Goal: Task Accomplishment & Management: Use online tool/utility

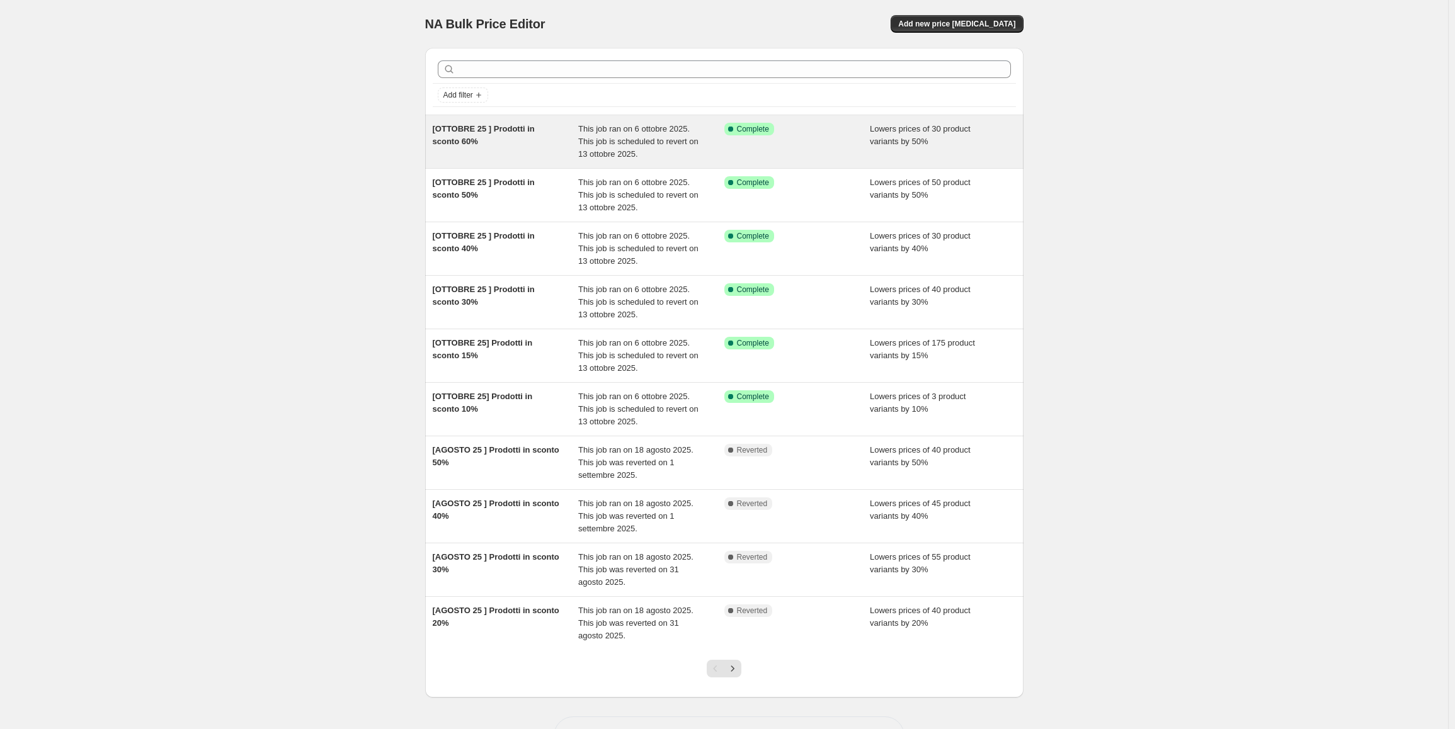
click at [502, 127] on span "[OTTOBRE 25 ] Prodotti in sconto 60%" at bounding box center [484, 135] width 102 height 22
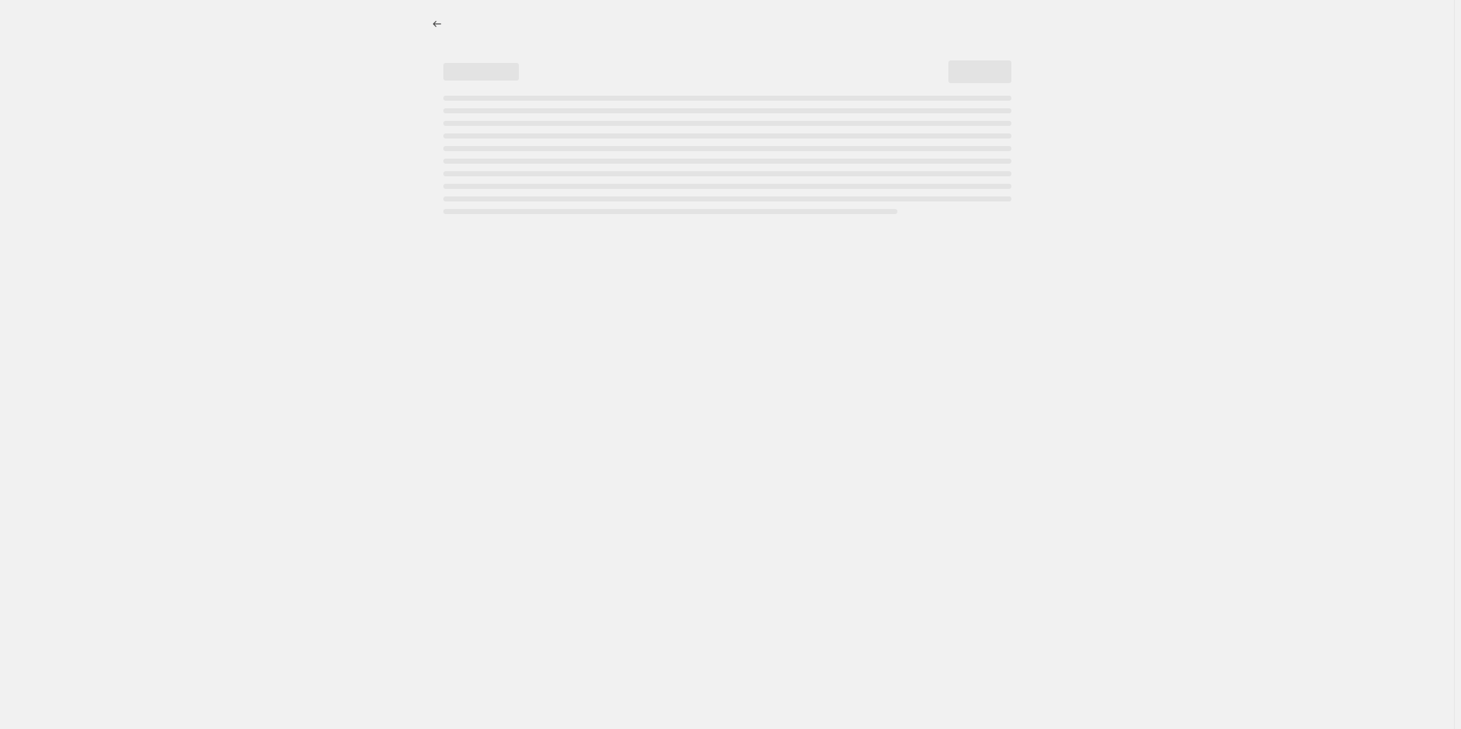
select select "percentage"
select select "collection"
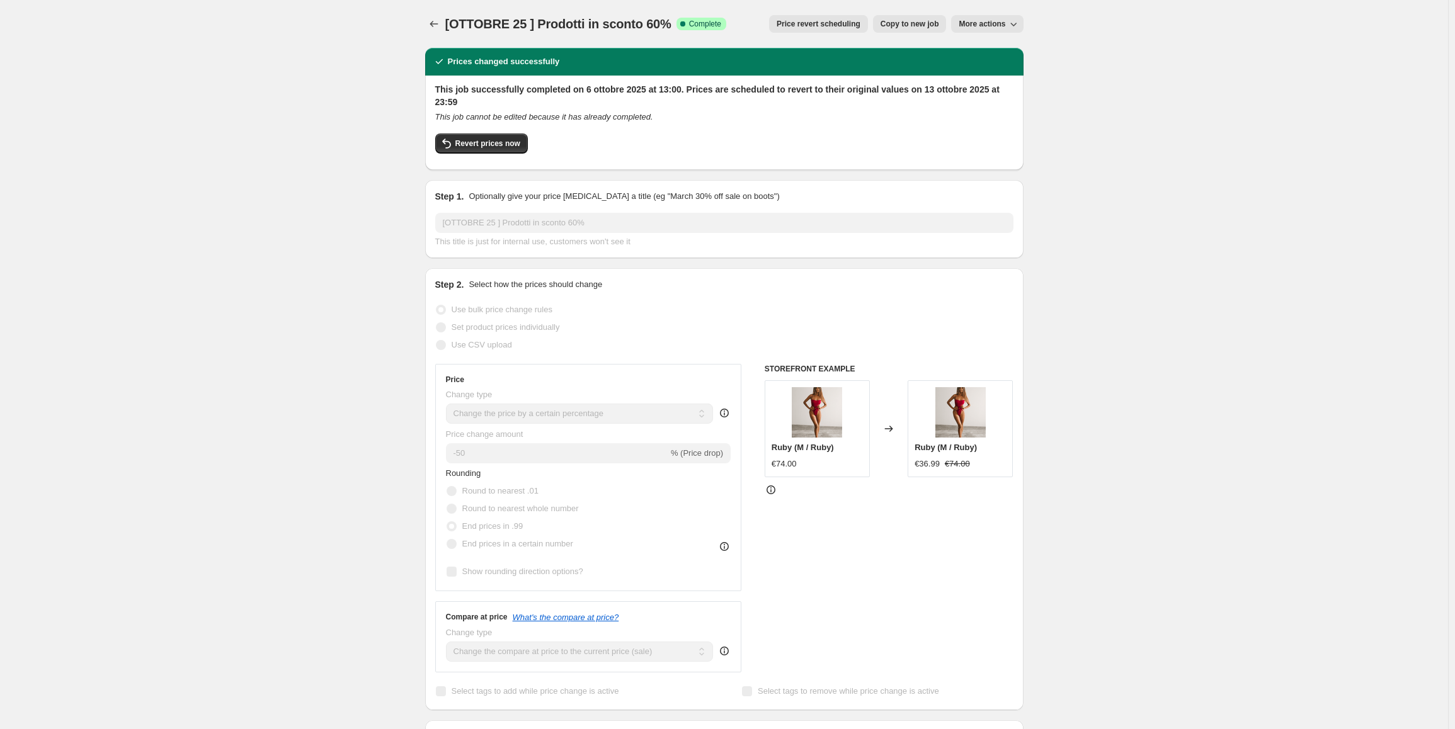
click at [914, 24] on span "Copy to new job" at bounding box center [909, 24] width 59 height 10
select select "percentage"
select select "collection"
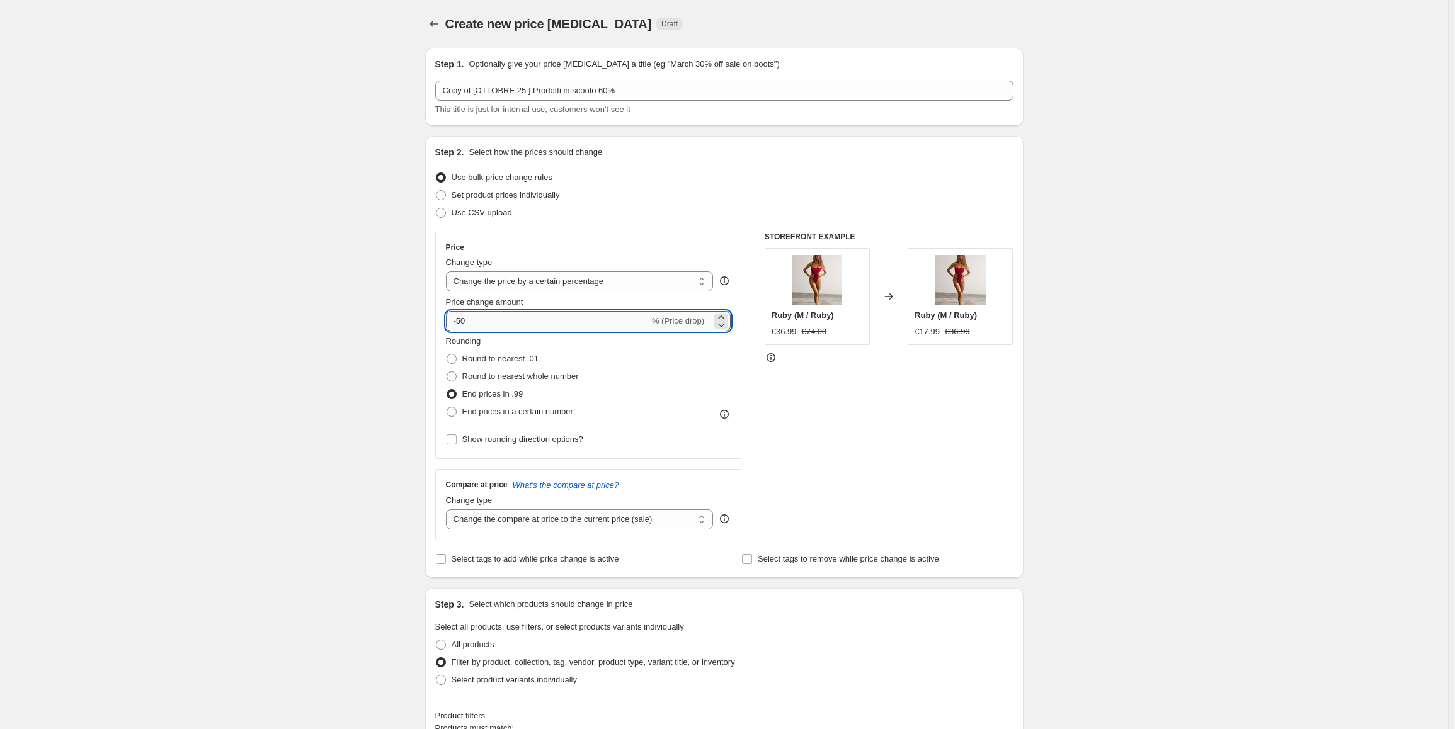
click at [461, 325] on input "-50" at bounding box center [547, 321] width 203 height 20
type input "-60"
click at [1169, 332] on div "Create new price [MEDICAL_DATA]. This page is ready Create new price [MEDICAL_D…" at bounding box center [724, 700] width 1448 height 1401
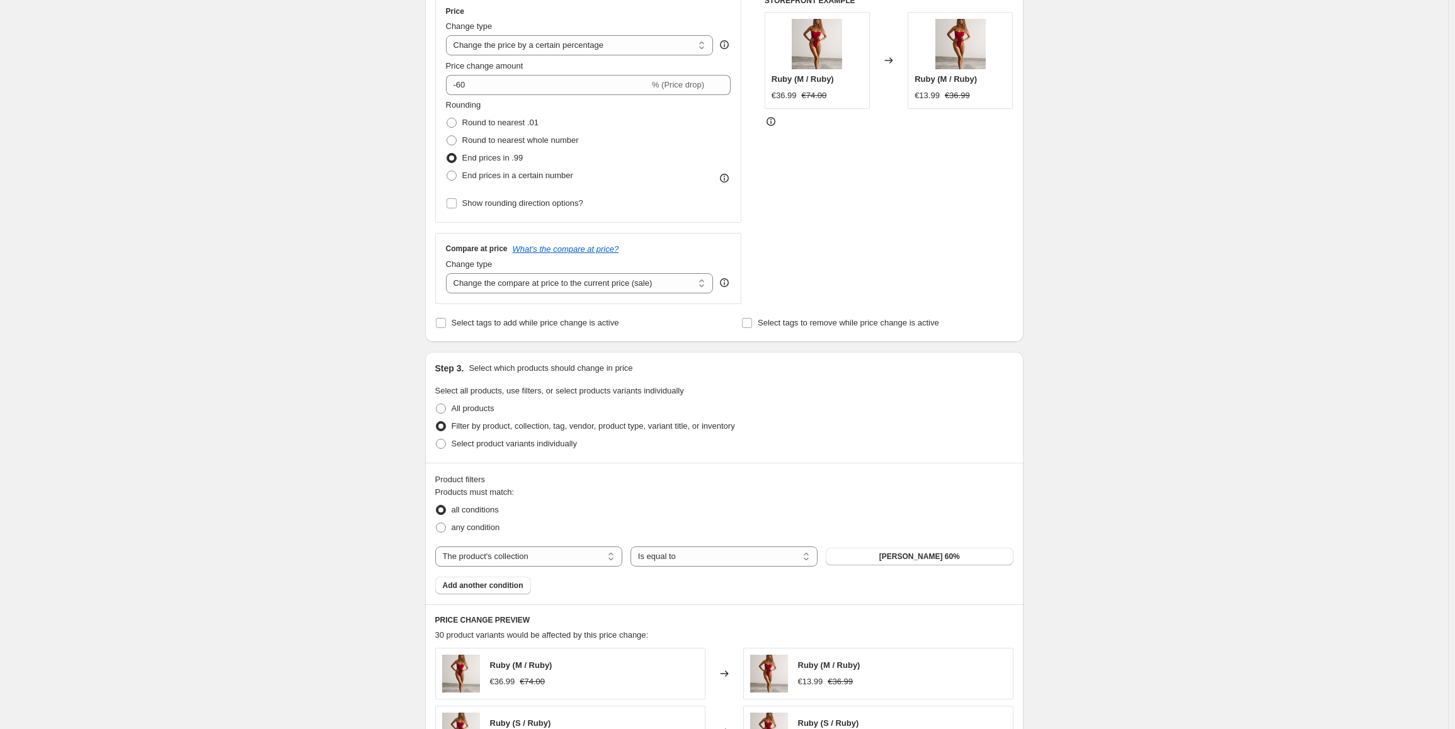
scroll to position [672, 0]
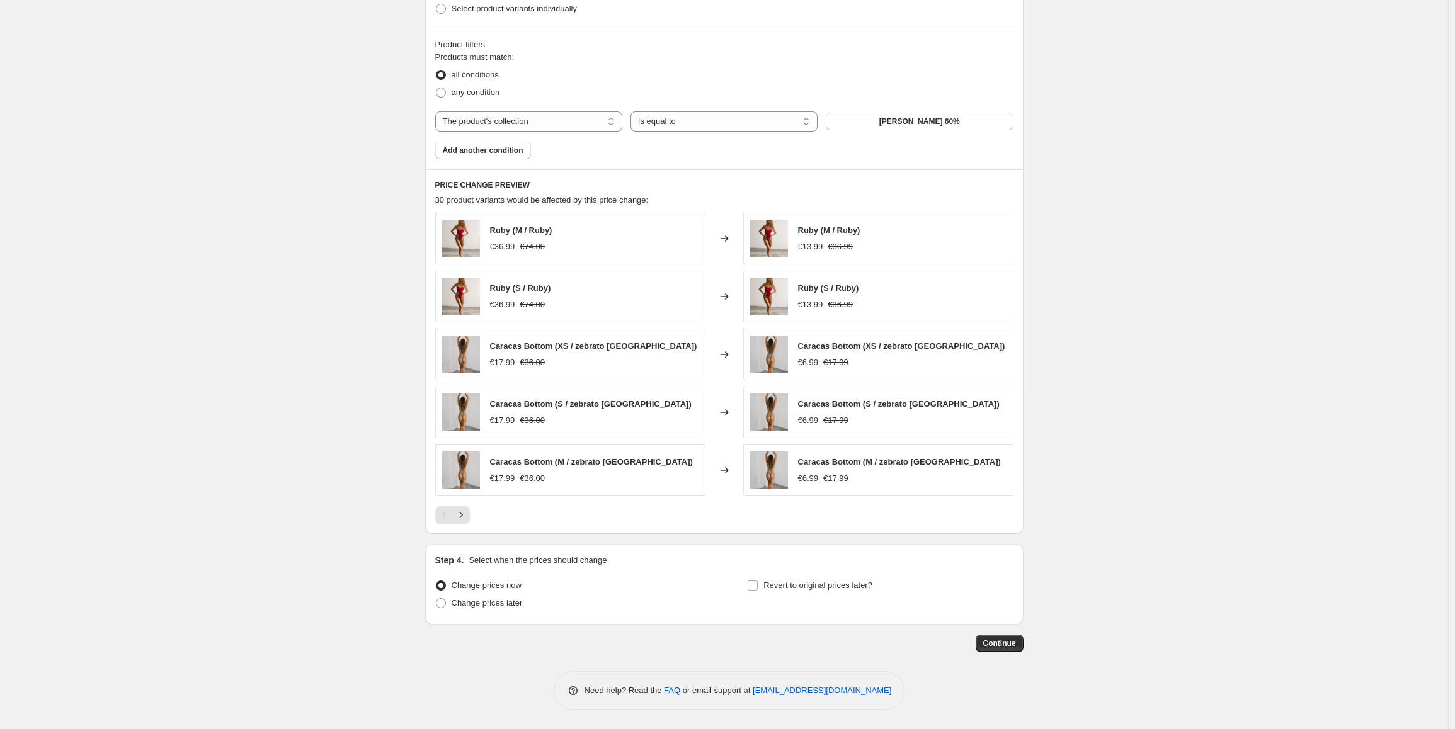
drag, startPoint x: 1125, startPoint y: 169, endPoint x: 1127, endPoint y: 484, distance: 314.9
click at [800, 579] on span "Revert to original prices later?" at bounding box center [817, 585] width 109 height 13
click at [758, 581] on input "Revert to original prices later?" at bounding box center [752, 586] width 10 height 10
checkbox input "true"
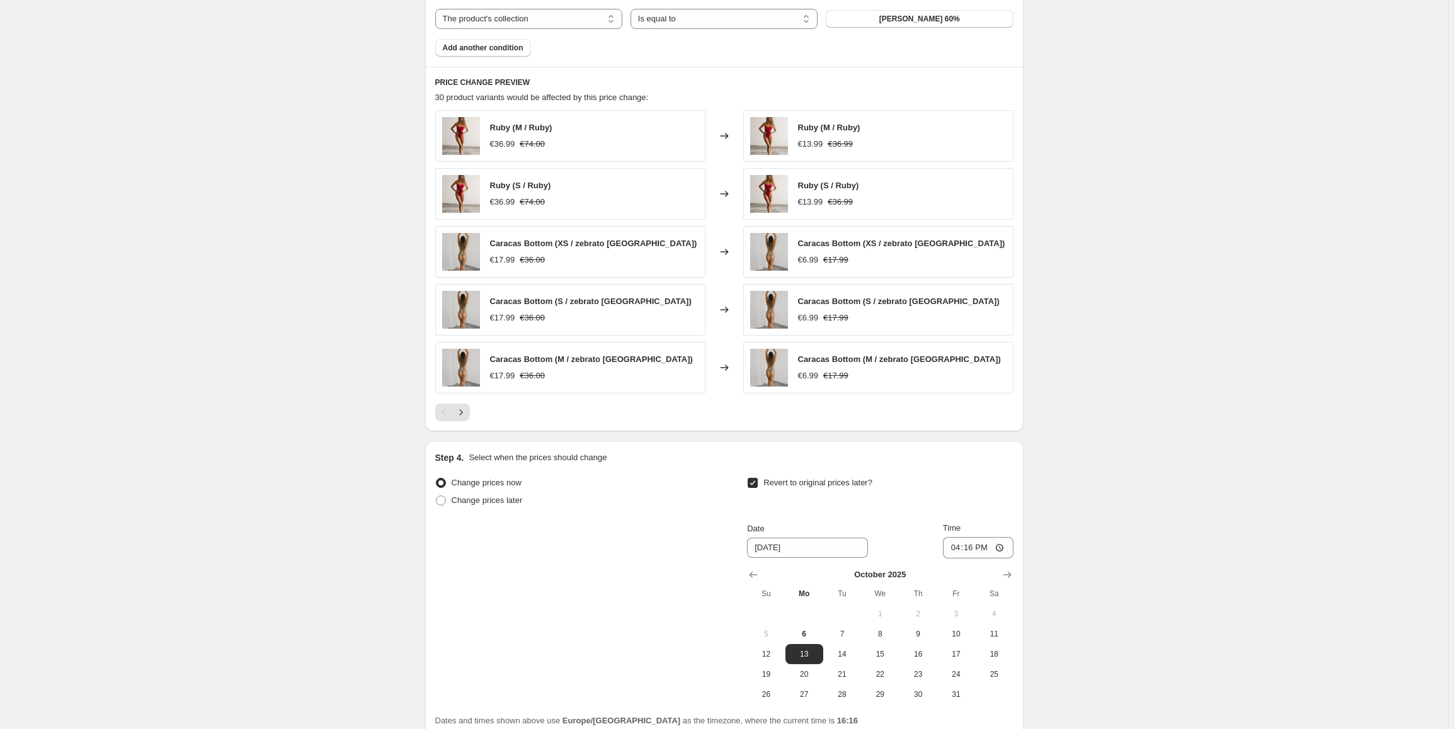
scroll to position [798, 0]
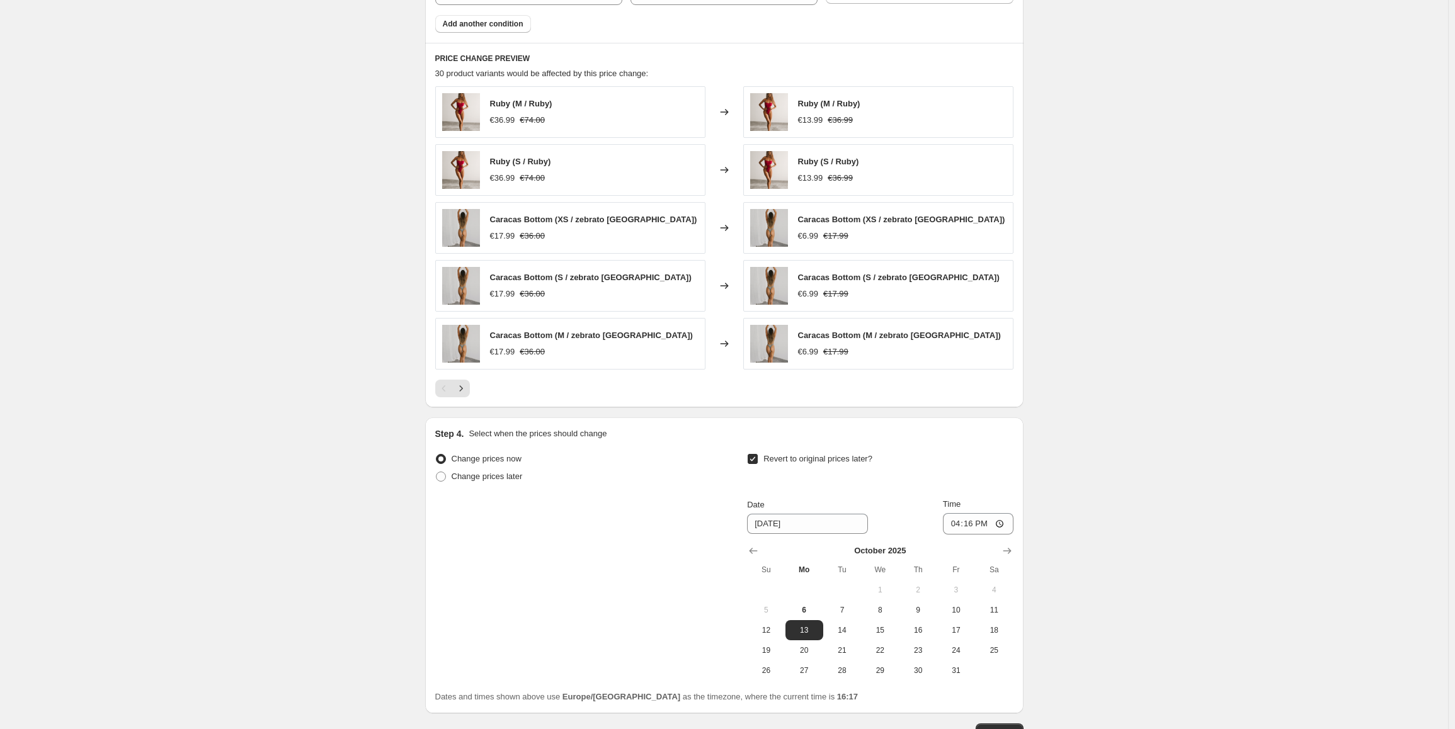
click at [1174, 513] on div "Create new price [MEDICAL_DATA]. This page is ready Create new price [MEDICAL_D…" at bounding box center [724, 10] width 1448 height 1616
click at [980, 526] on input "16:16" at bounding box center [978, 523] width 71 height 21
type input "01:16"
type input "23:59"
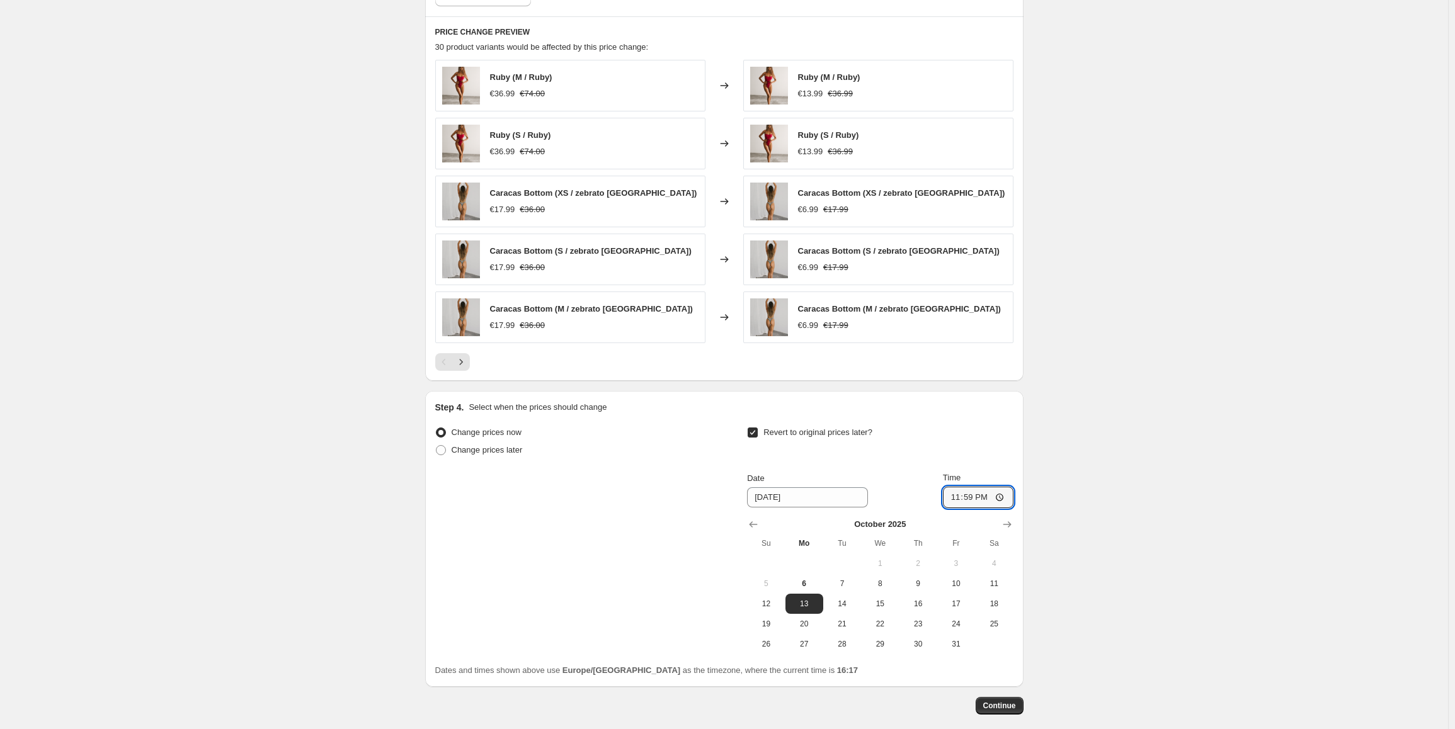
scroll to position [887, 0]
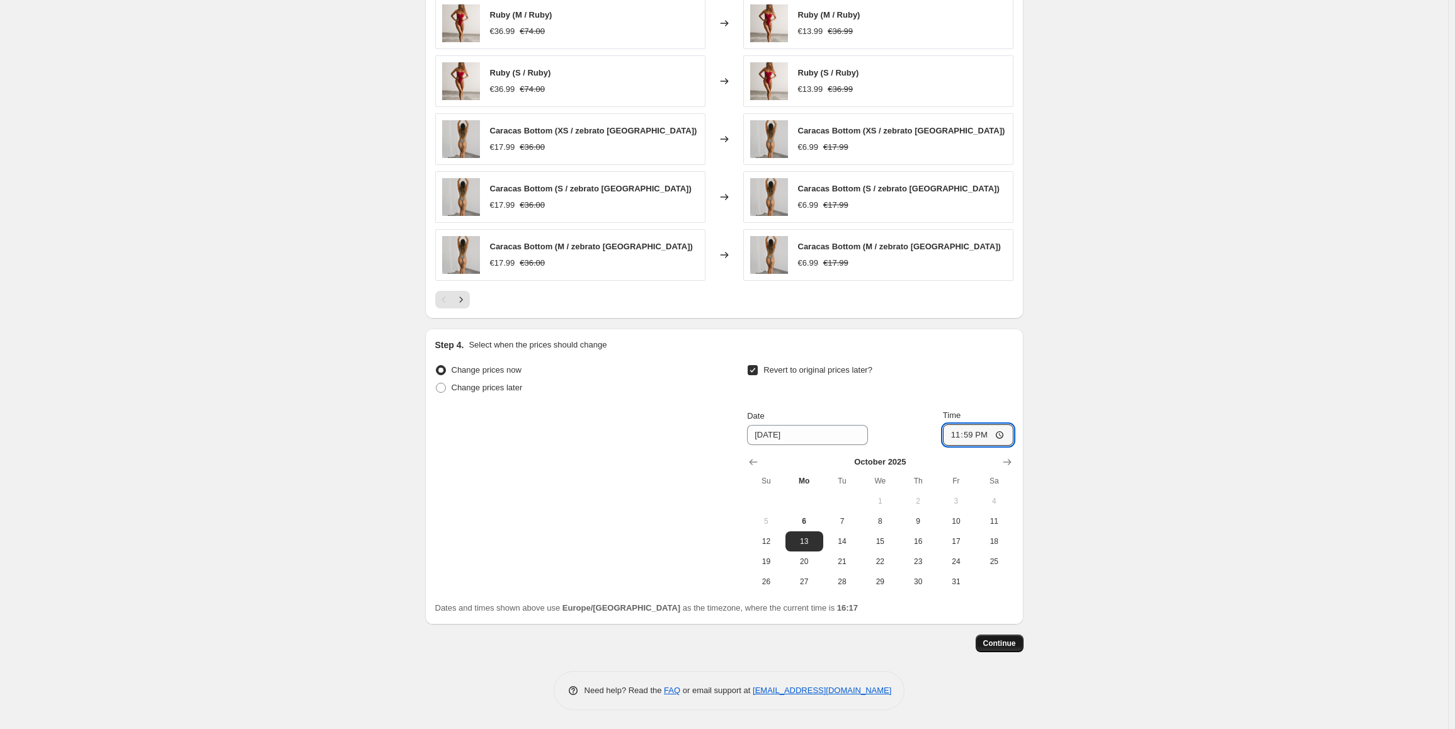
click at [1008, 649] on button "Continue" at bounding box center [999, 644] width 48 height 18
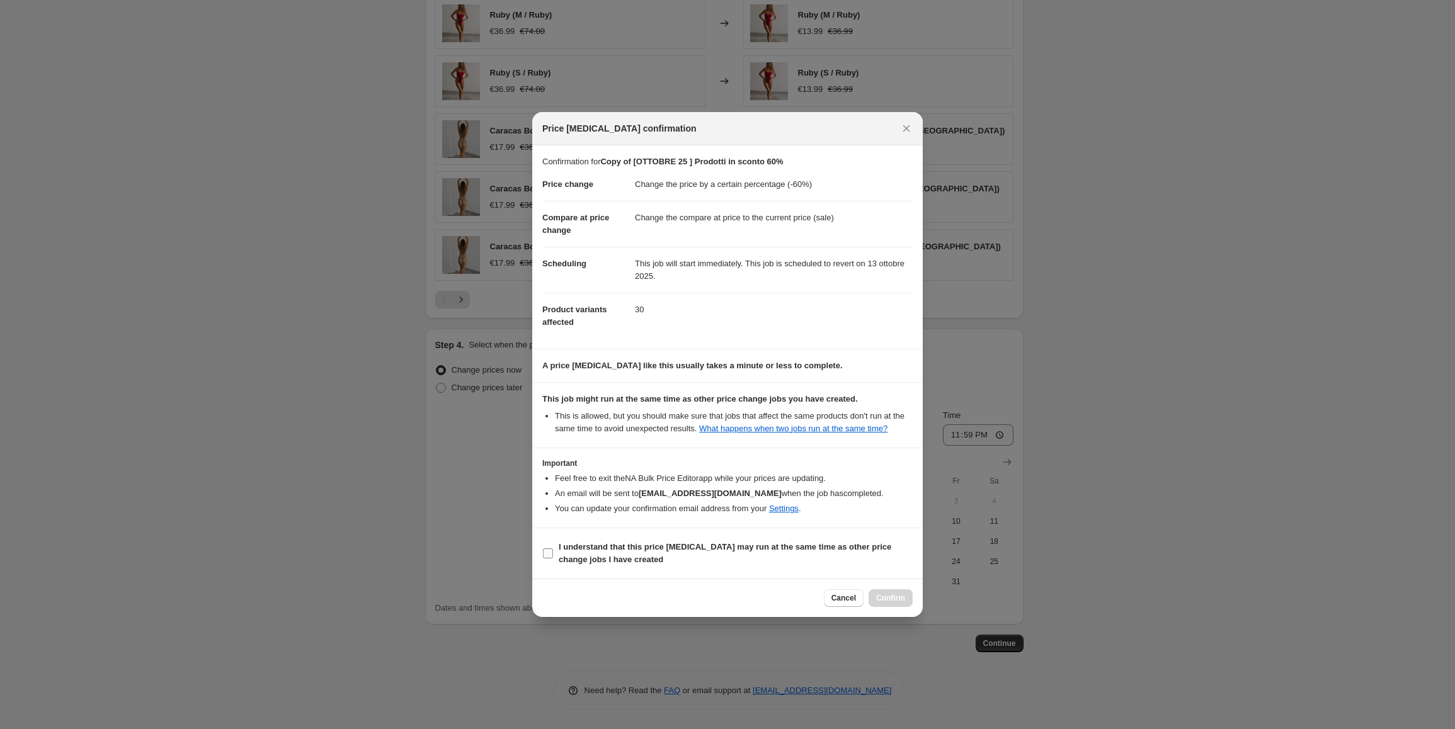
click at [589, 545] on b "I understand that this price [MEDICAL_DATA] may run at the same time as other p…" at bounding box center [725, 553] width 332 height 22
click at [553, 548] on input "I understand that this price [MEDICAL_DATA] may run at the same time as other p…" at bounding box center [548, 553] width 10 height 10
checkbox input "true"
click at [887, 596] on span "Confirm" at bounding box center [890, 598] width 29 height 10
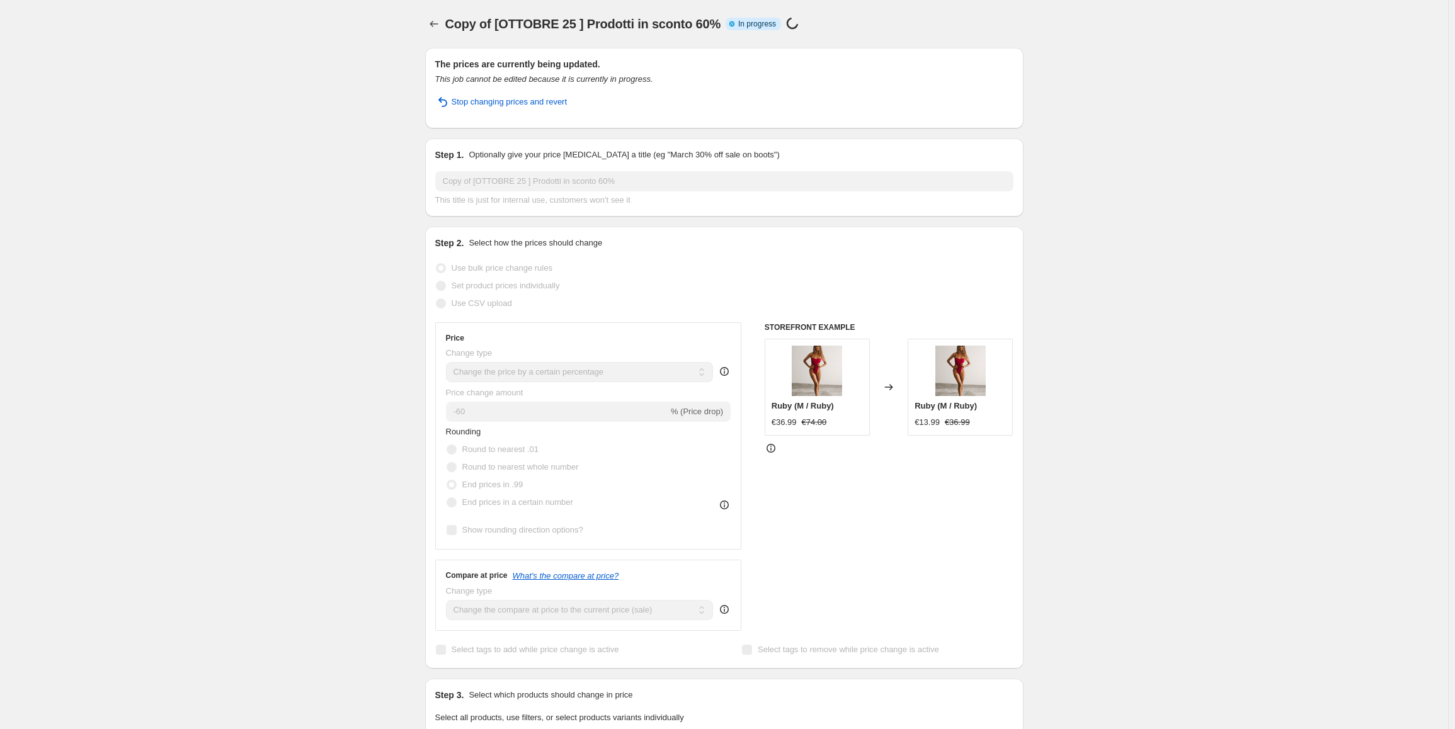
drag, startPoint x: 1323, startPoint y: 645, endPoint x: 1069, endPoint y: 177, distance: 532.8
click at [435, 20] on icon "Price change jobs" at bounding box center [434, 24] width 13 height 13
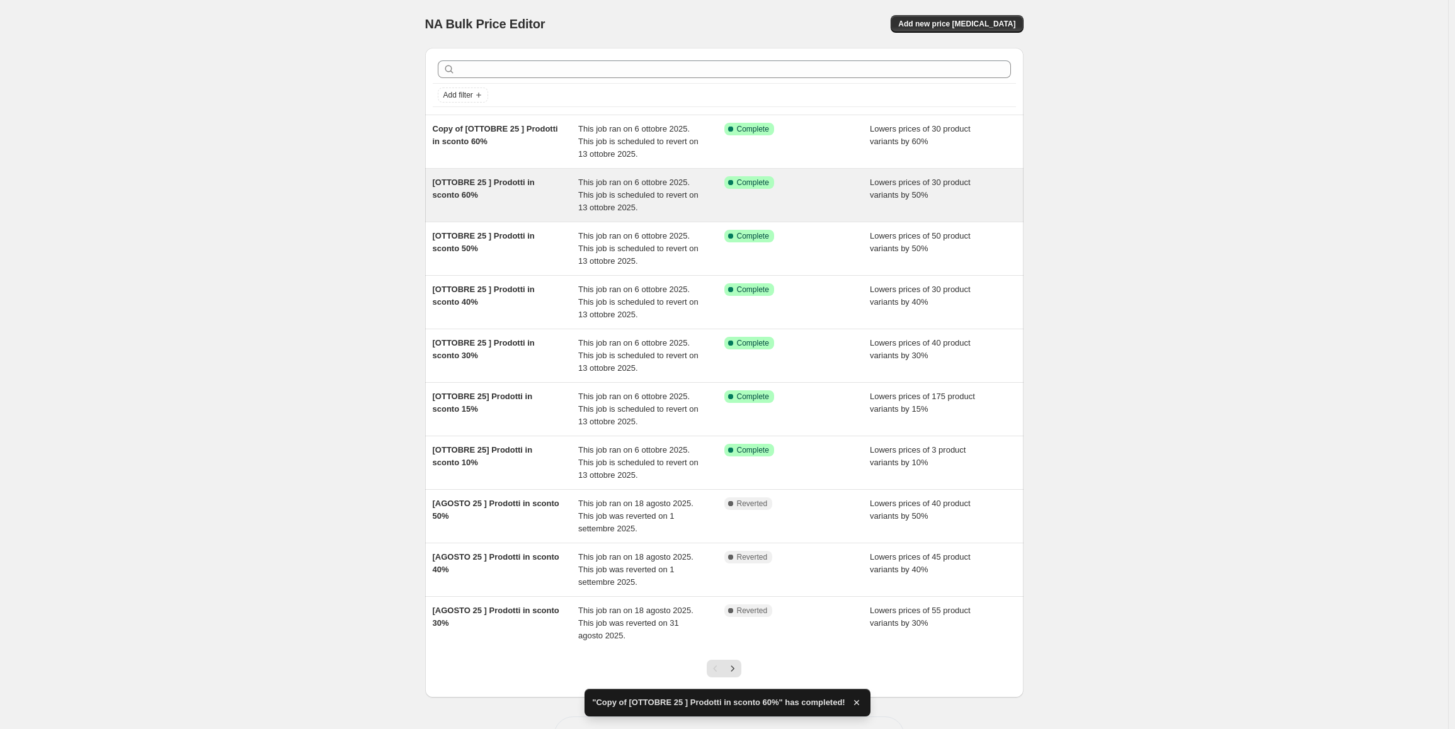
click at [850, 196] on div "Success Complete Complete" at bounding box center [797, 195] width 146 height 38
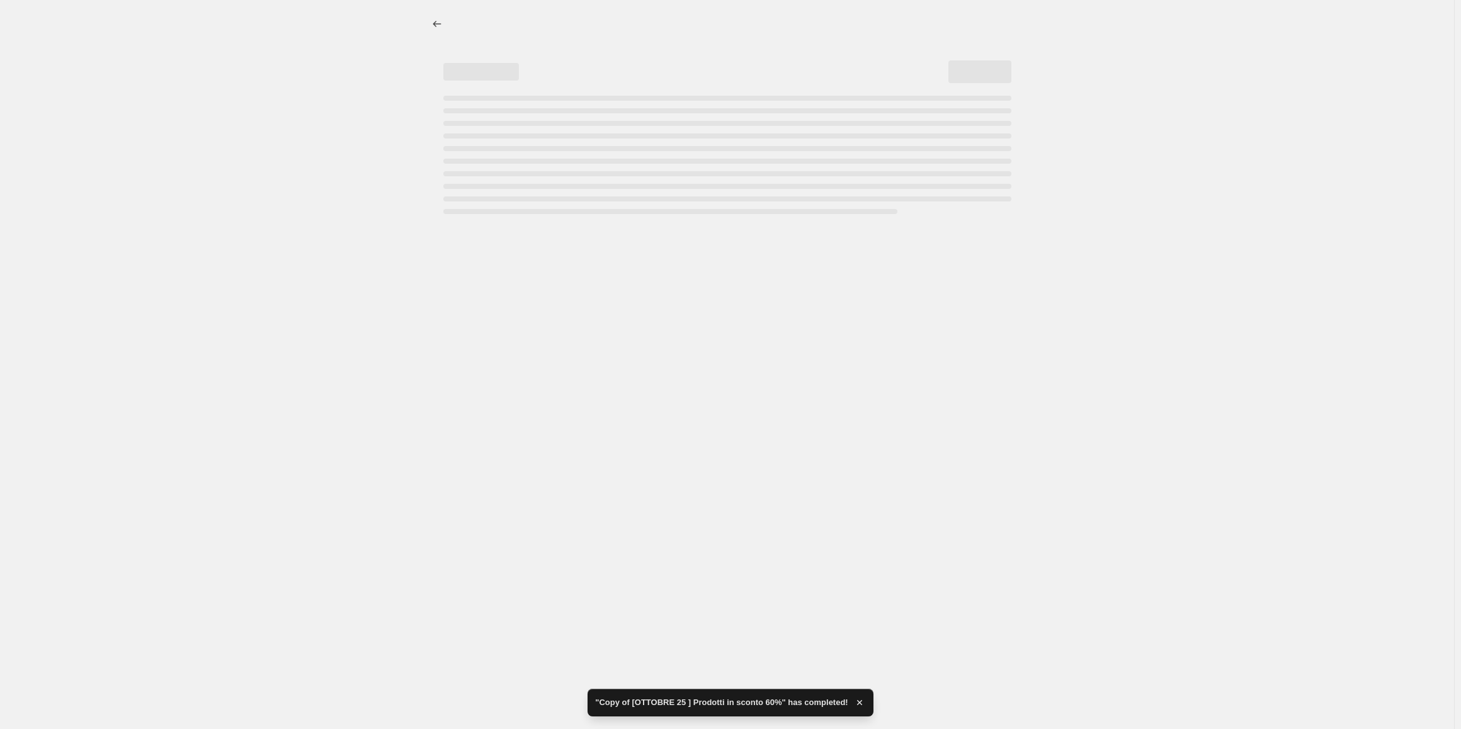
select select "percentage"
select select "collection"
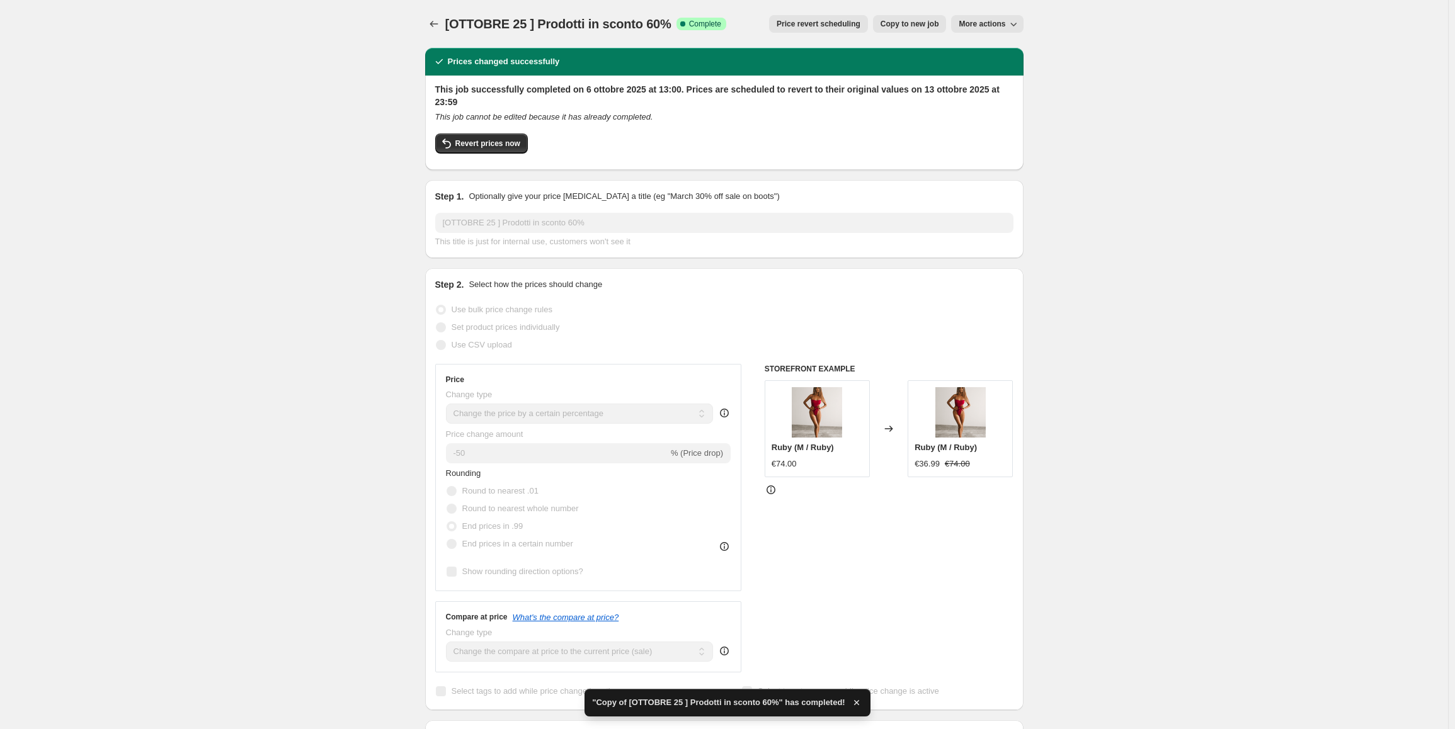
click at [1011, 23] on icon "button" at bounding box center [1013, 24] width 13 height 13
click at [994, 76] on span "Delete job" at bounding box center [982, 71] width 37 height 9
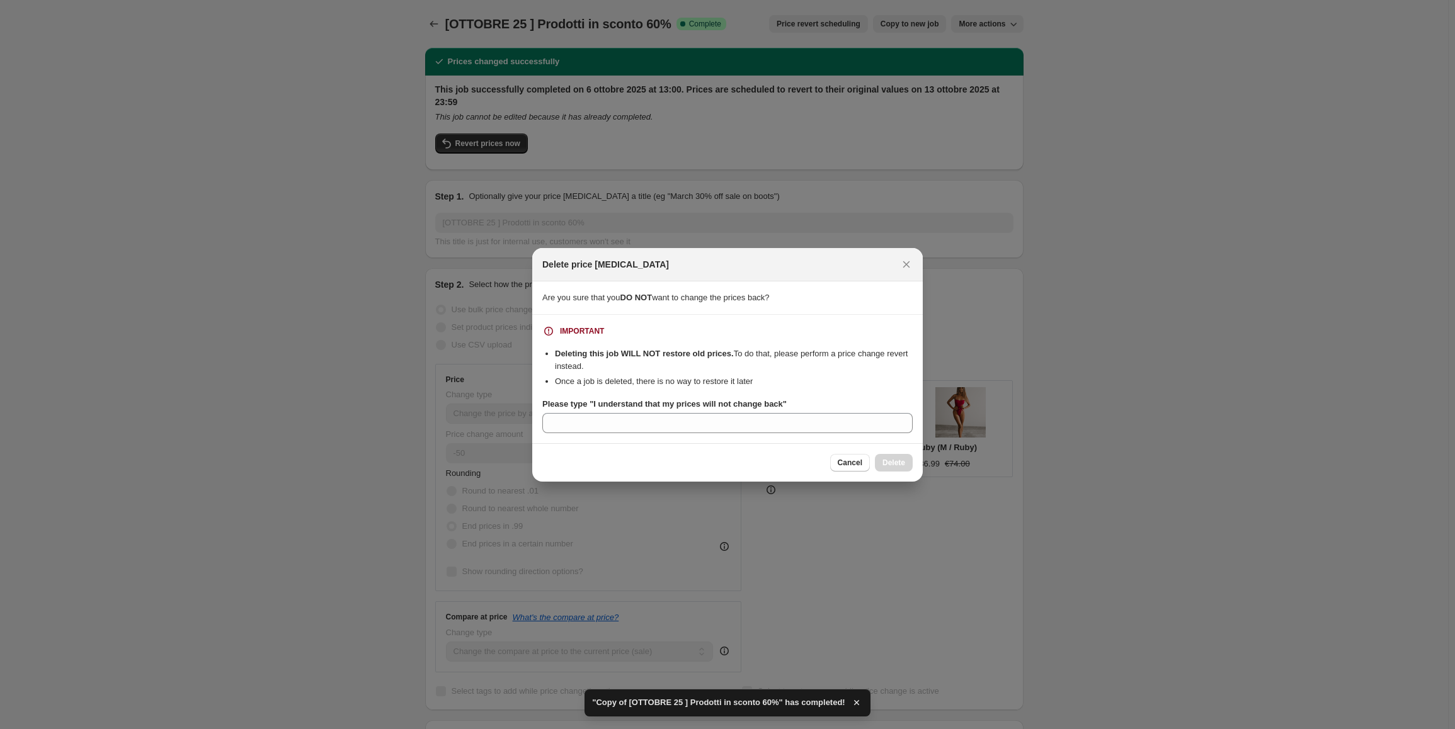
click at [819, 437] on section "IMPORTANT Deleting this job WILL NOT restore old prices. To do that, please per…" at bounding box center [727, 379] width 390 height 128
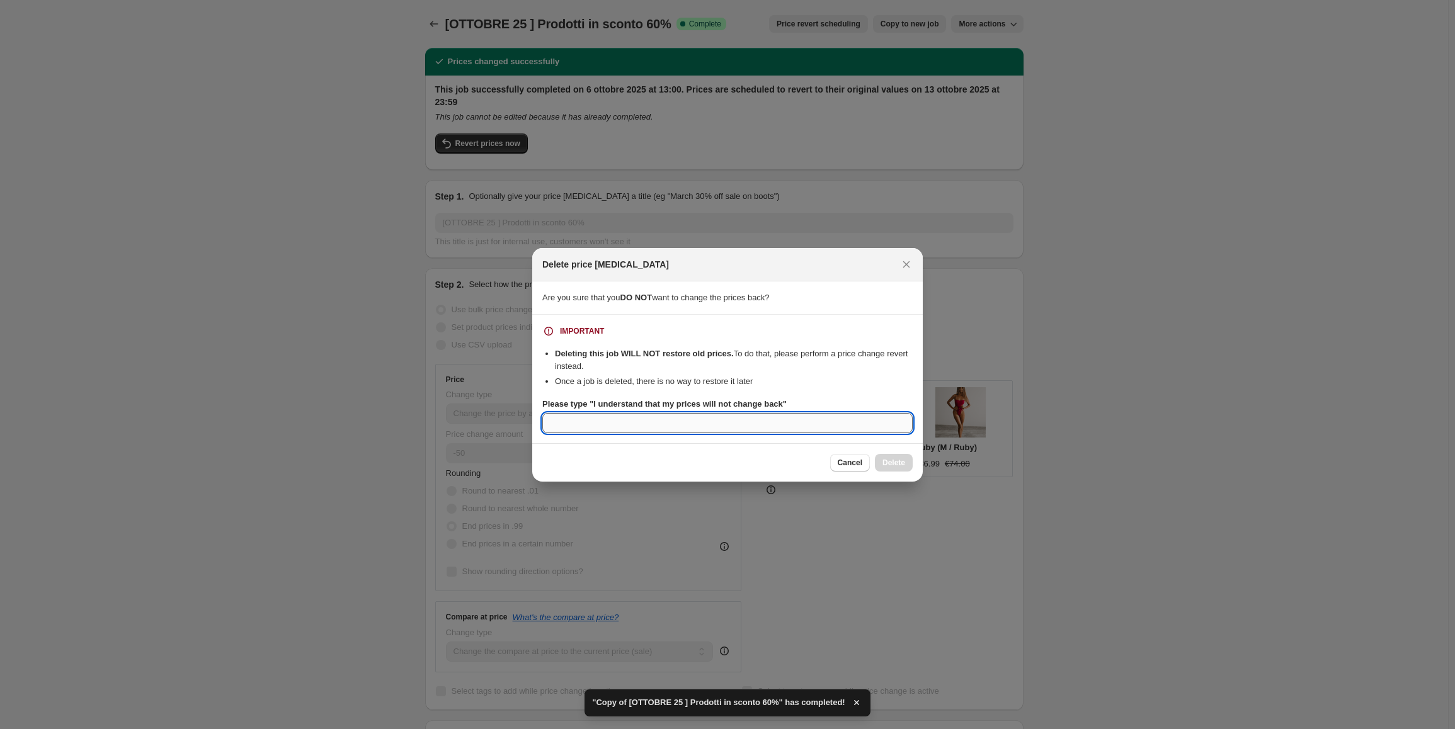
click at [769, 425] on input "Please type "I understand that my prices will not change back"" at bounding box center [727, 423] width 370 height 20
type input "DELETE"
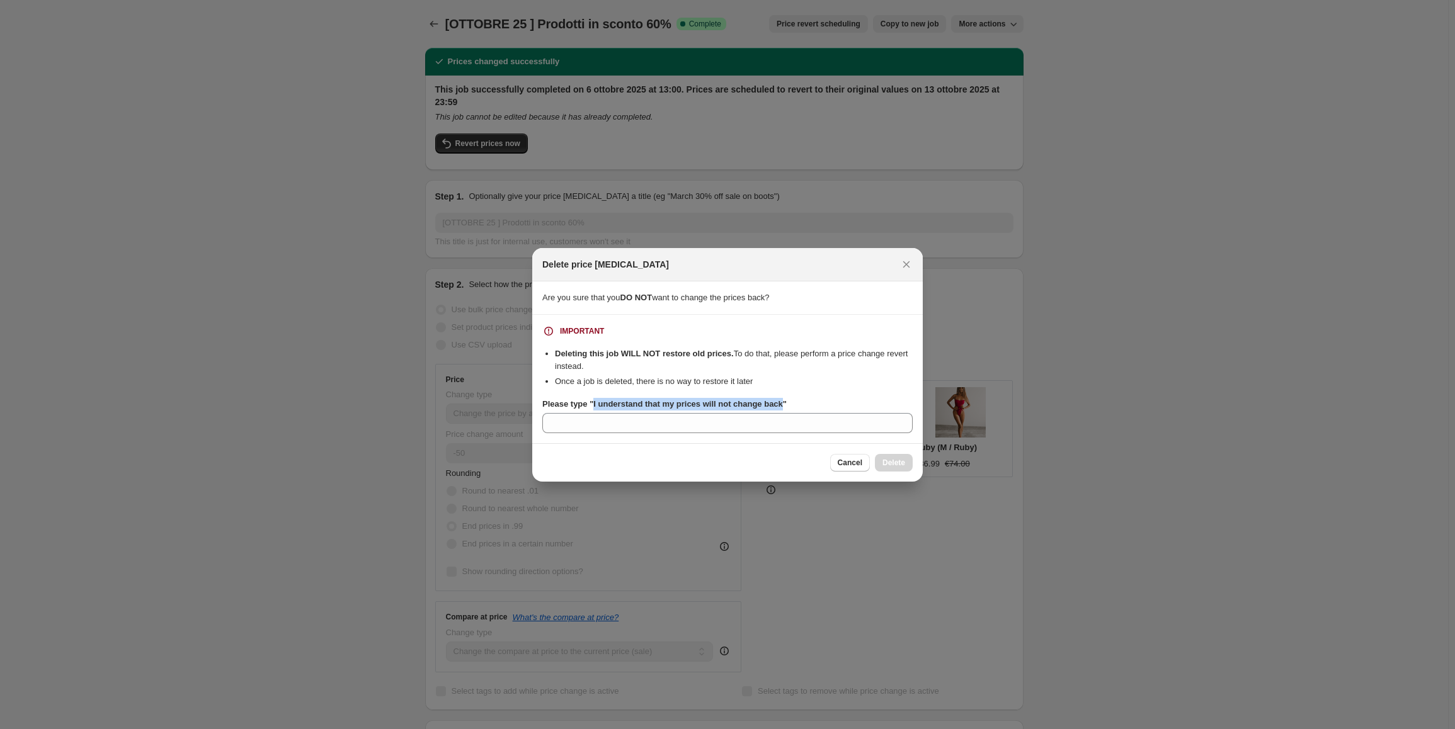
drag, startPoint x: 591, startPoint y: 401, endPoint x: 777, endPoint y: 402, distance: 185.8
click at [777, 402] on b "Please type "I understand that my prices will not change back"" at bounding box center [664, 403] width 244 height 9
copy b "I understand that my prices will not change back"
click at [776, 429] on input "Please type "I understand that my prices will not change back"" at bounding box center [727, 423] width 370 height 20
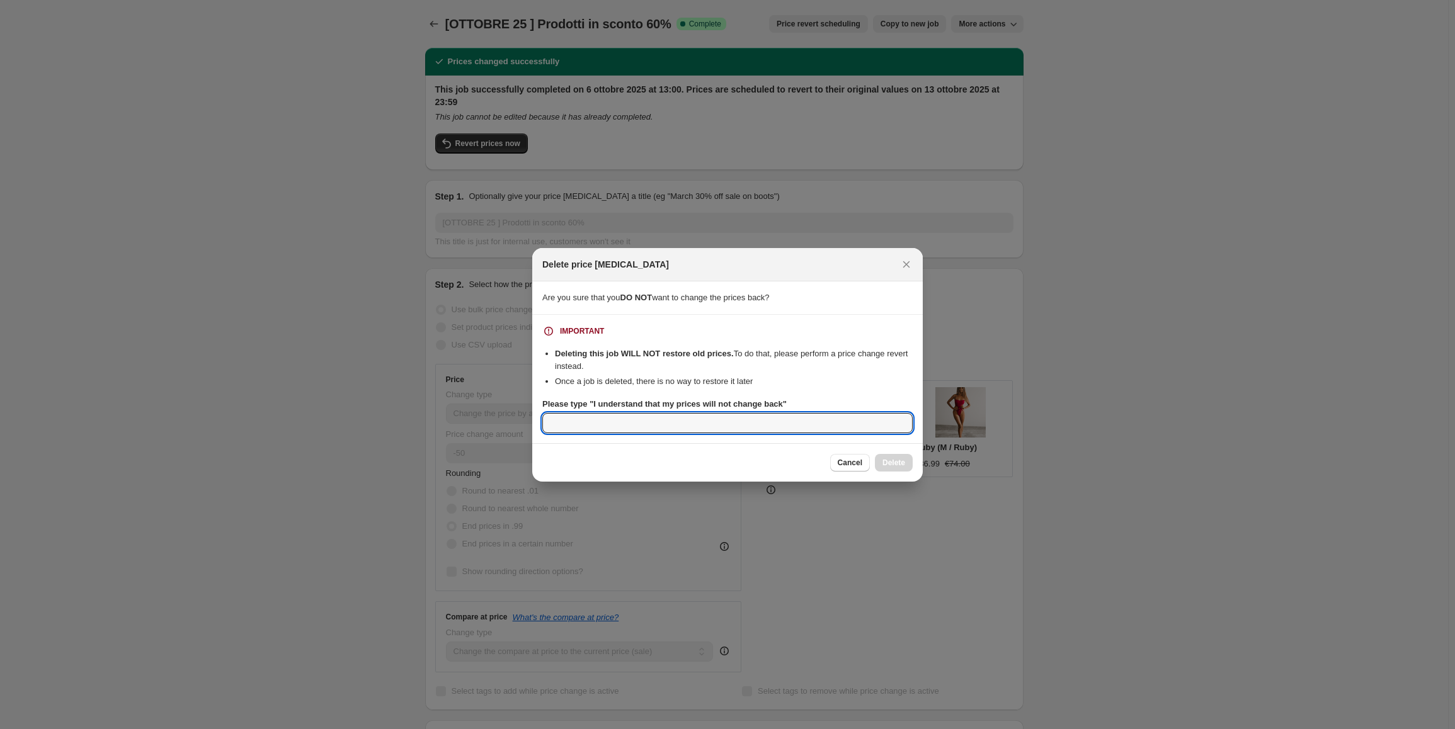
paste input "I understand that my prices will not change back"
type input "I understand that my prices will not change back"
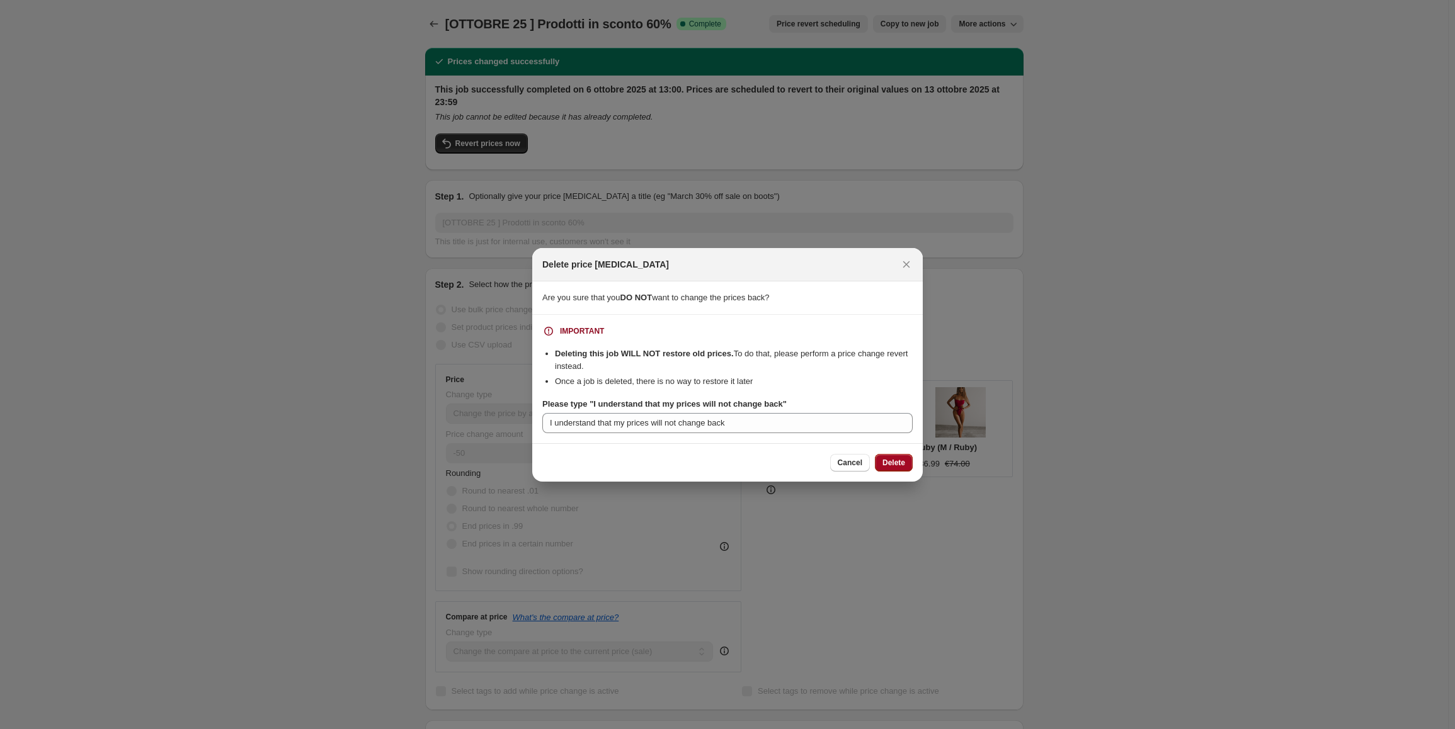
click at [901, 467] on span "Delete" at bounding box center [893, 463] width 23 height 10
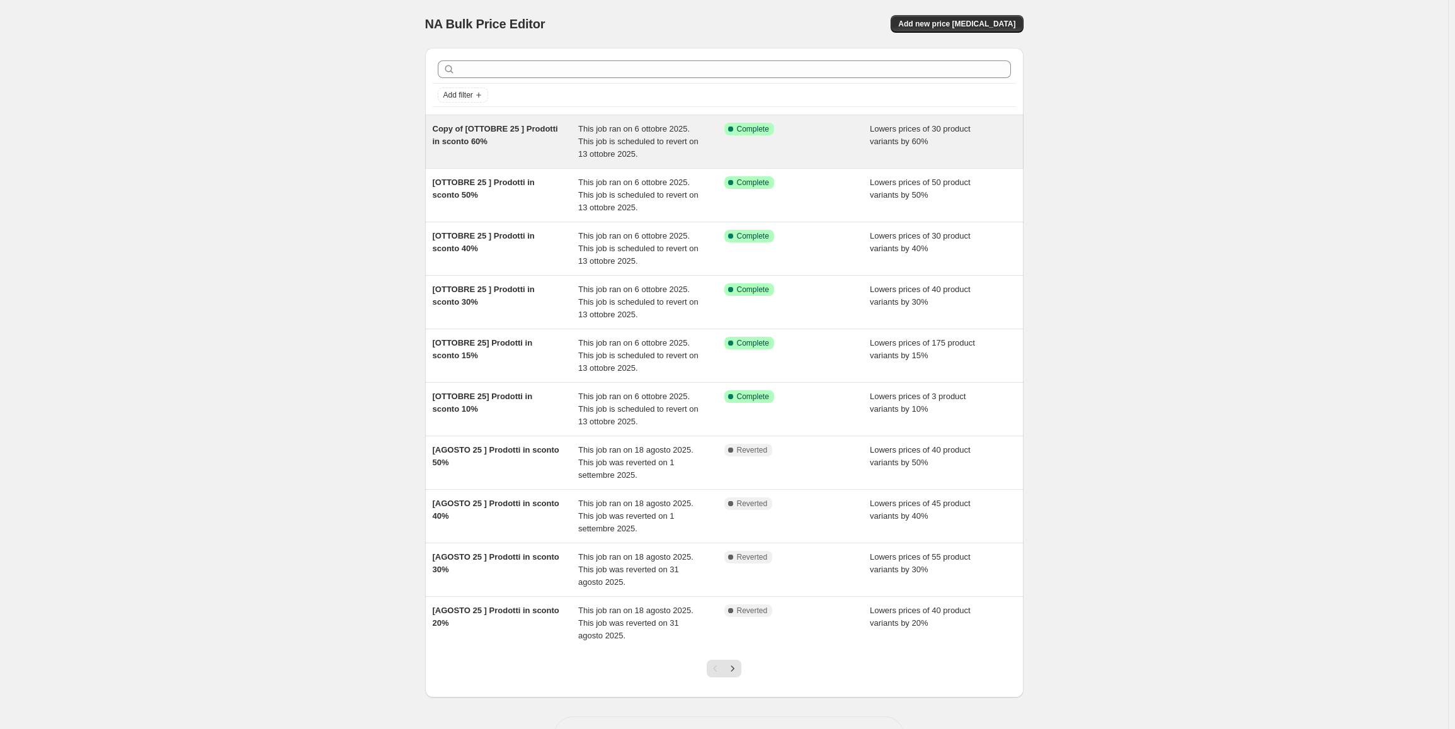
click at [488, 125] on span "Copy of [OTTOBRE 25 ] Prodotti in sconto 60%" at bounding box center [495, 135] width 125 height 22
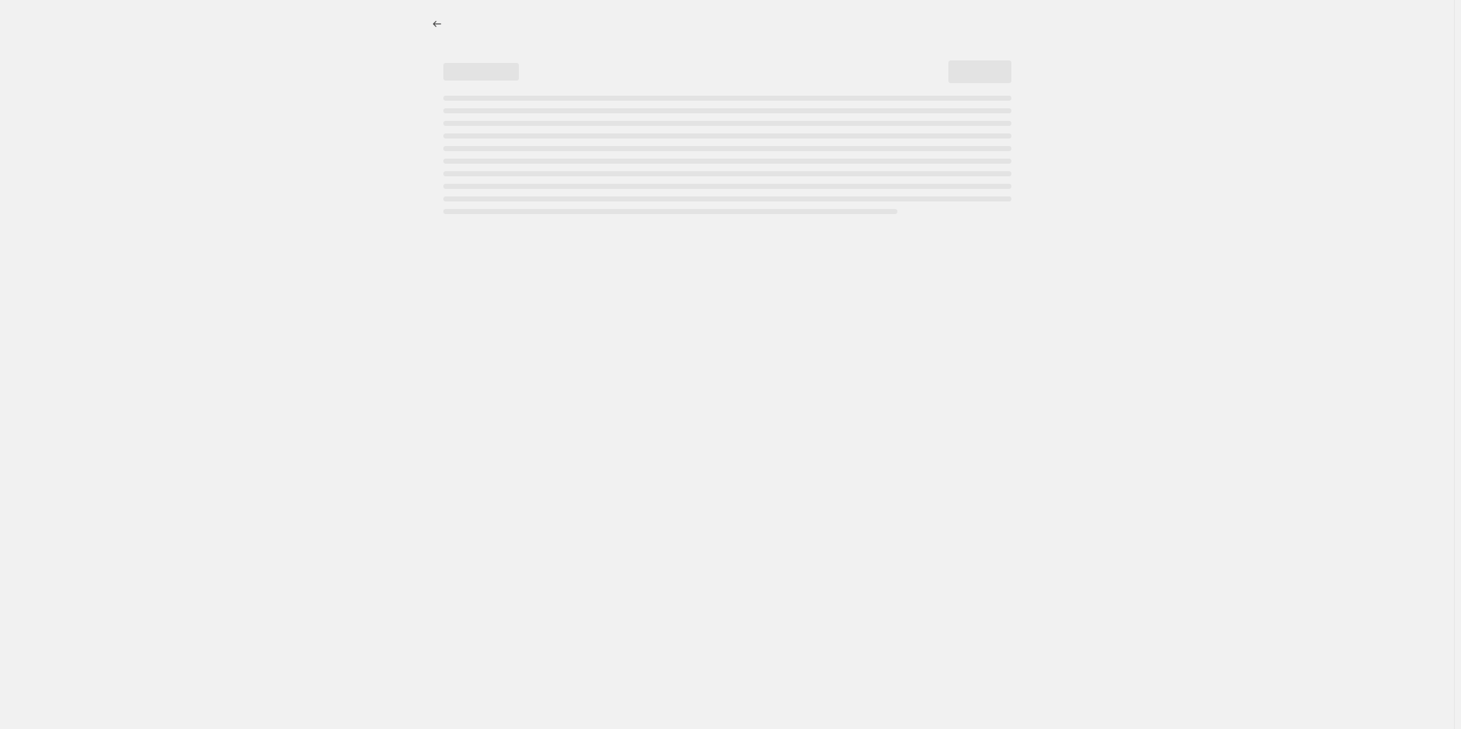
select select "percentage"
select select "collection"
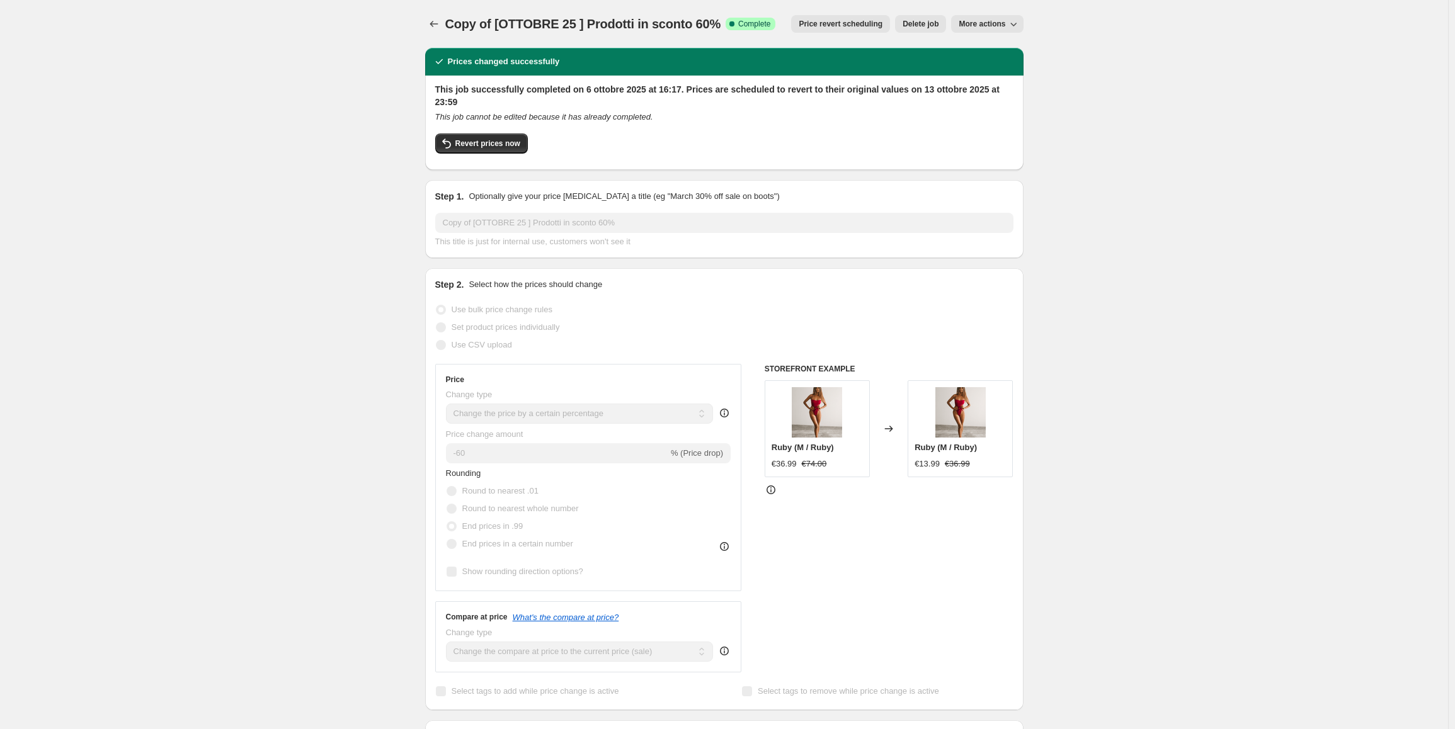
click at [1013, 20] on icon "button" at bounding box center [1013, 24] width 13 height 13
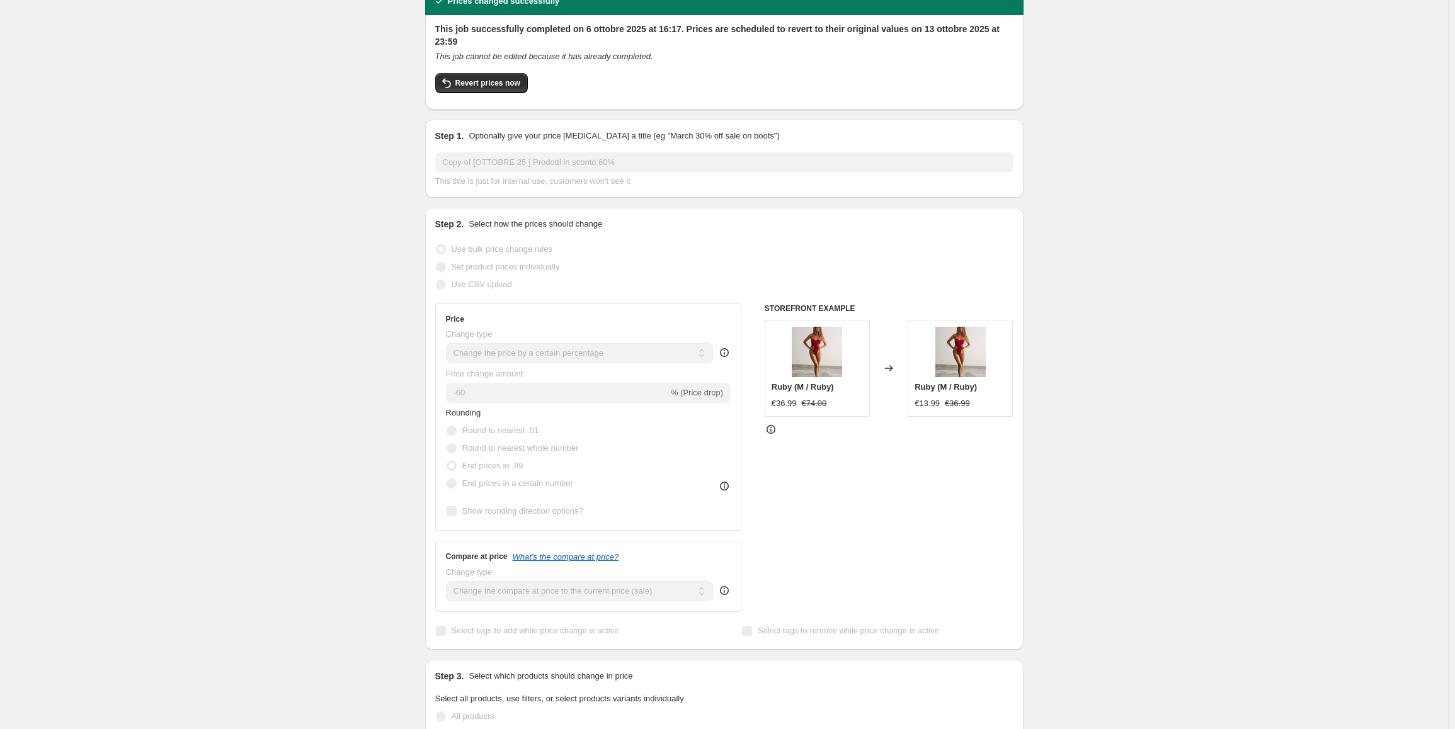
scroll to position [64, 0]
drag, startPoint x: 1181, startPoint y: 70, endPoint x: 1331, endPoint y: 160, distance: 175.4
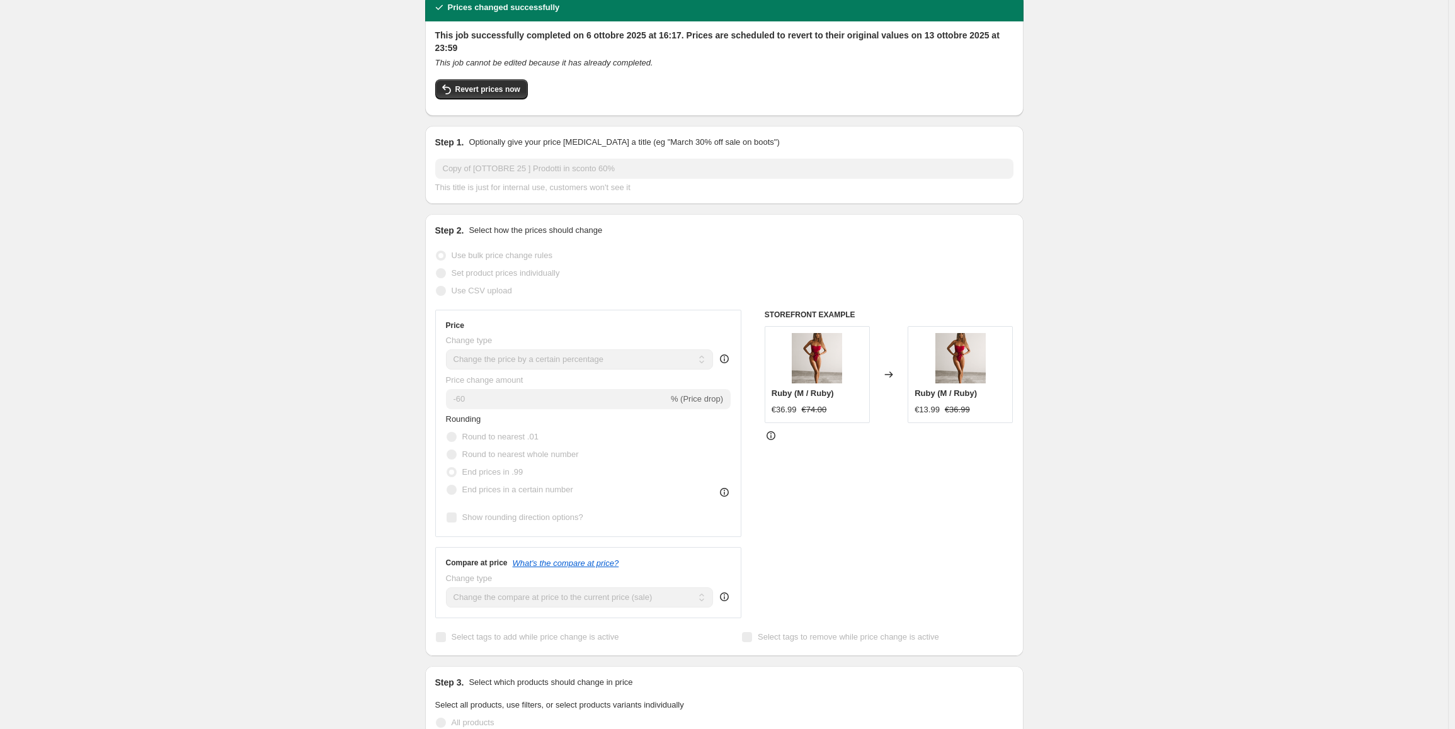
scroll to position [0, 0]
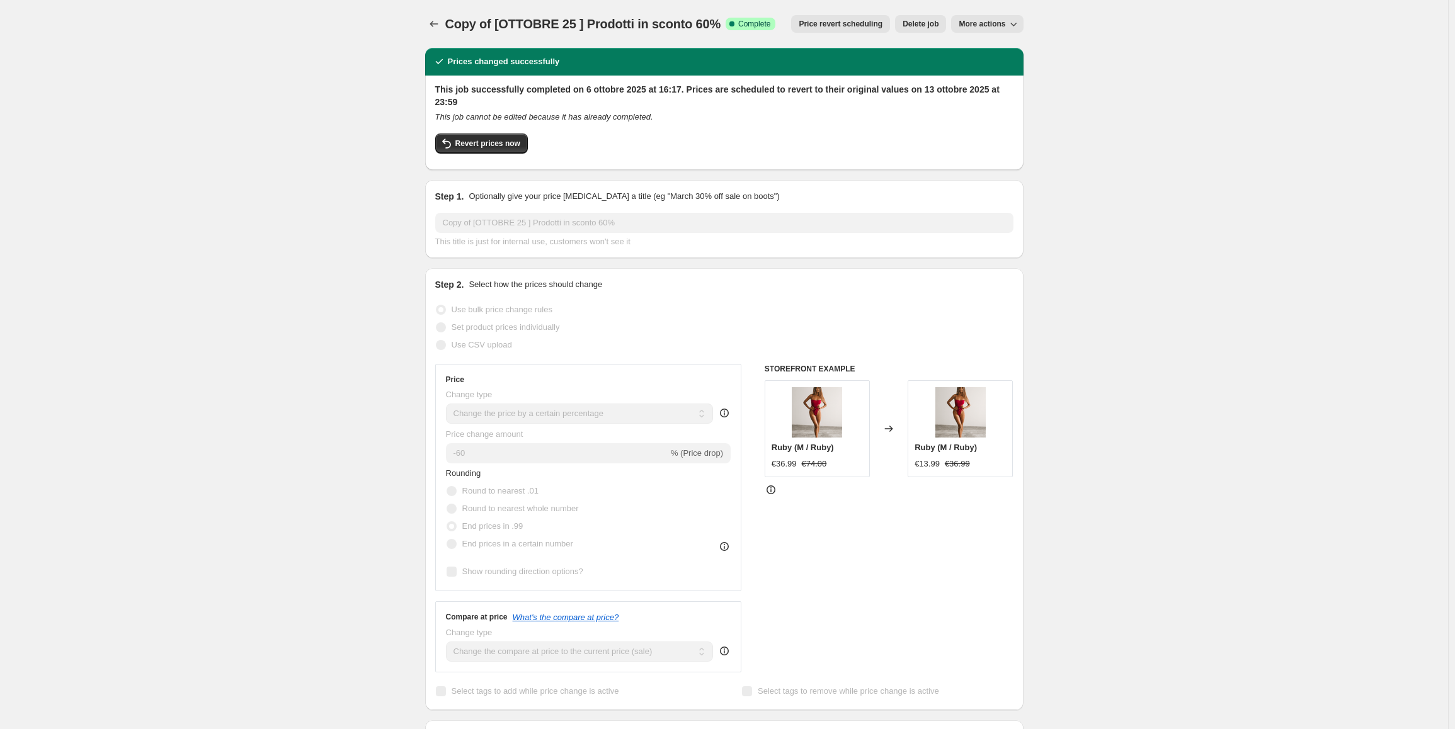
drag, startPoint x: 1281, startPoint y: 453, endPoint x: 1237, endPoint y: 348, distance: 114.0
click at [1021, 31] on button "More actions" at bounding box center [987, 24] width 72 height 18
click at [1008, 45] on span "Copy to new job" at bounding box center [993, 49] width 59 height 9
select select "percentage"
select select "collection"
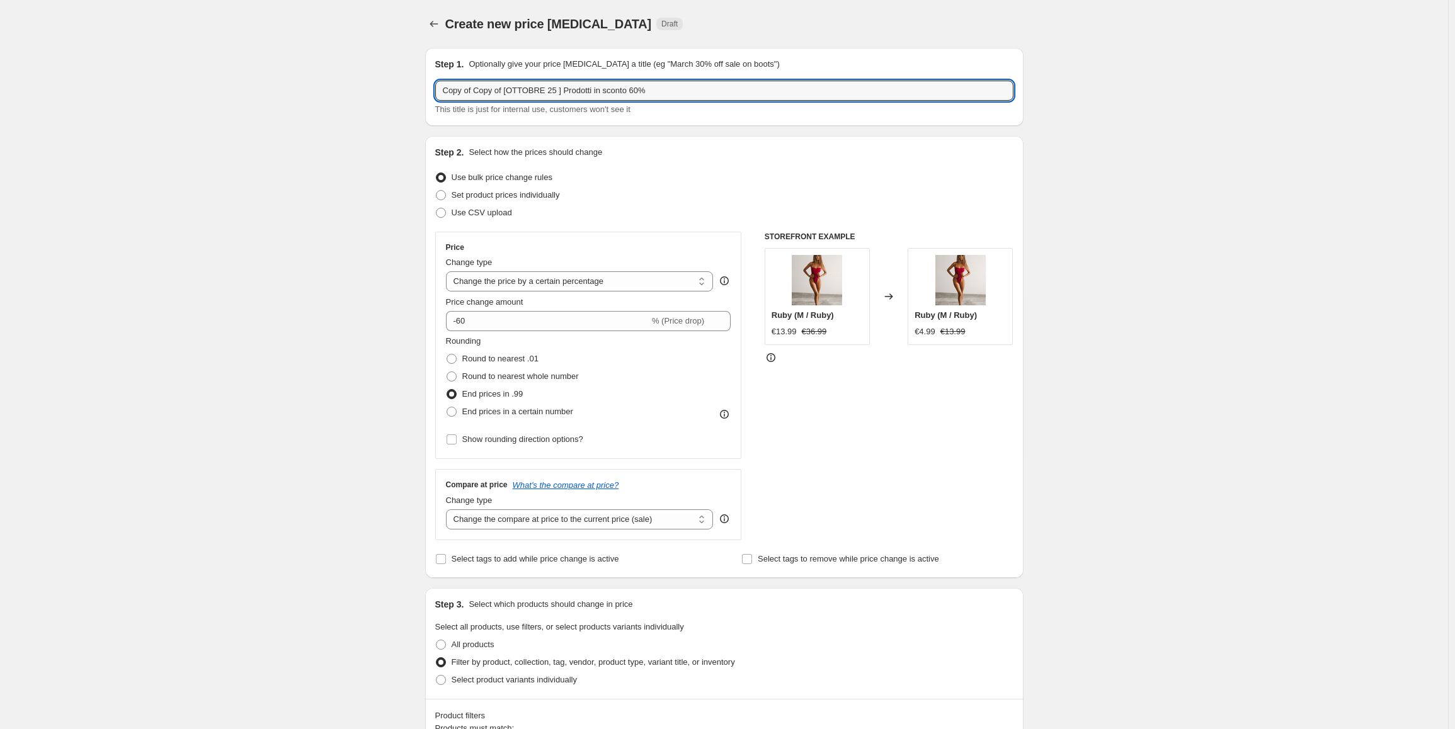
drag, startPoint x: 503, startPoint y: 89, endPoint x: 253, endPoint y: 85, distance: 250.0
click at [246, 94] on div "Create new price [MEDICAL_DATA]. This page is ready Create new price [MEDICAL_D…" at bounding box center [724, 700] width 1448 height 1401
type input "[OTTOBRE 25 ] Prodotti in sconto 60% - fix 0.99"
click at [529, 379] on span "Round to nearest whole number" at bounding box center [520, 376] width 116 height 9
click at [447, 372] on input "Round to nearest whole number" at bounding box center [446, 372] width 1 height 1
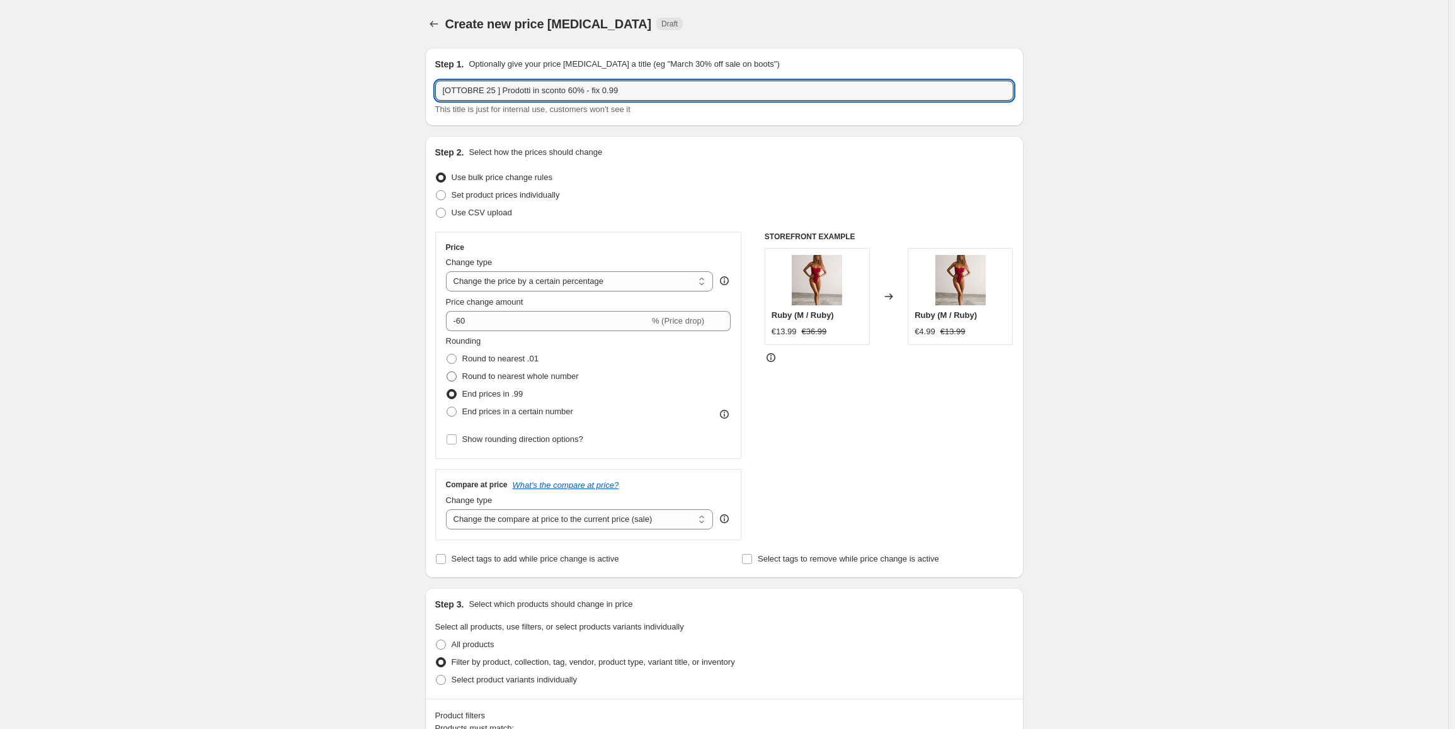
radio input "true"
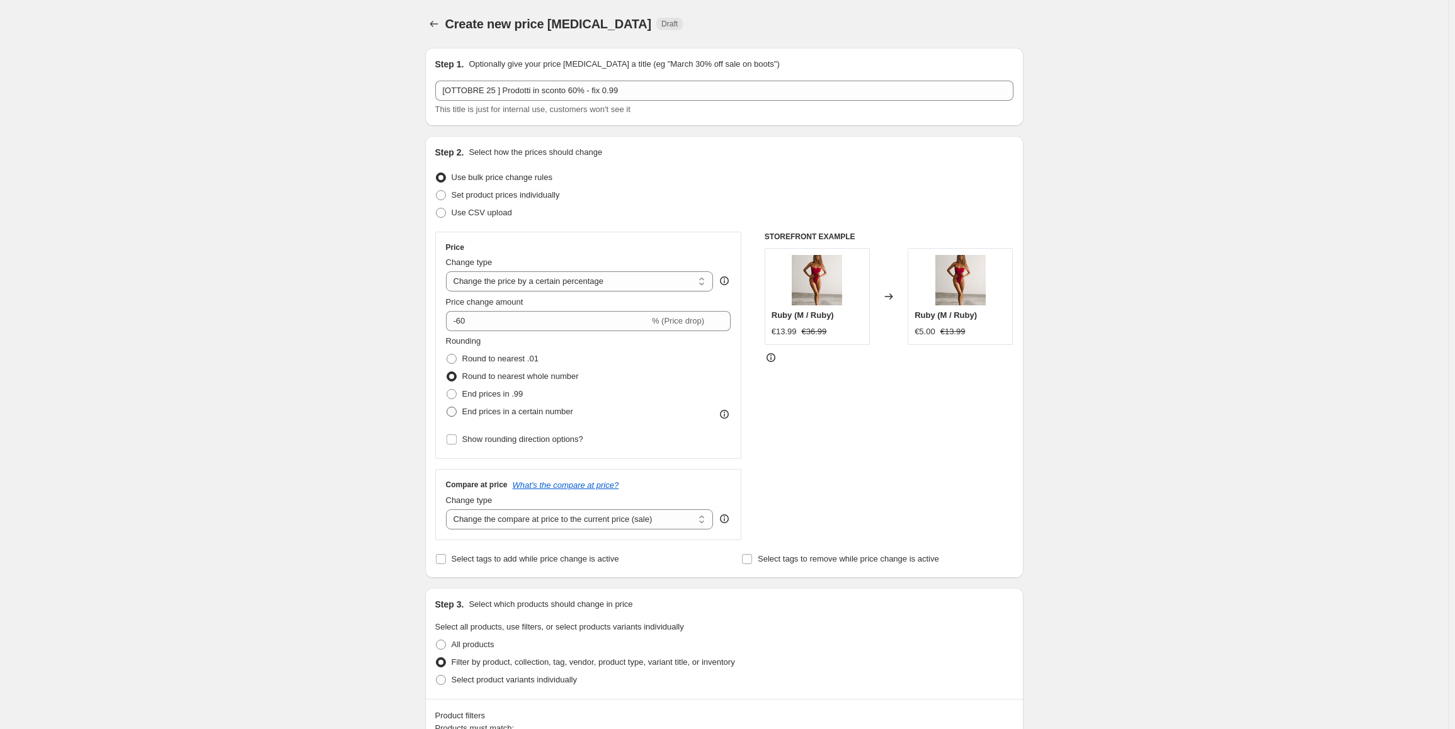
click at [535, 413] on span "End prices in a certain number" at bounding box center [517, 411] width 111 height 9
click at [447, 407] on input "End prices in a certain number" at bounding box center [446, 407] width 1 height 1
radio input "true"
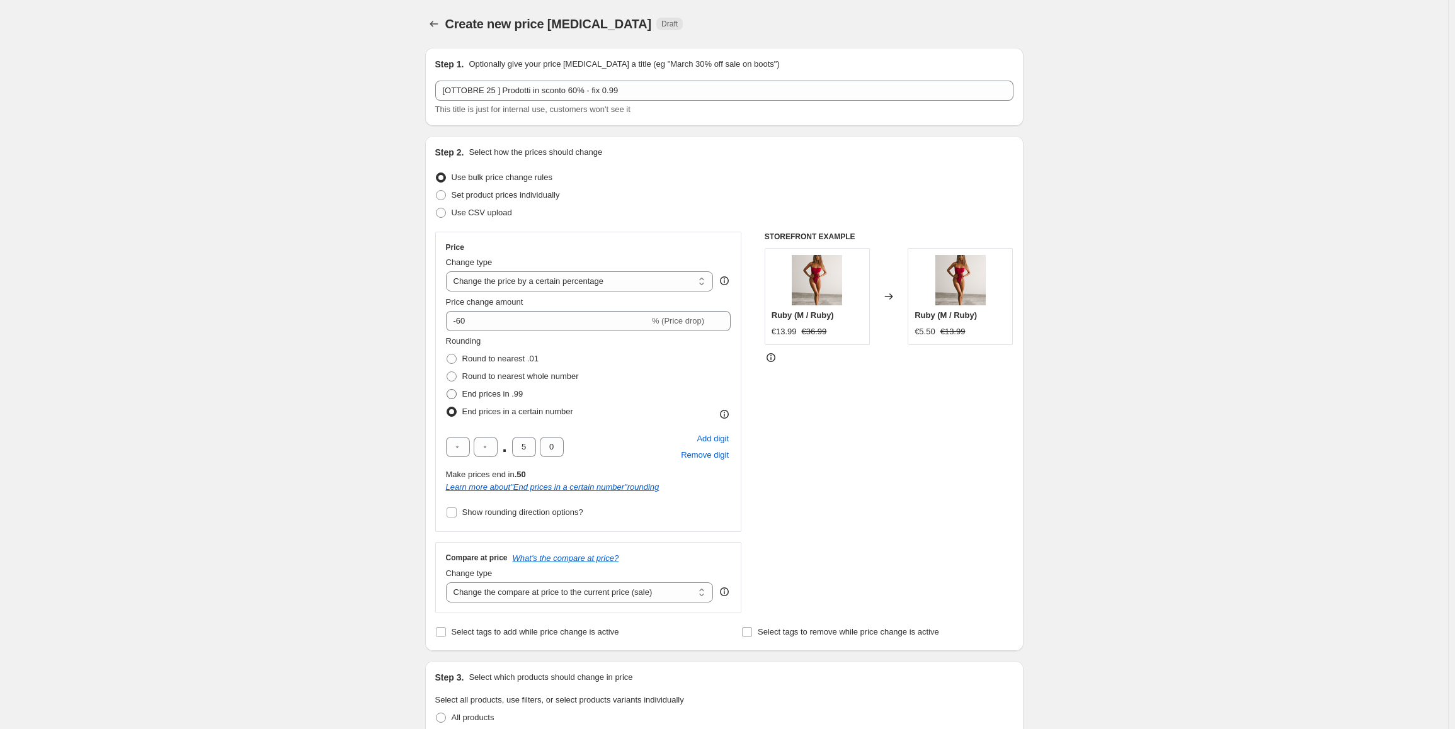
click at [509, 397] on span "End prices in .99" at bounding box center [492, 393] width 61 height 9
click at [447, 390] on input "End prices in .99" at bounding box center [446, 389] width 1 height 1
radio input "true"
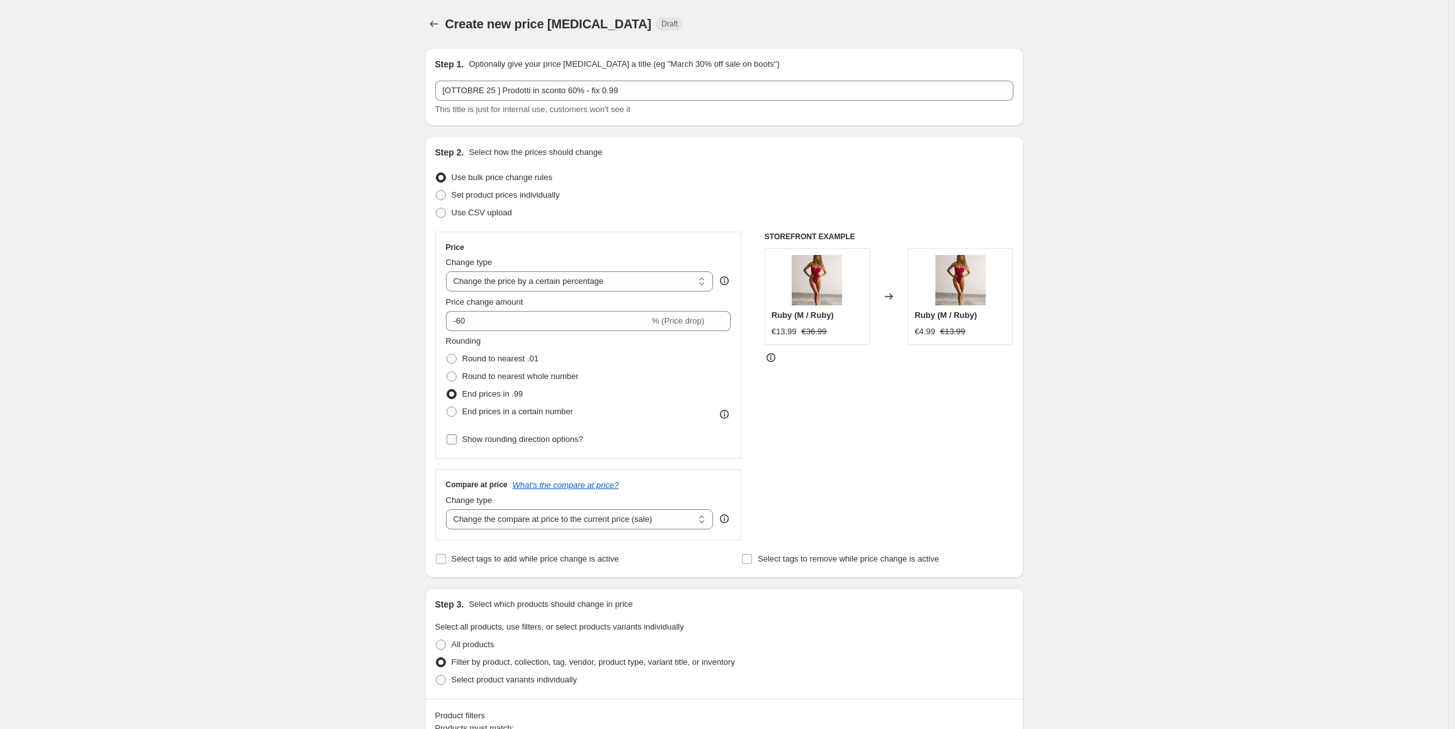
click at [550, 436] on span "Show rounding direction options?" at bounding box center [522, 439] width 121 height 9
click at [457, 436] on input "Show rounding direction options?" at bounding box center [451, 440] width 10 height 10
checkbox input "true"
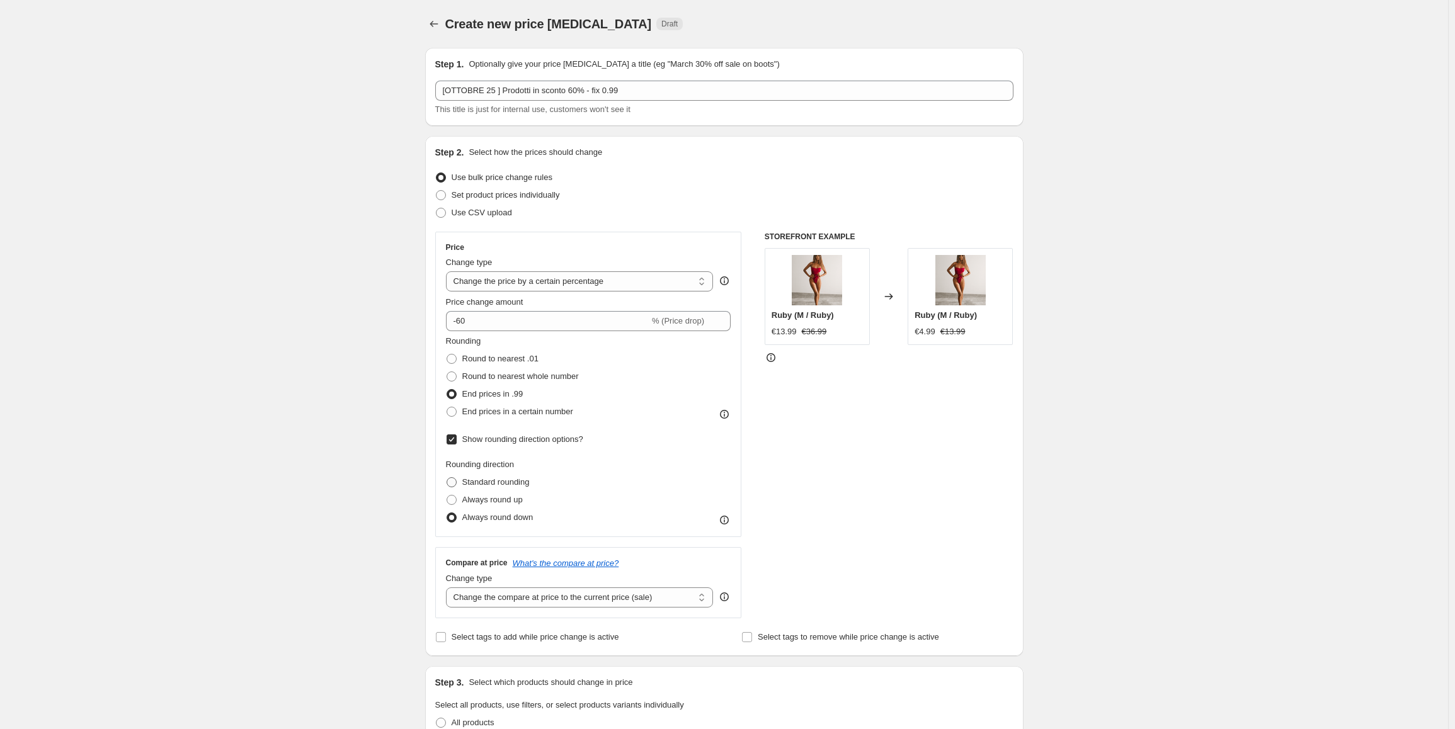
click at [509, 482] on span "Standard rounding" at bounding box center [495, 481] width 67 height 9
click at [447, 478] on input "Standard rounding" at bounding box center [446, 477] width 1 height 1
radio input "true"
click at [514, 500] on span "Always round up" at bounding box center [492, 499] width 60 height 9
click at [447, 496] on input "Always round up" at bounding box center [446, 495] width 1 height 1
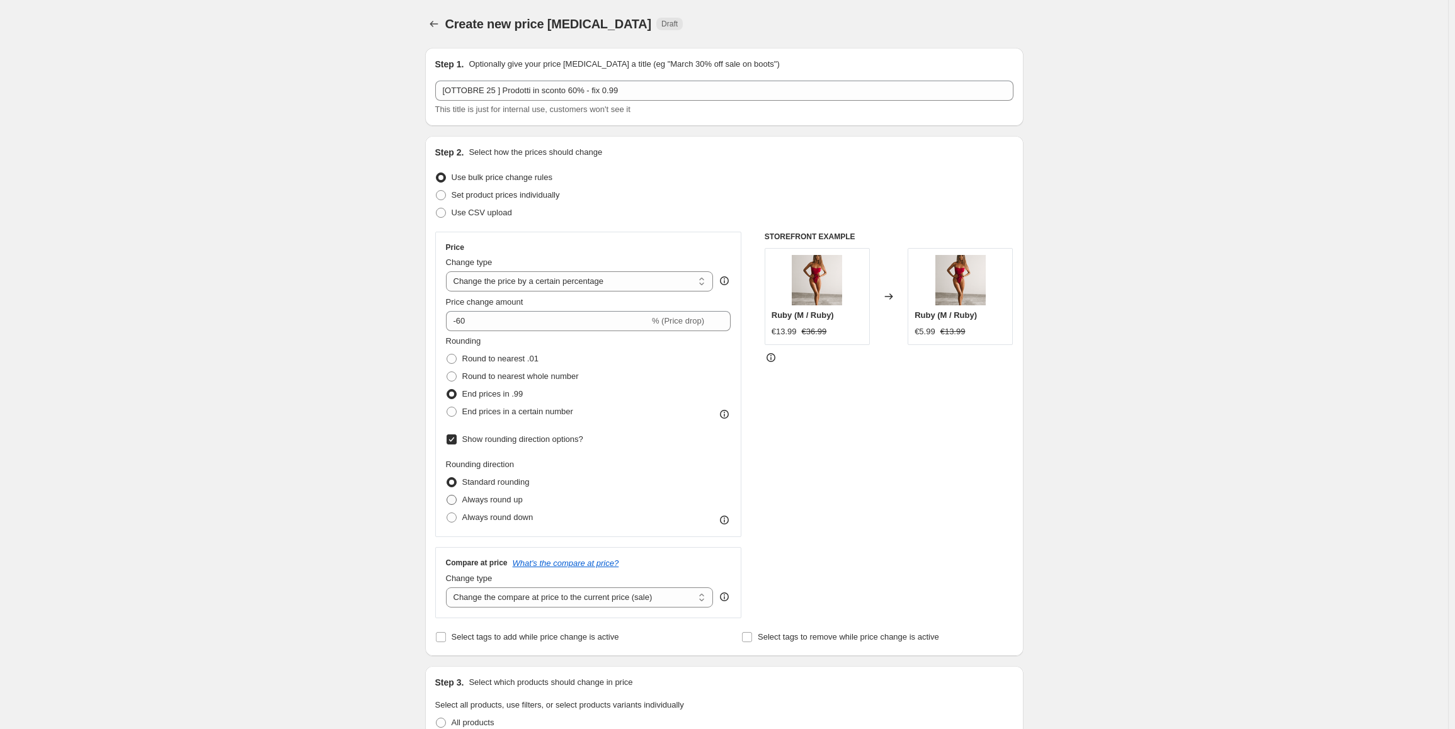
radio input "true"
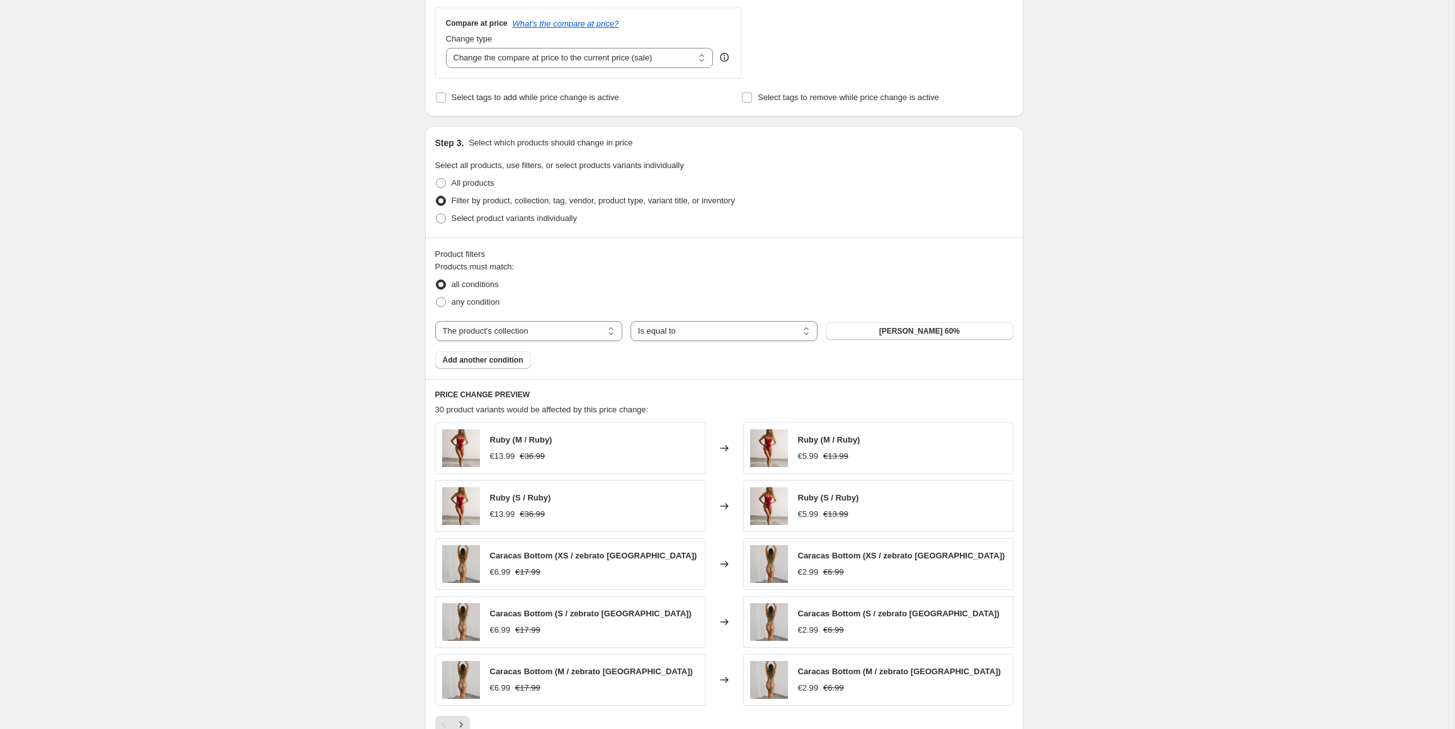
scroll to position [555, 0]
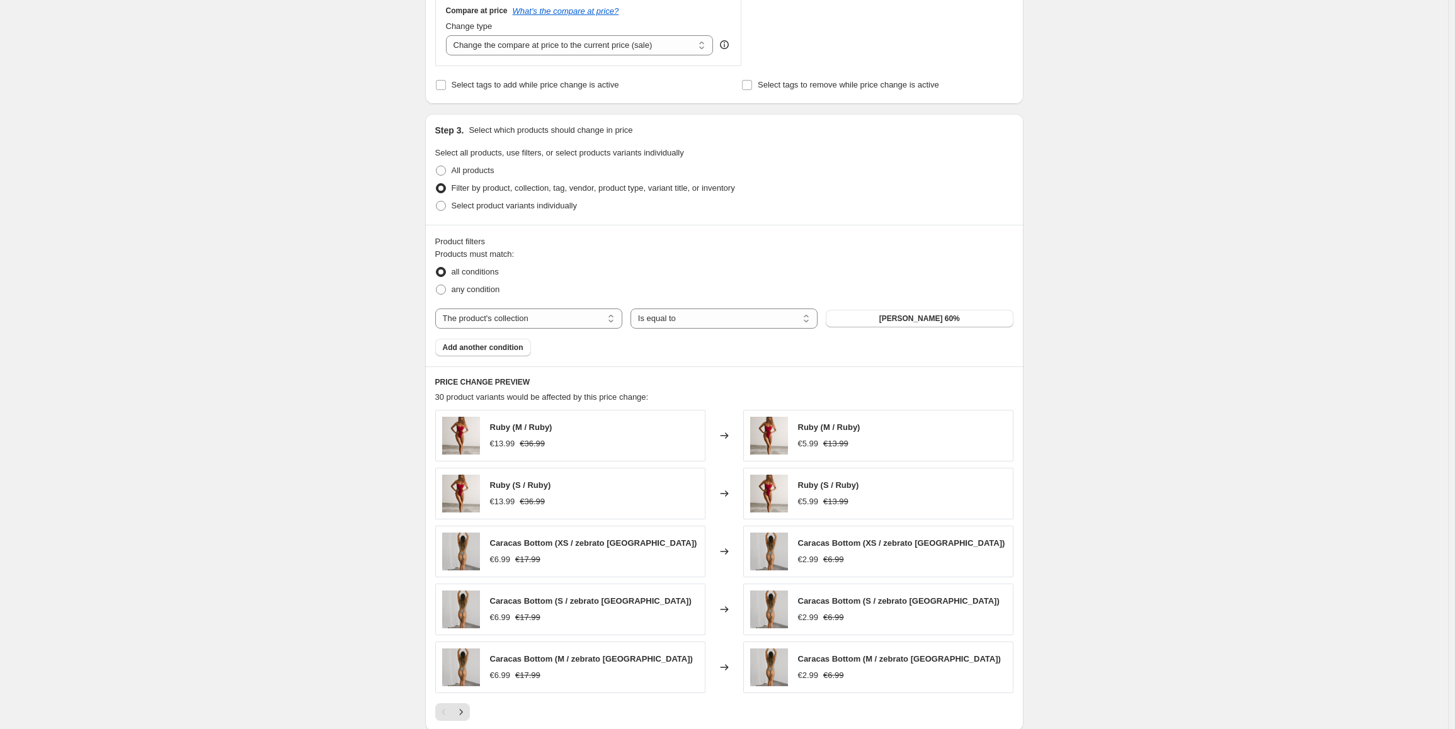
drag, startPoint x: 1137, startPoint y: 458, endPoint x: 1285, endPoint y: 561, distance: 181.0
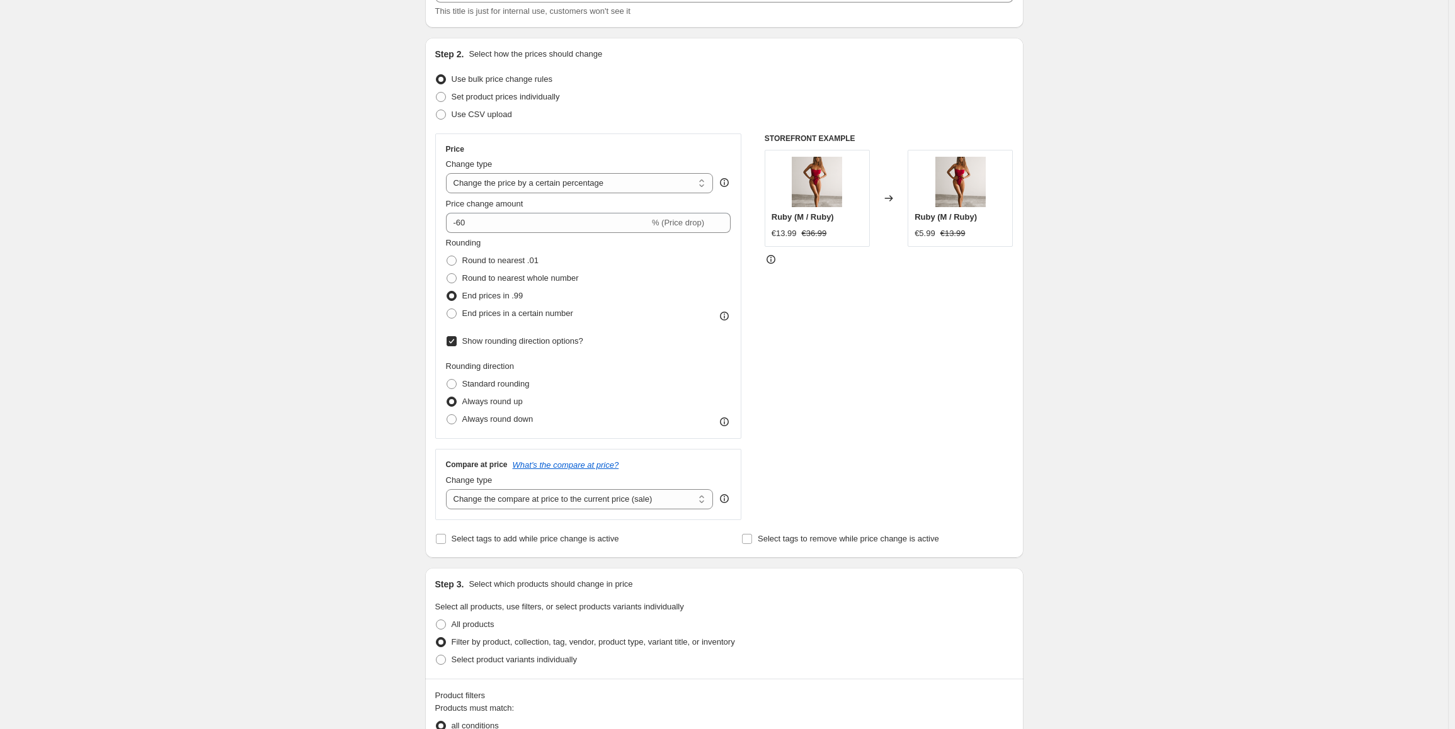
scroll to position [0, 0]
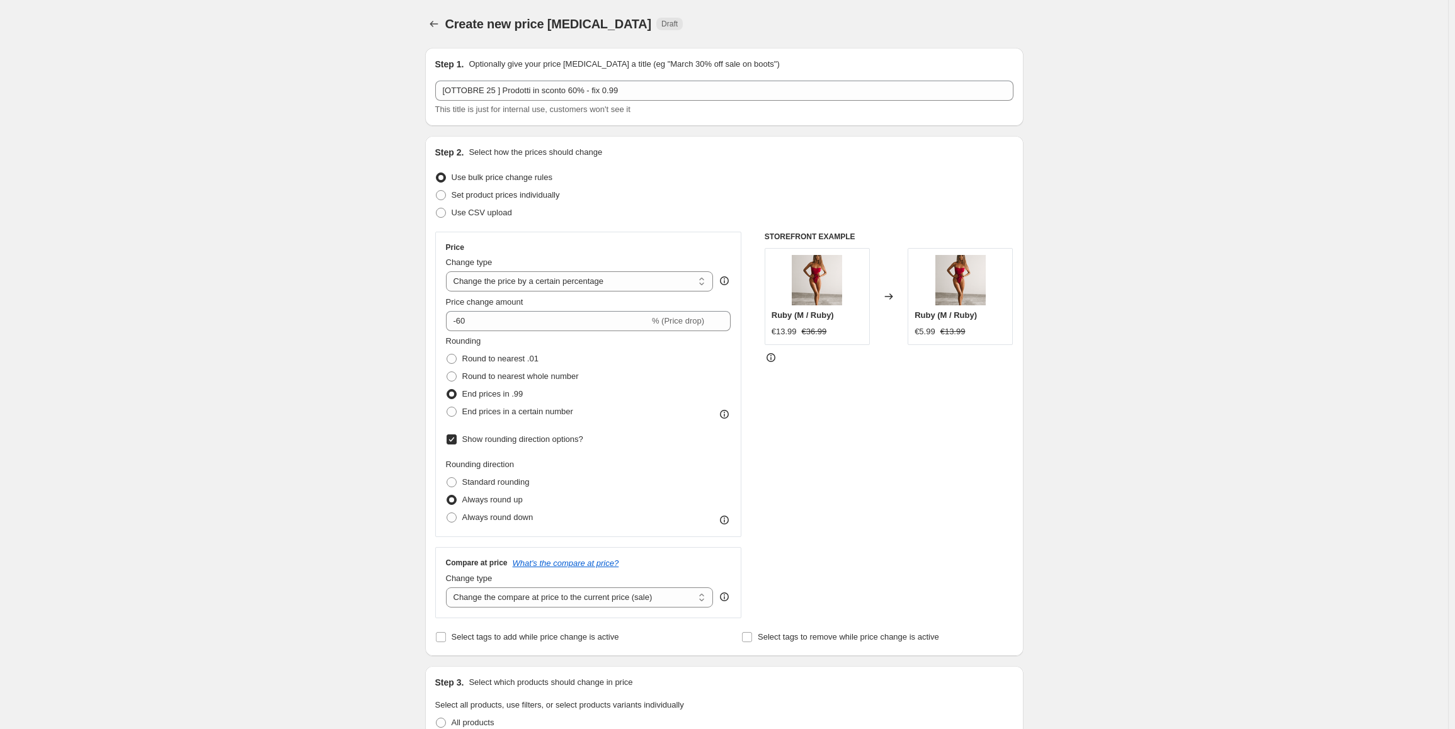
drag, startPoint x: 1152, startPoint y: 472, endPoint x: 1264, endPoint y: 361, distance: 158.1
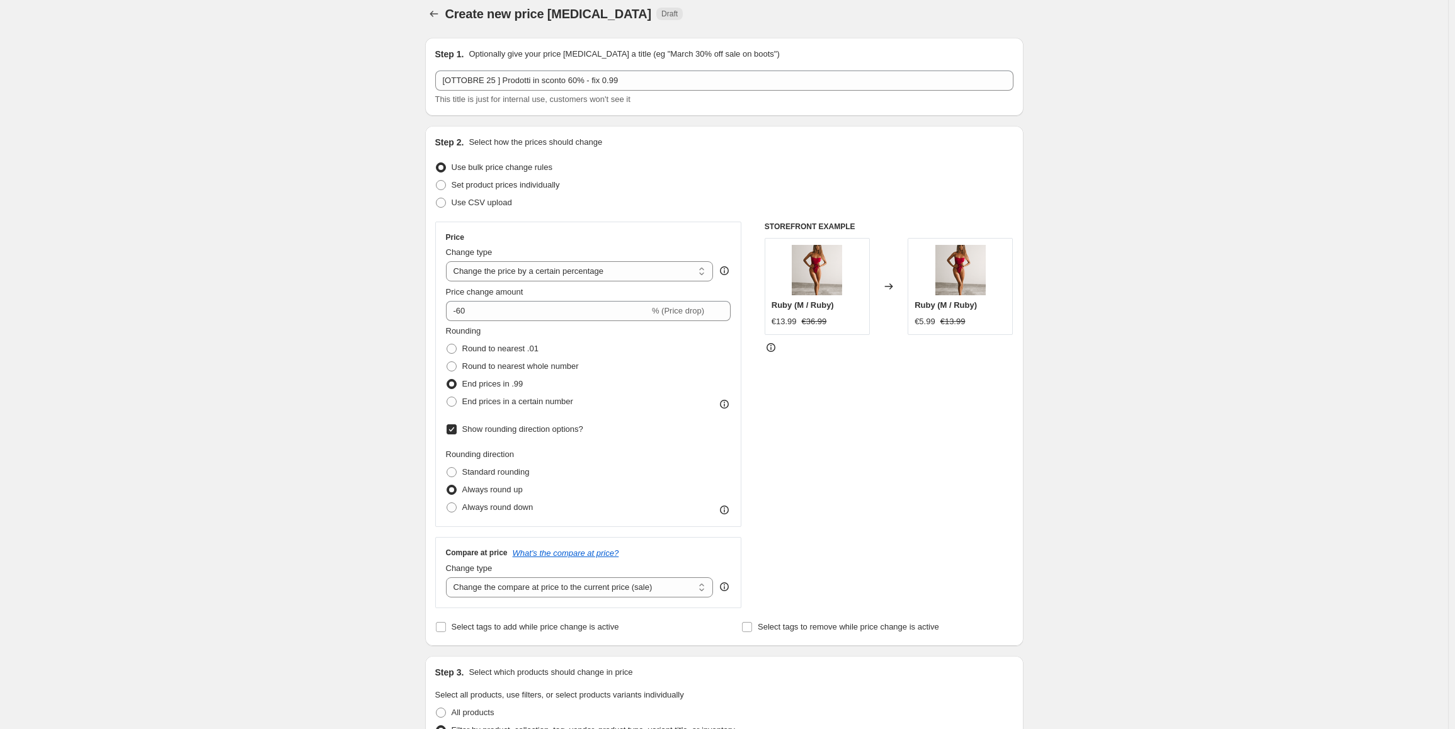
scroll to position [72, 0]
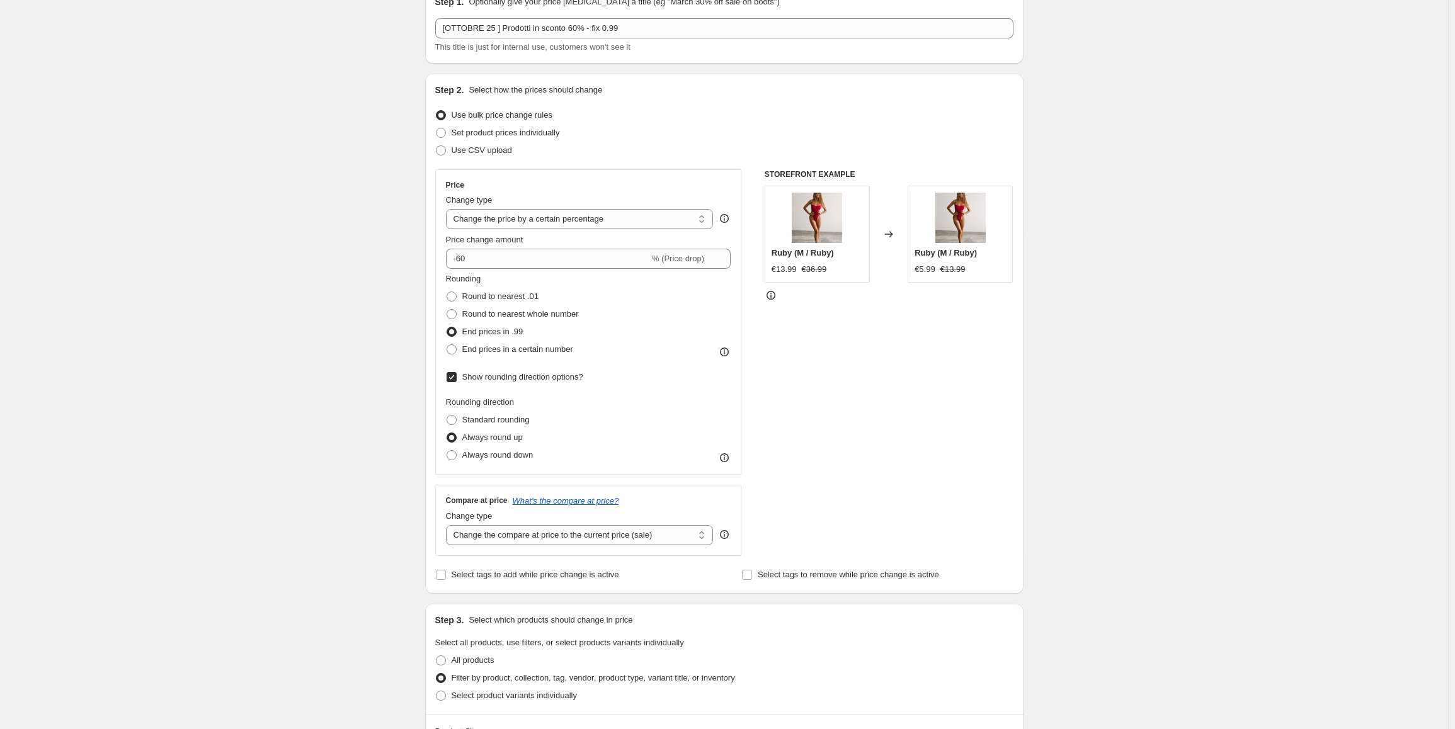
drag, startPoint x: 1199, startPoint y: 255, endPoint x: 1171, endPoint y: 314, distance: 64.8
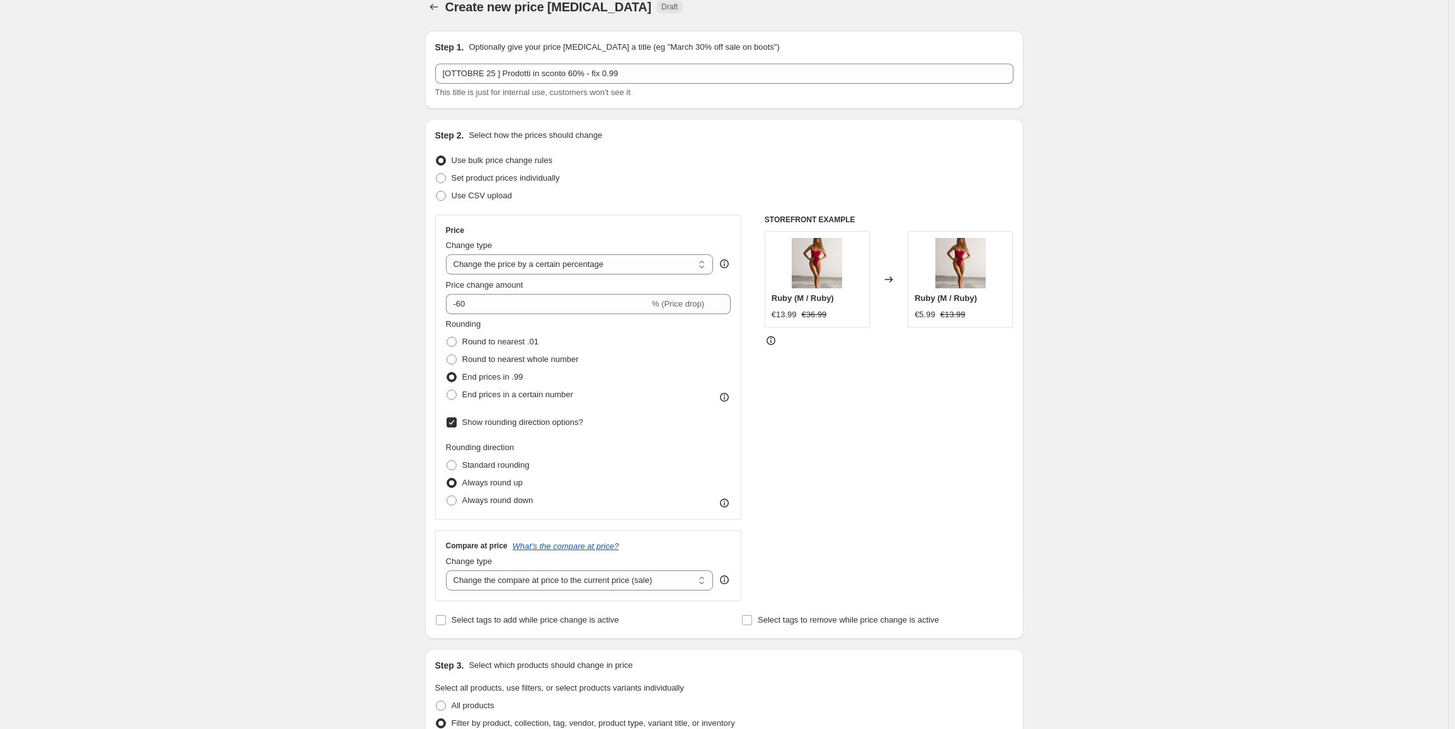
scroll to position [0, 0]
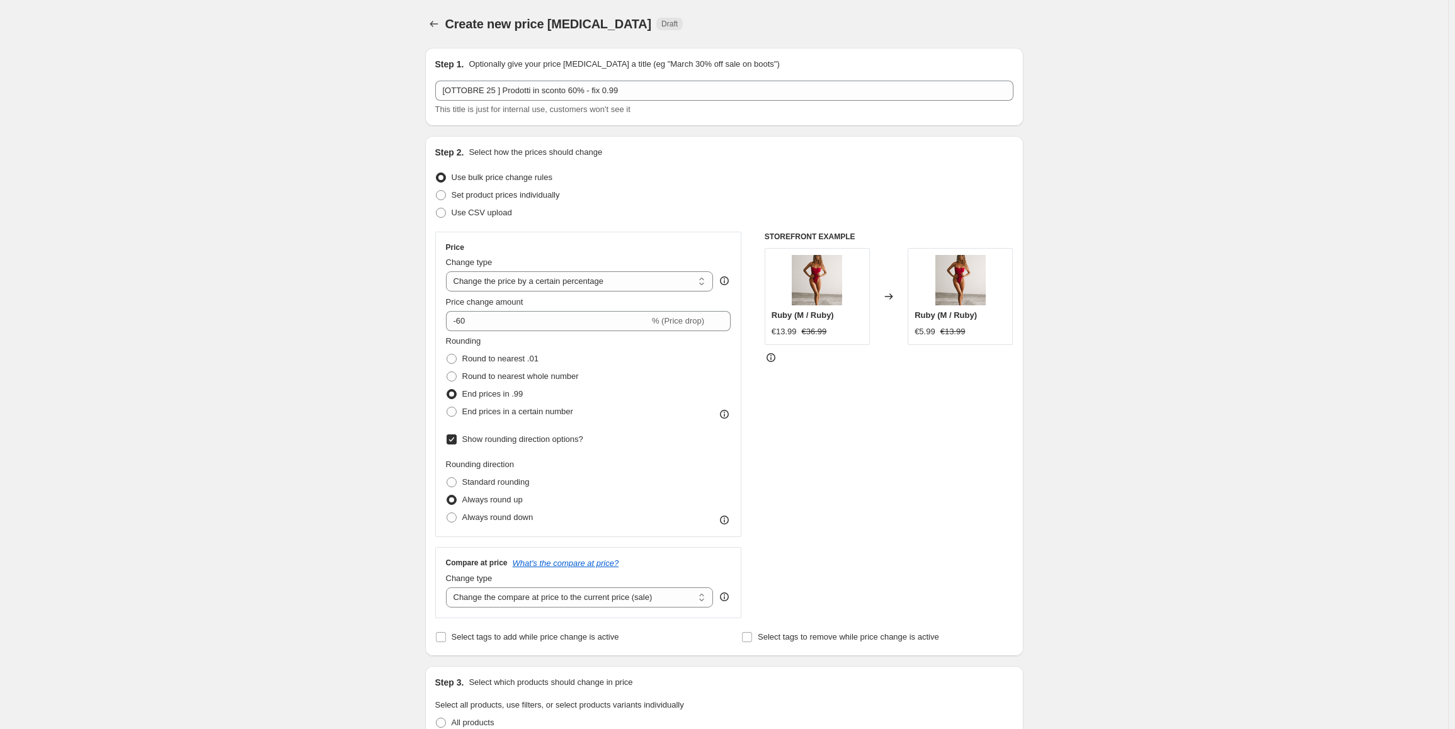
drag, startPoint x: 474, startPoint y: 191, endPoint x: 311, endPoint y: 43, distance: 219.3
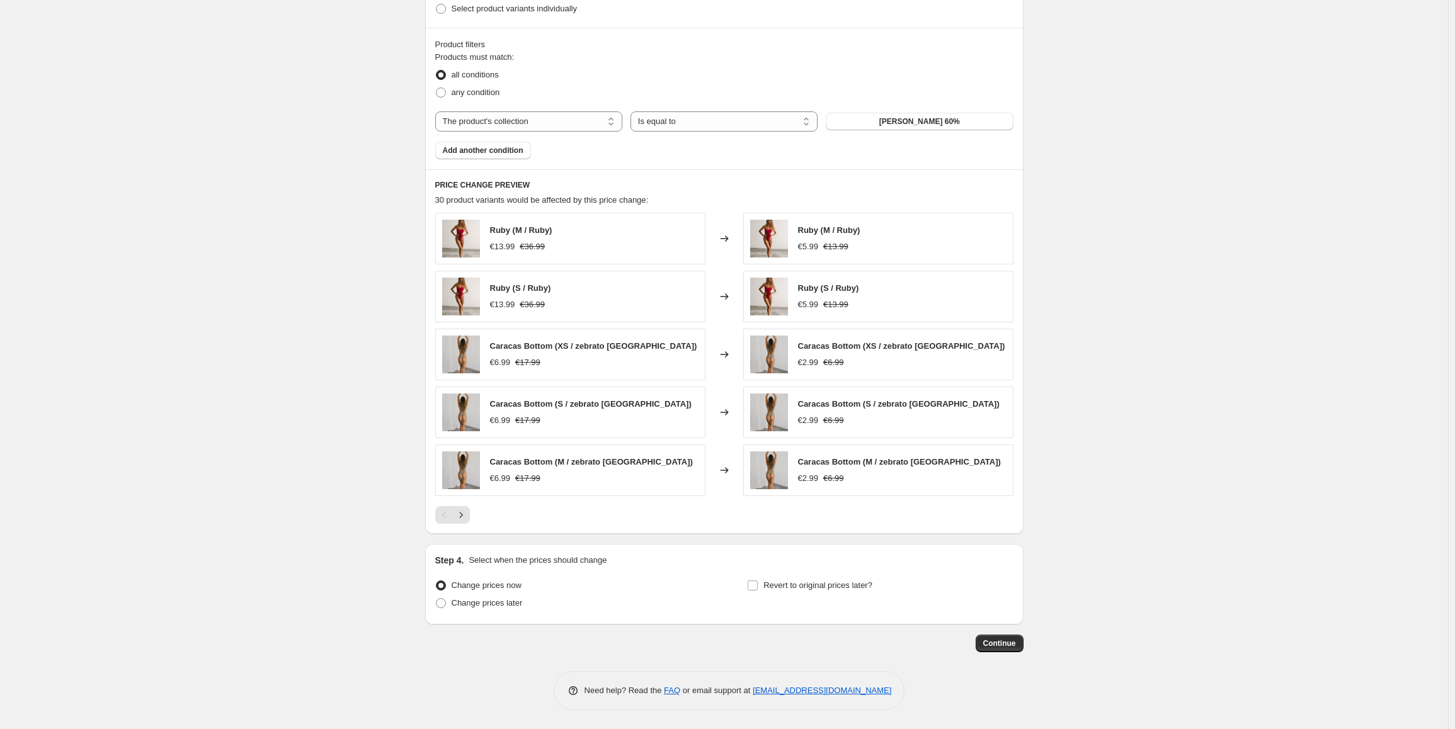
drag, startPoint x: 537, startPoint y: 228, endPoint x: 743, endPoint y: 630, distance: 452.3
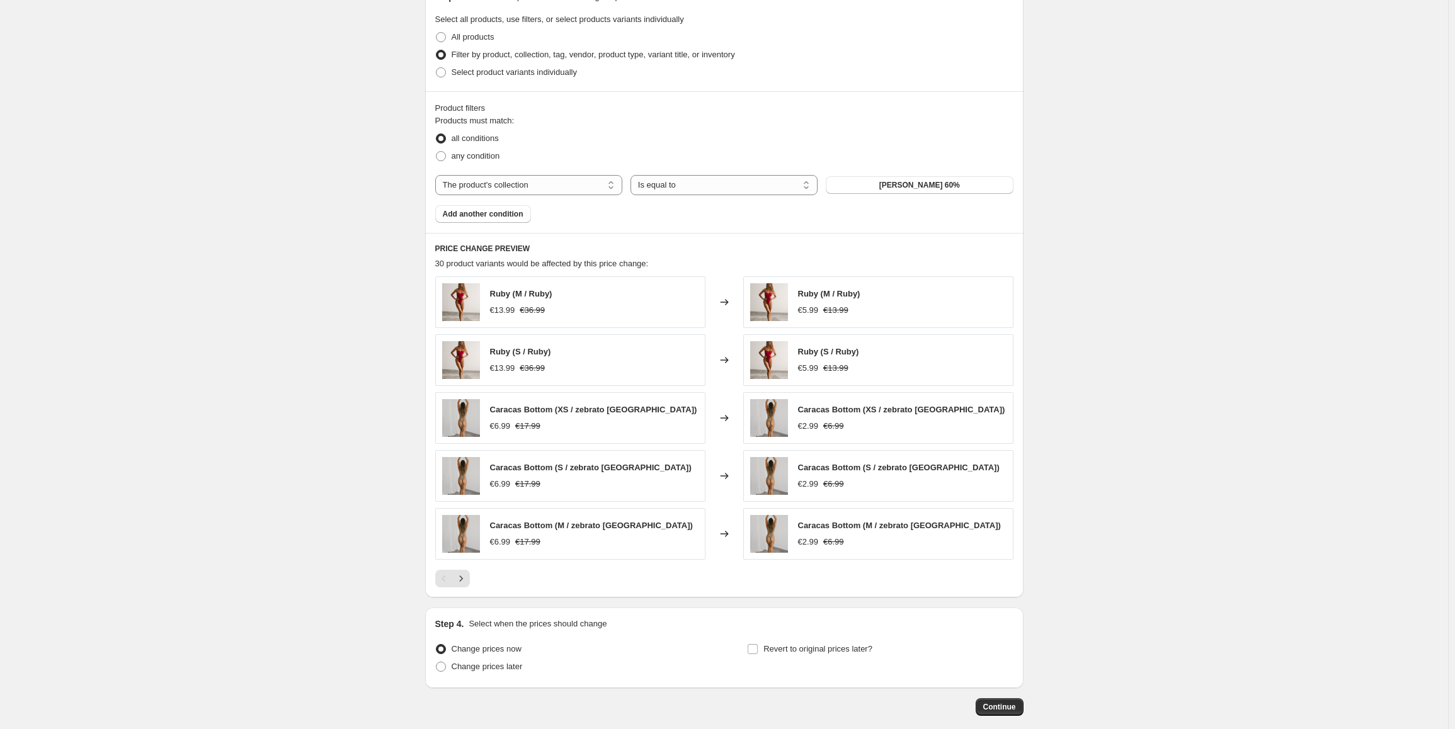
scroll to position [0, 0]
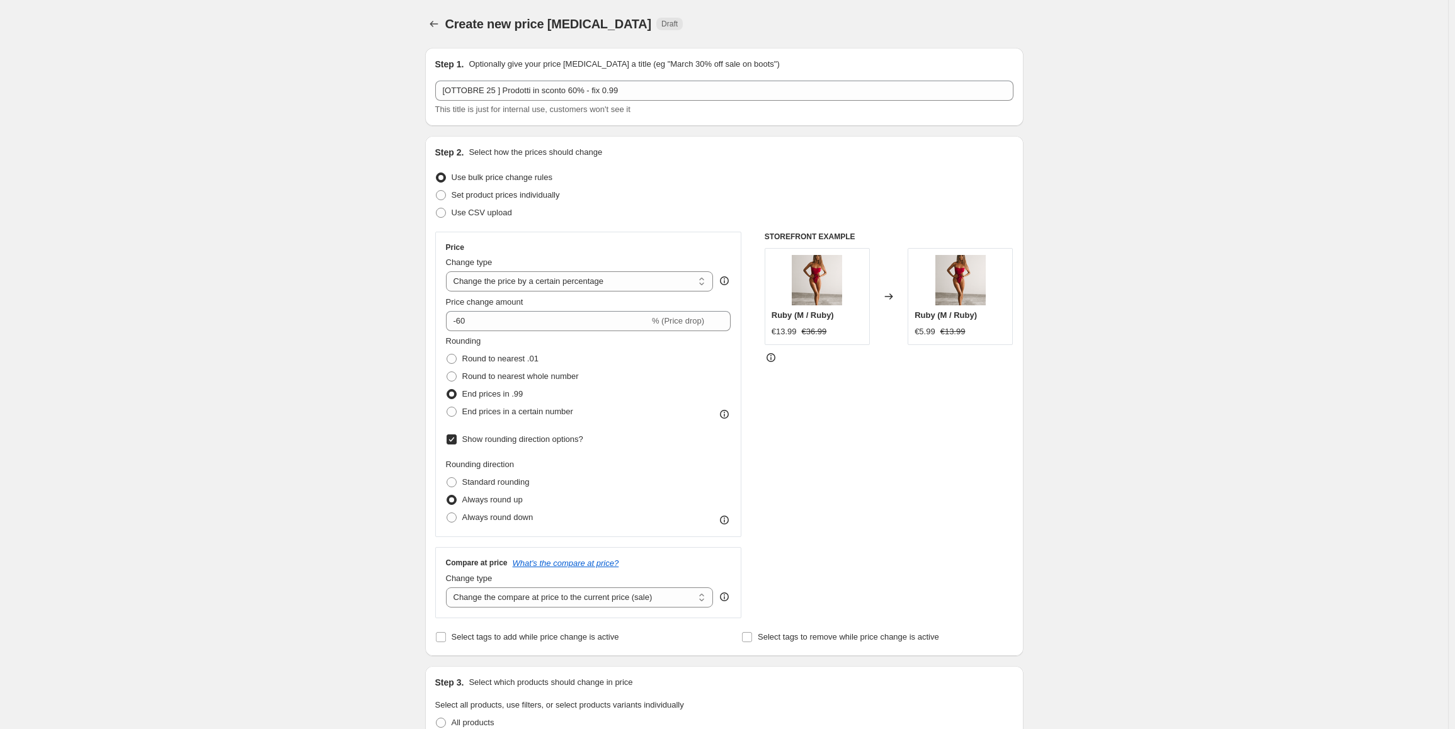
drag, startPoint x: 1200, startPoint y: 537, endPoint x: 737, endPoint y: 79, distance: 651.0
click at [435, 18] on button "Price change jobs" at bounding box center [434, 24] width 18 height 18
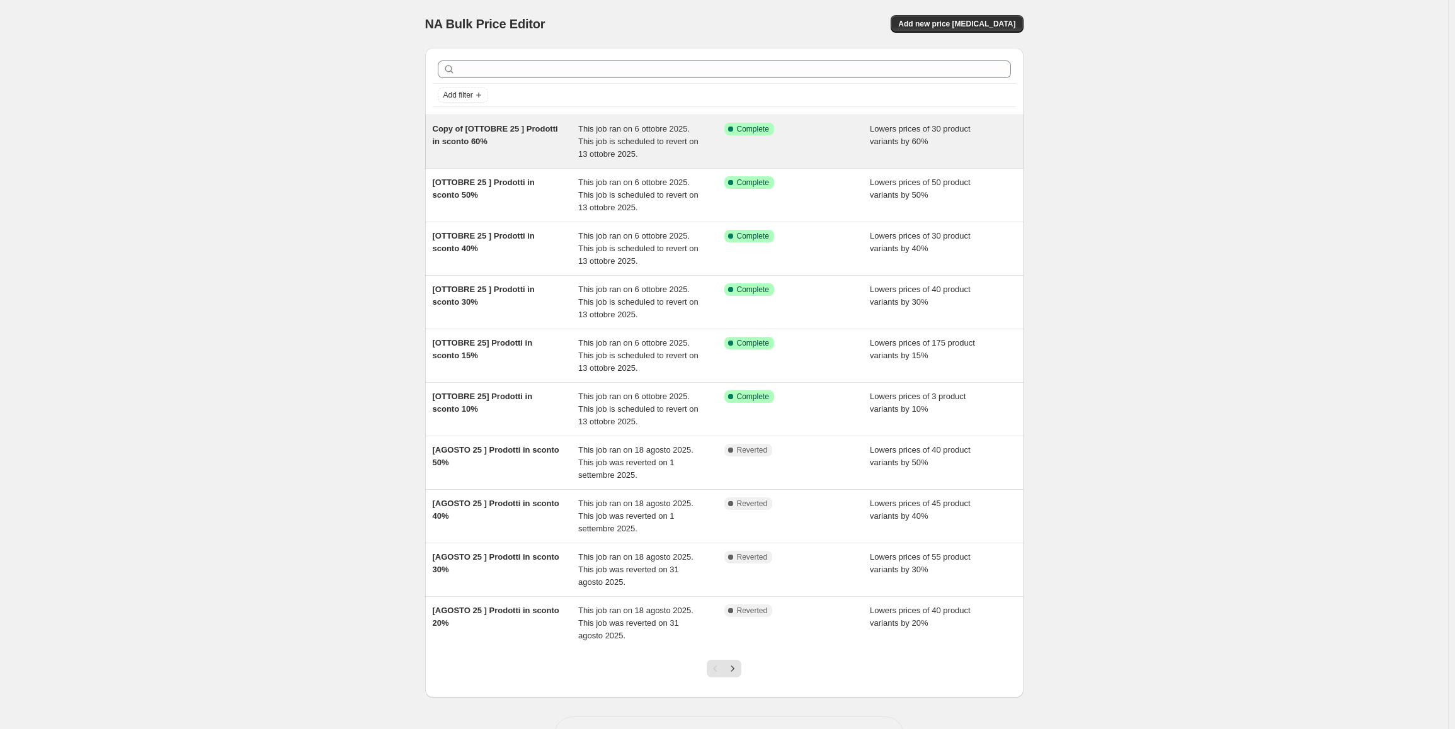
click at [526, 134] on span "Copy of [OTTOBRE 25 ] Prodotti in sconto 60%" at bounding box center [495, 135] width 125 height 22
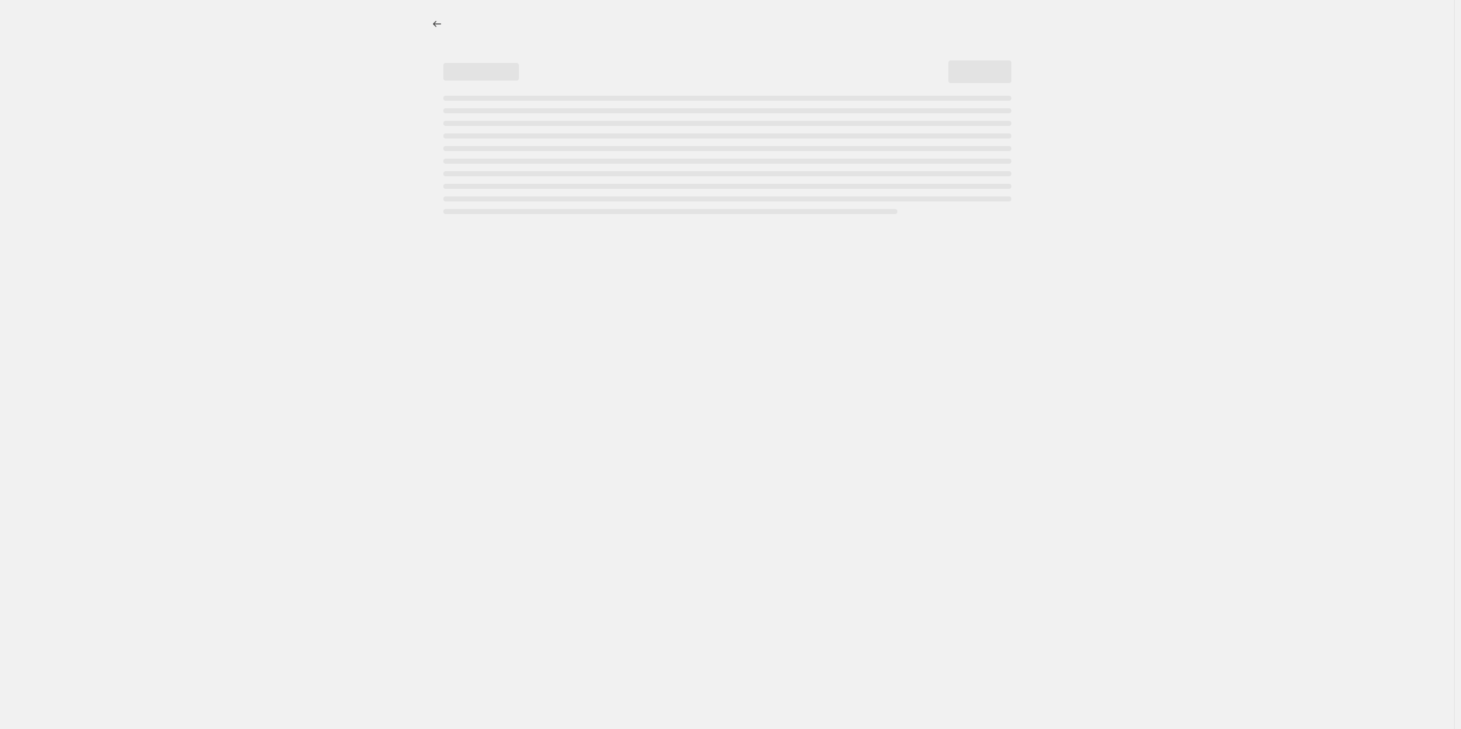
select select "percentage"
select select "collection"
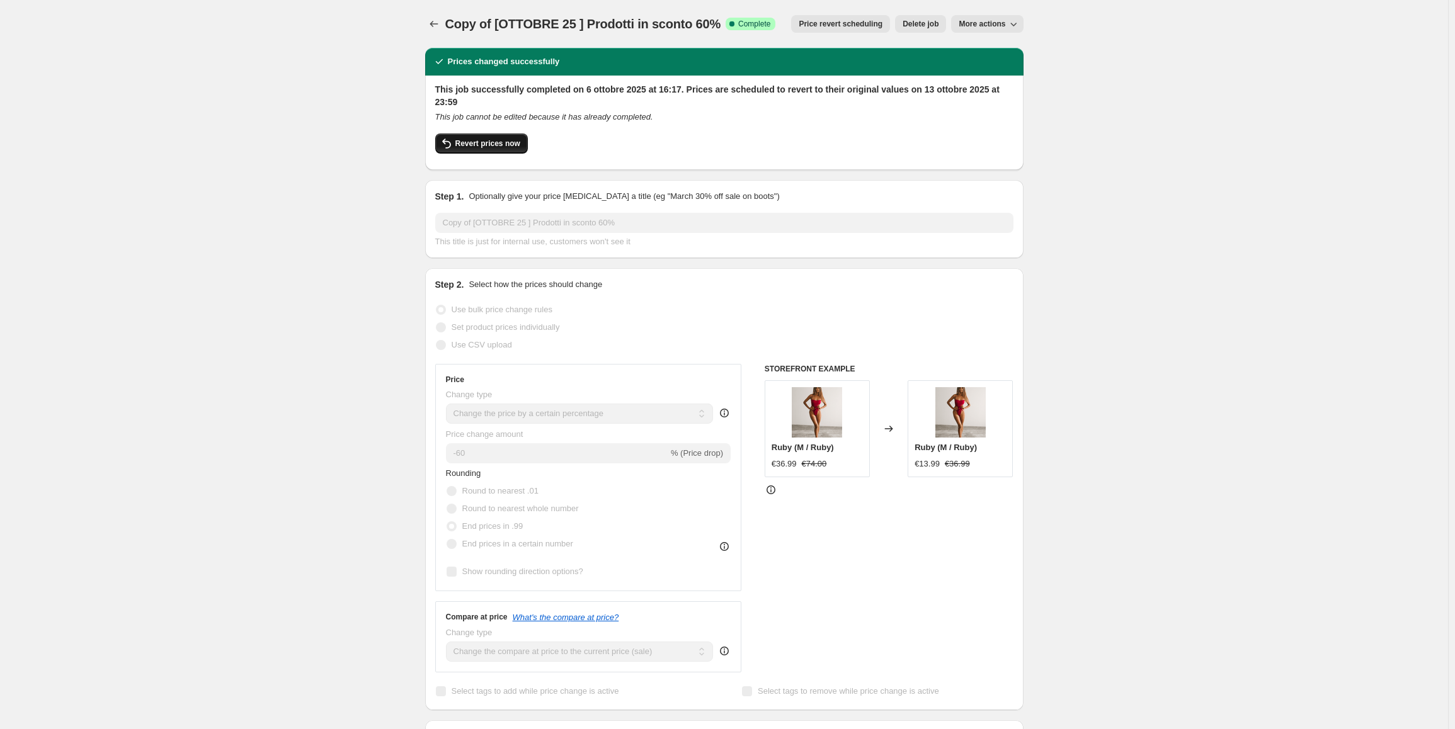
click at [501, 148] on span "Revert prices now" at bounding box center [487, 144] width 65 height 10
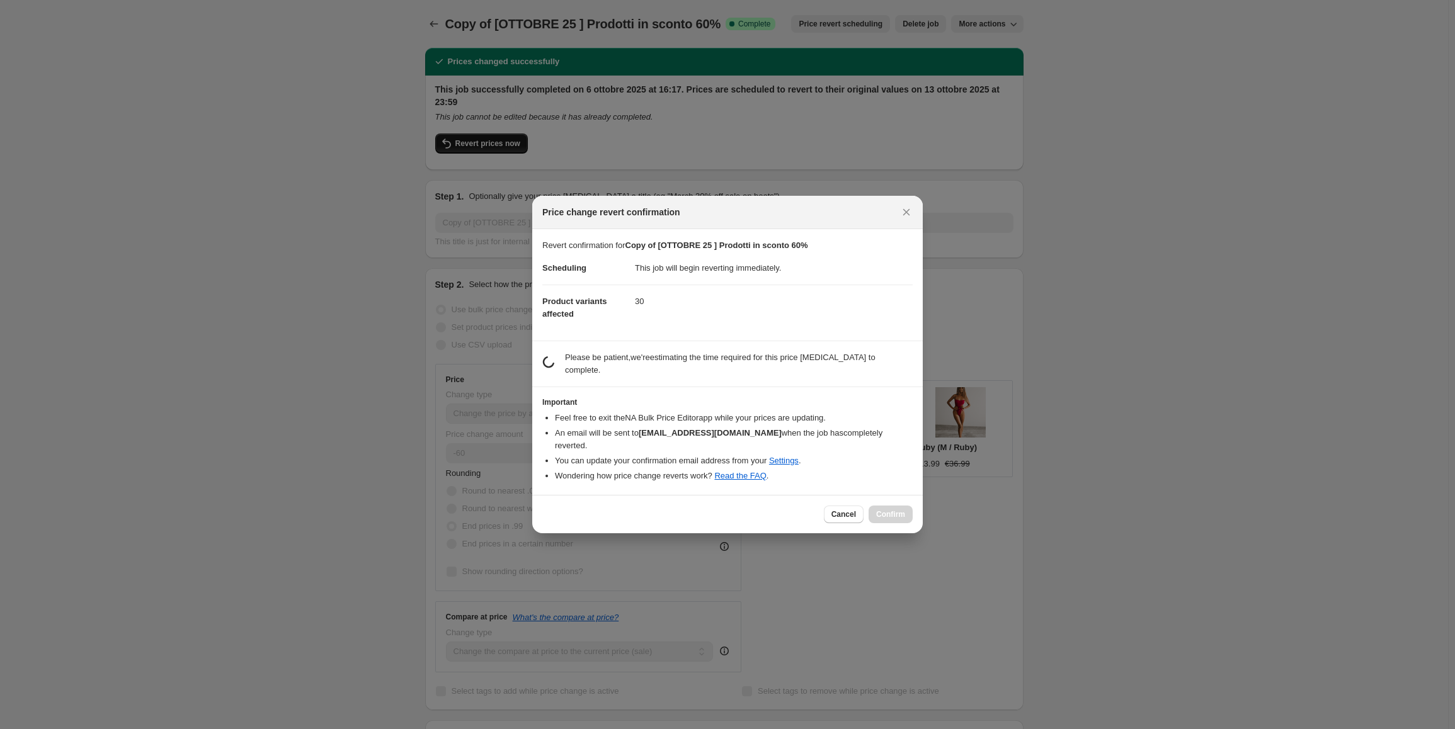
checkbox input "false"
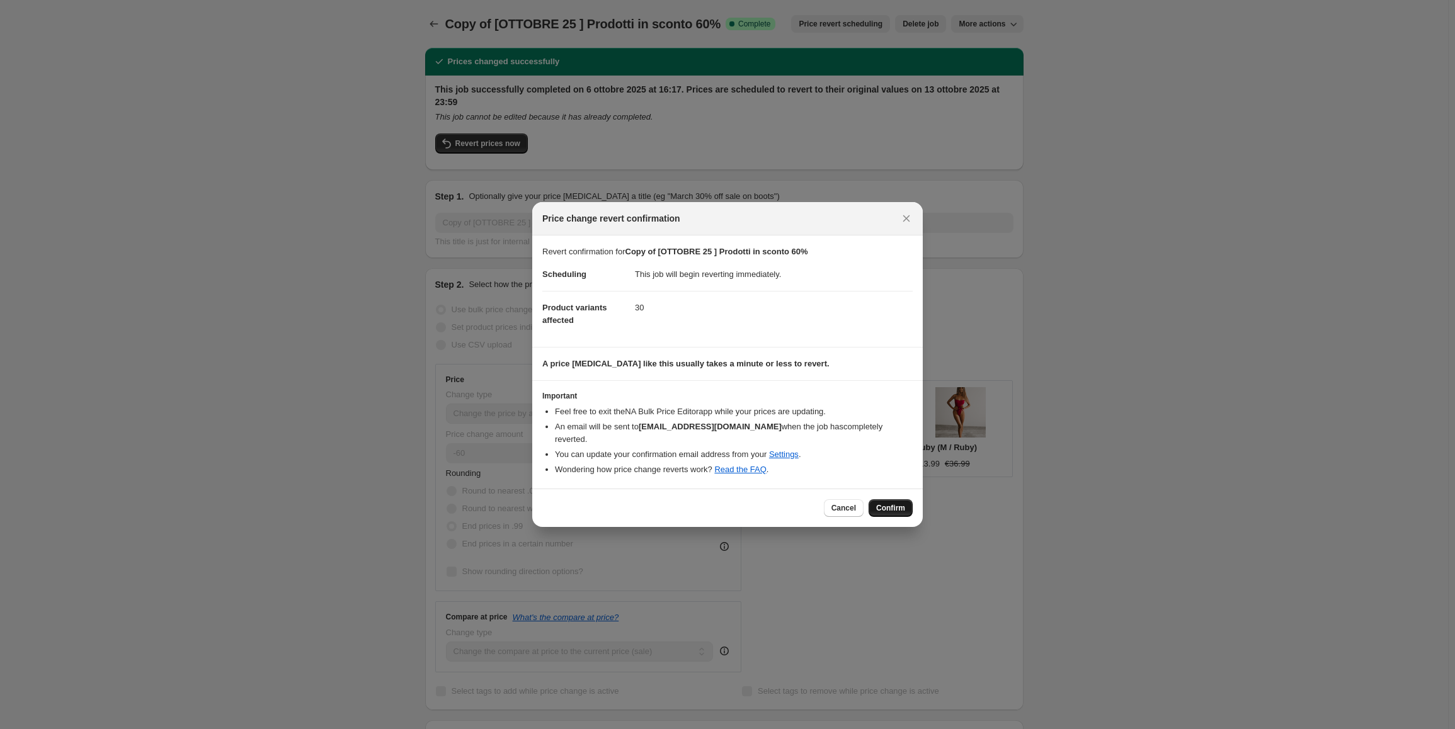
click at [902, 503] on span "Confirm" at bounding box center [890, 508] width 29 height 10
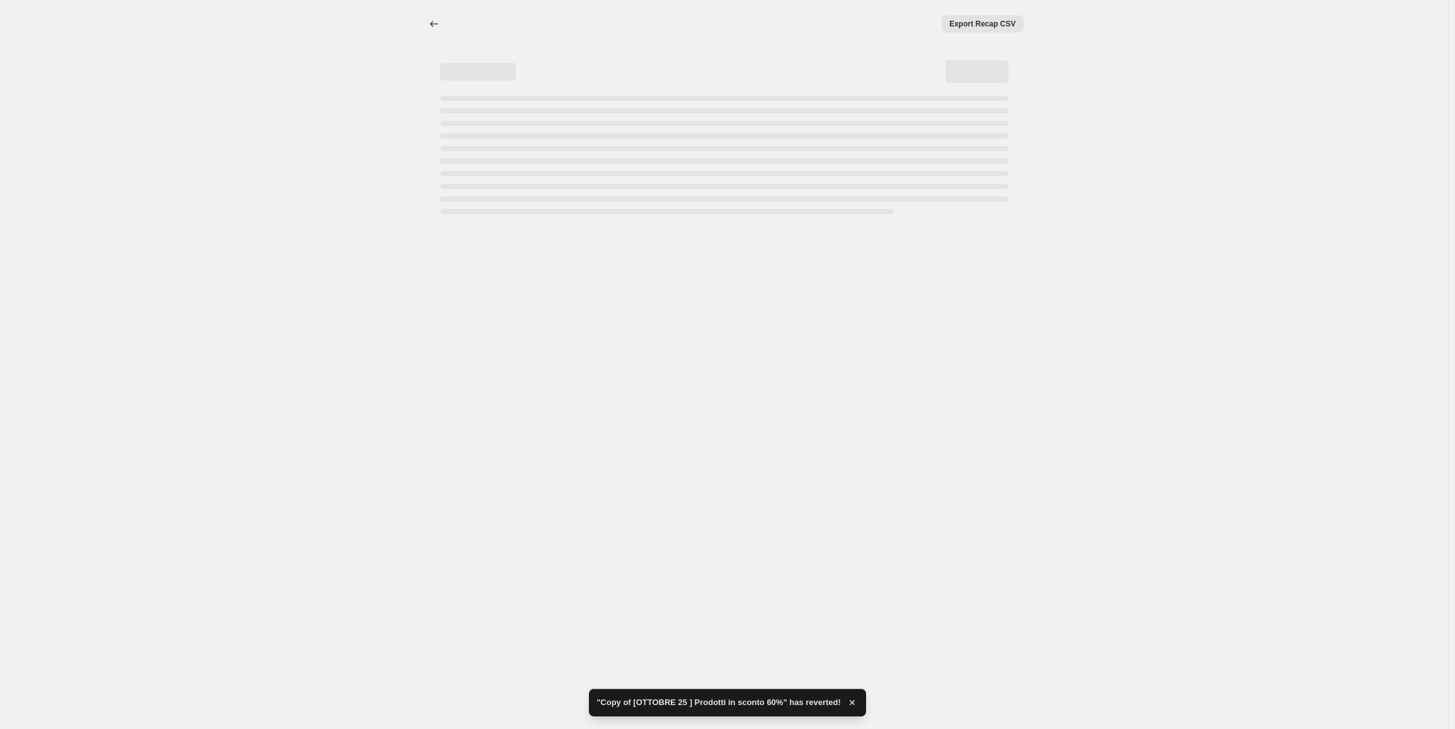
select select "percentage"
select select "collection"
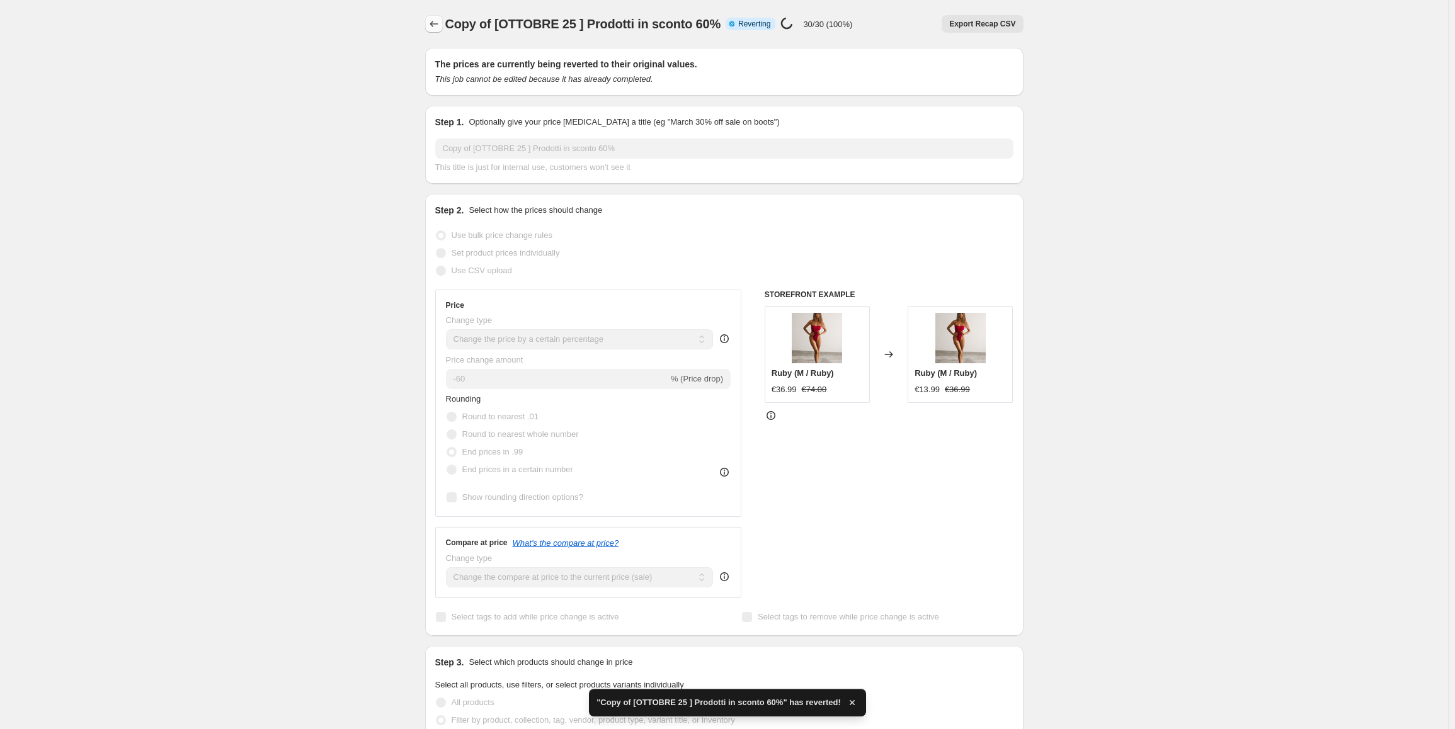
checkbox input "true"
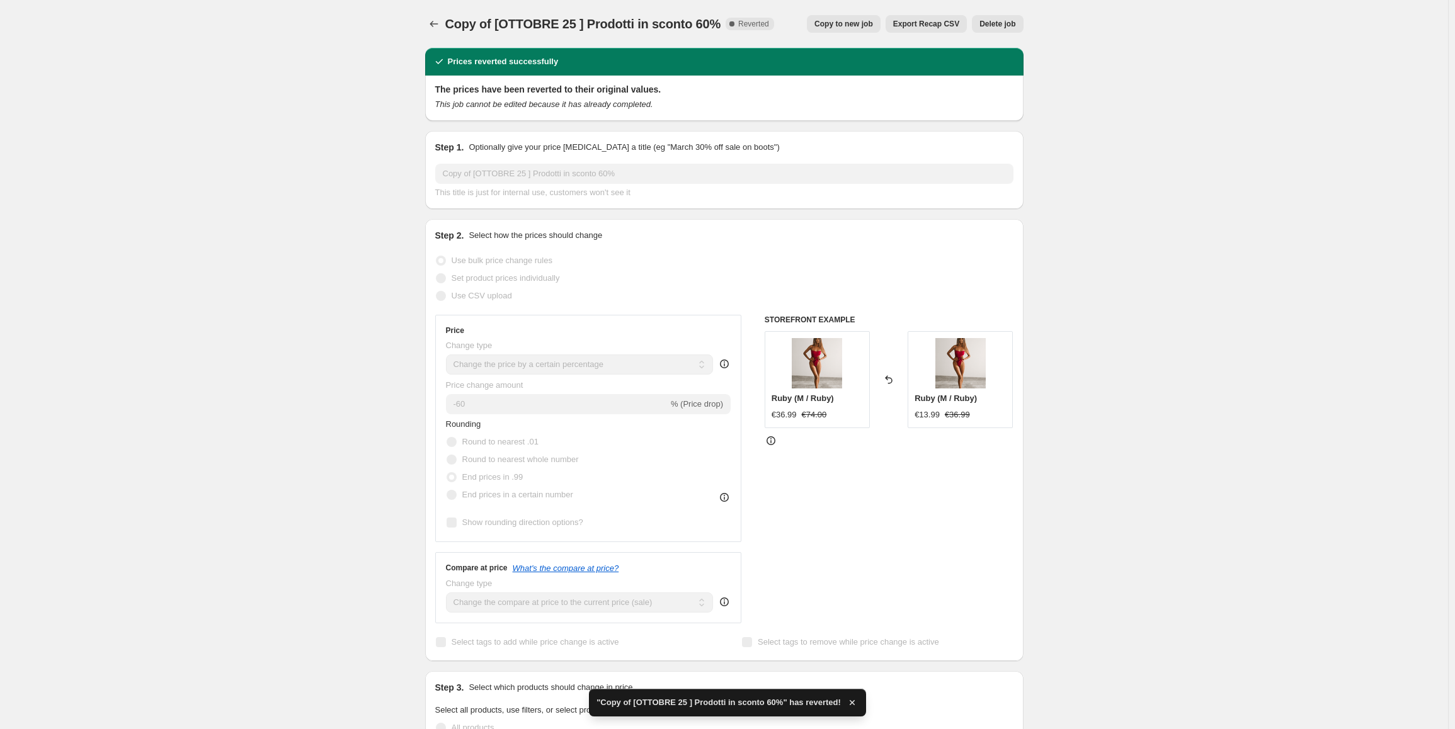
click at [847, 24] on span "Copy to new job" at bounding box center [843, 24] width 59 height 10
select select "percentage"
select select "collection"
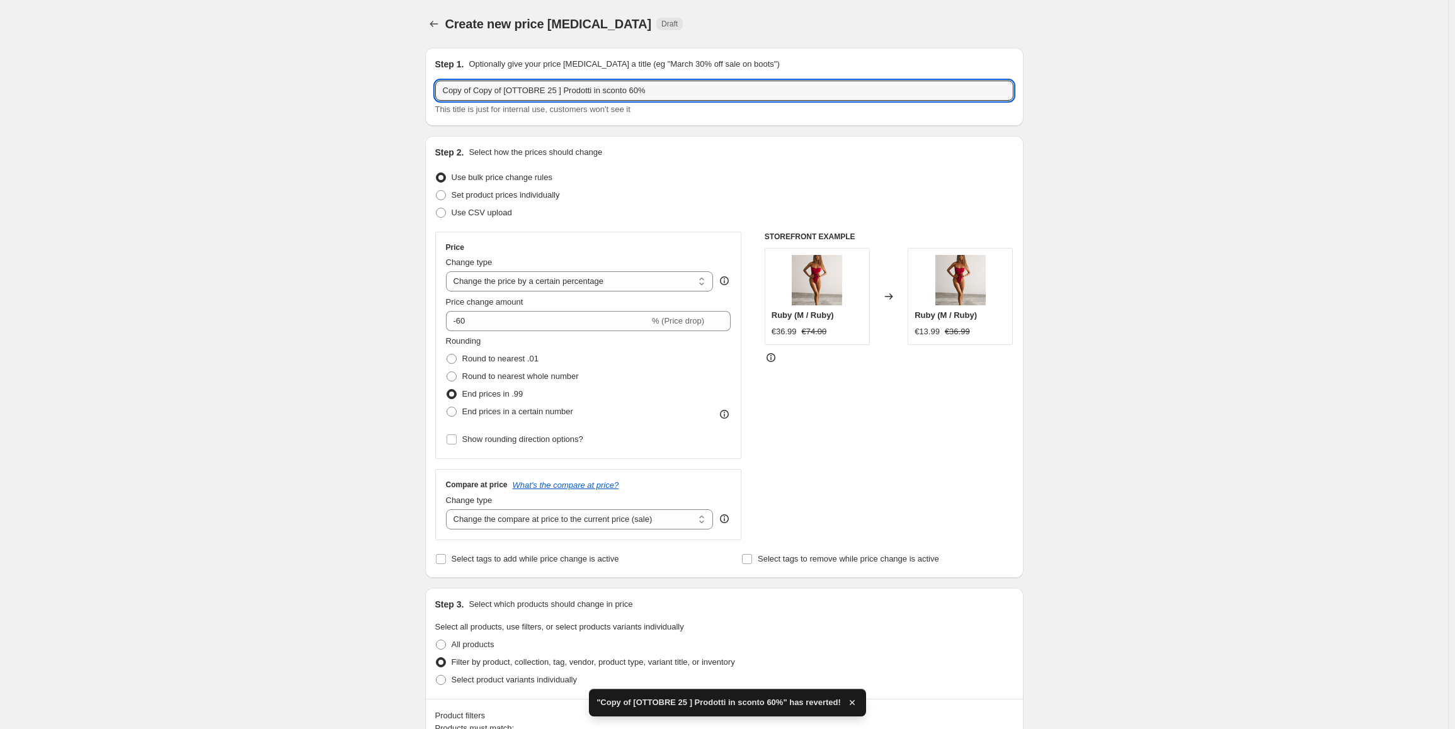
drag, startPoint x: 508, startPoint y: 92, endPoint x: 319, endPoint y: 92, distance: 188.3
click at [321, 92] on div "Create new price [MEDICAL_DATA]. This page is ready Create new price [MEDICAL_D…" at bounding box center [724, 700] width 1448 height 1401
type input "[OTTOBRE 25 ] Prodotti in sconto 60% - fix 0.99"
click at [503, 440] on span "Show rounding direction options?" at bounding box center [522, 439] width 121 height 9
click at [457, 440] on input "Show rounding direction options?" at bounding box center [451, 440] width 10 height 10
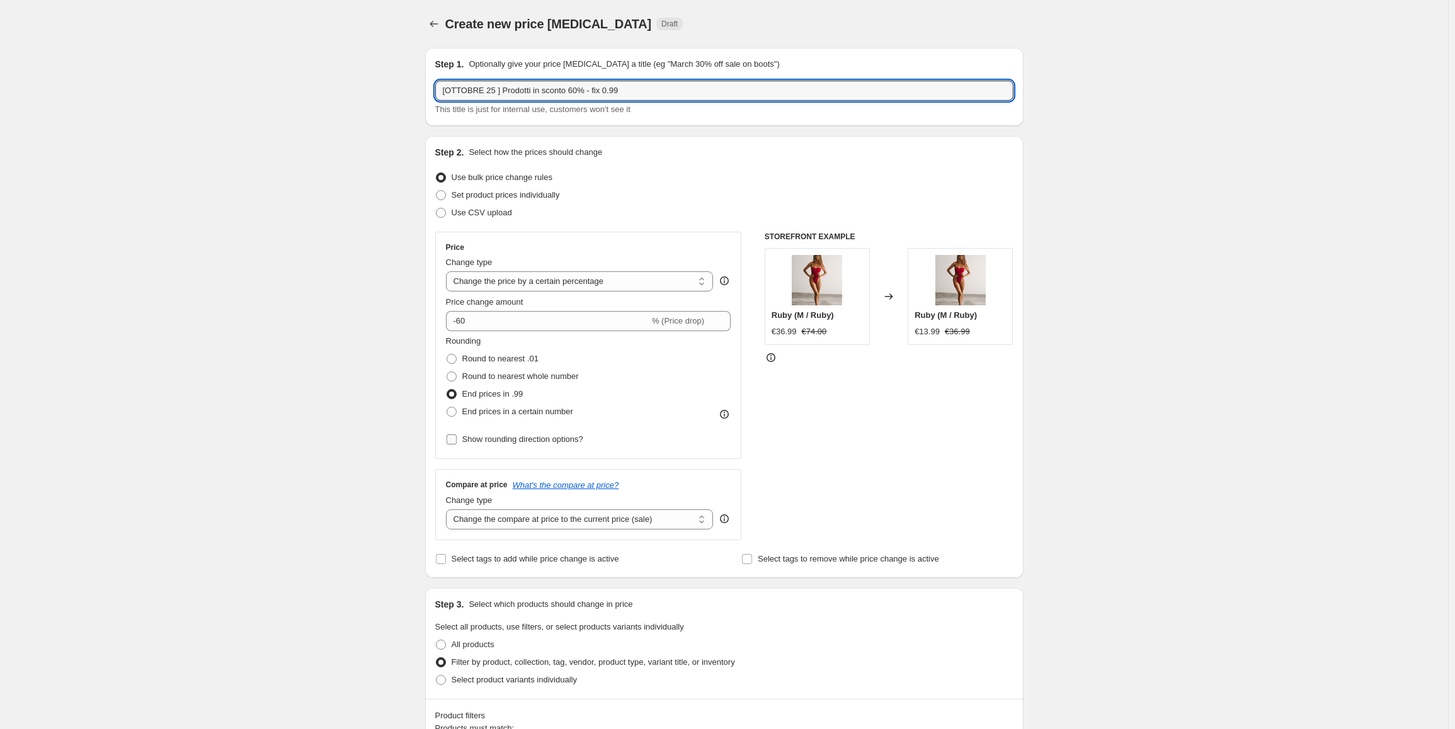
checkbox input "true"
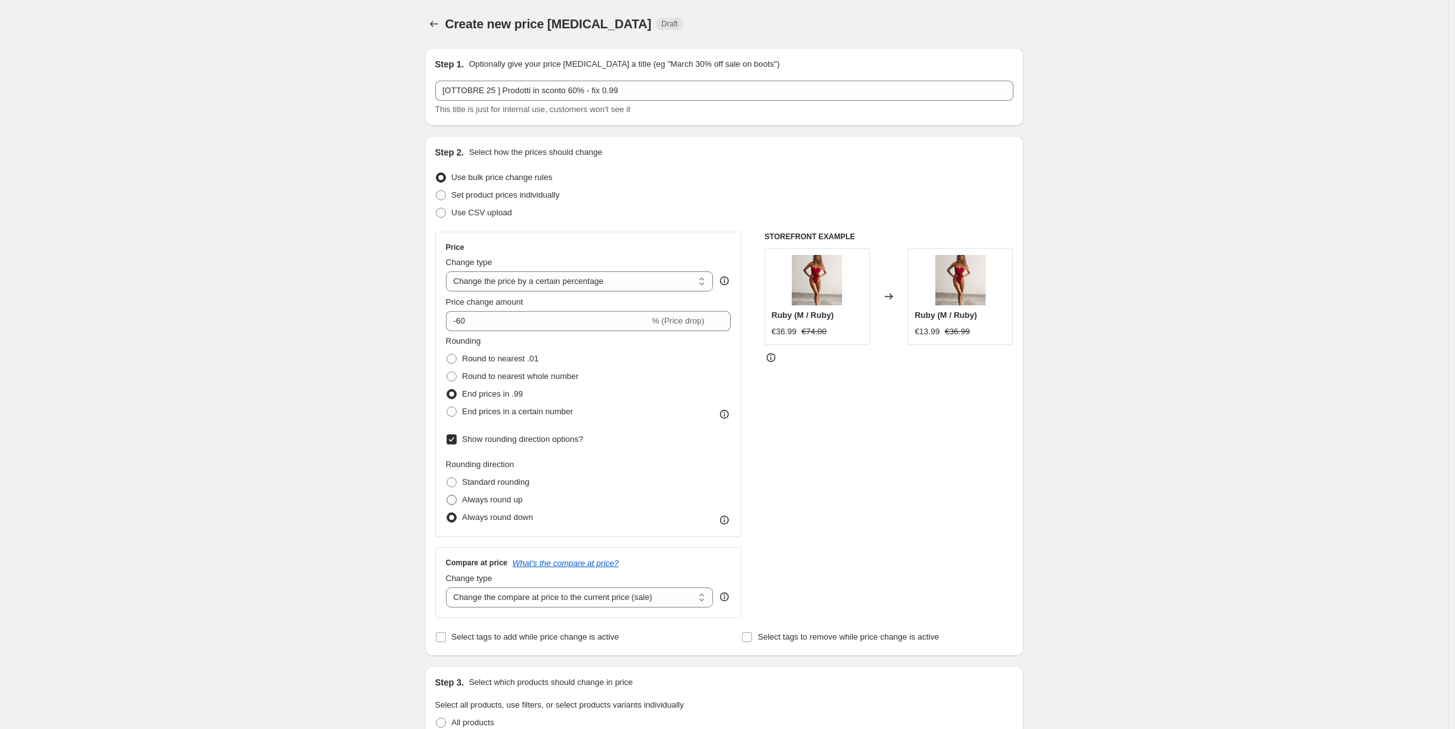
click at [486, 499] on span "Always round up" at bounding box center [492, 499] width 60 height 9
click at [447, 496] on input "Always round up" at bounding box center [446, 495] width 1 height 1
radio input "true"
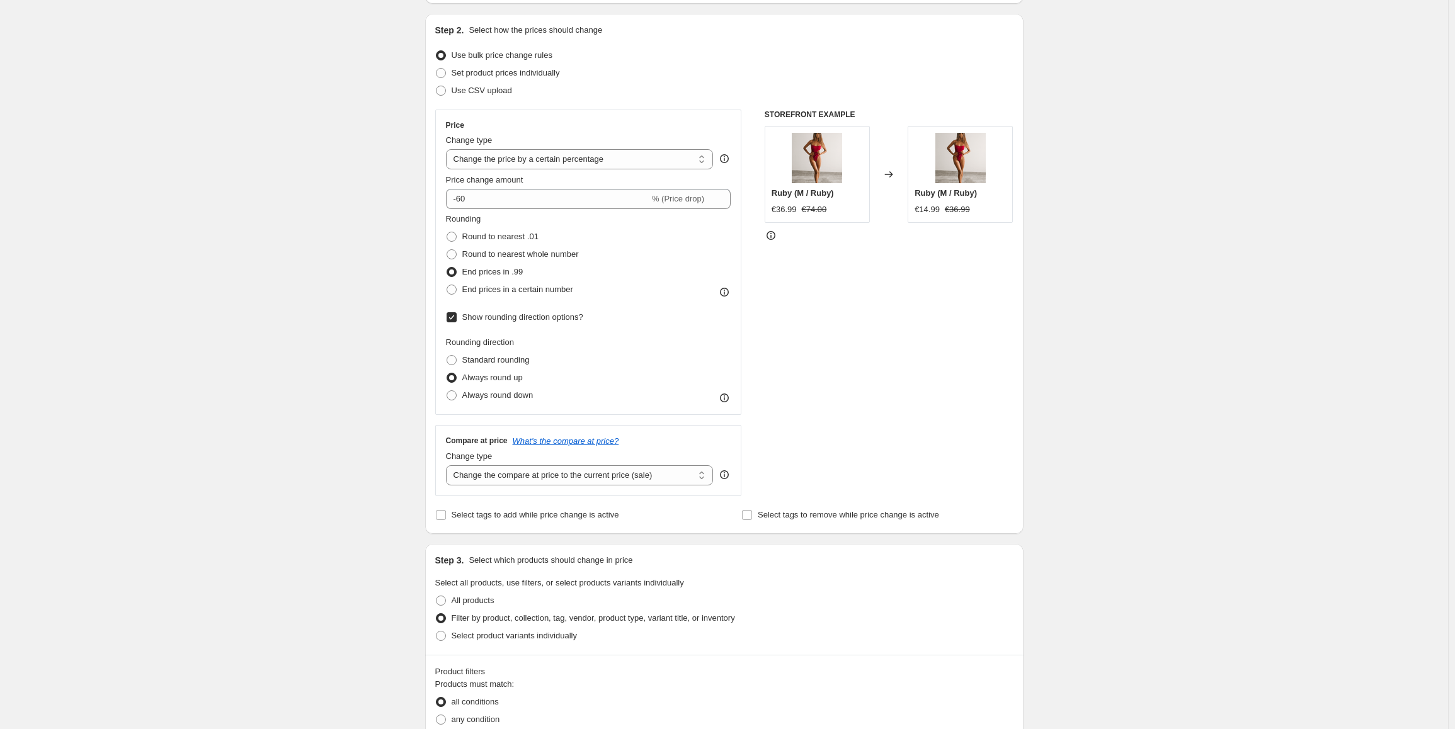
drag, startPoint x: 1293, startPoint y: 319, endPoint x: 1292, endPoint y: 367, distance: 48.5
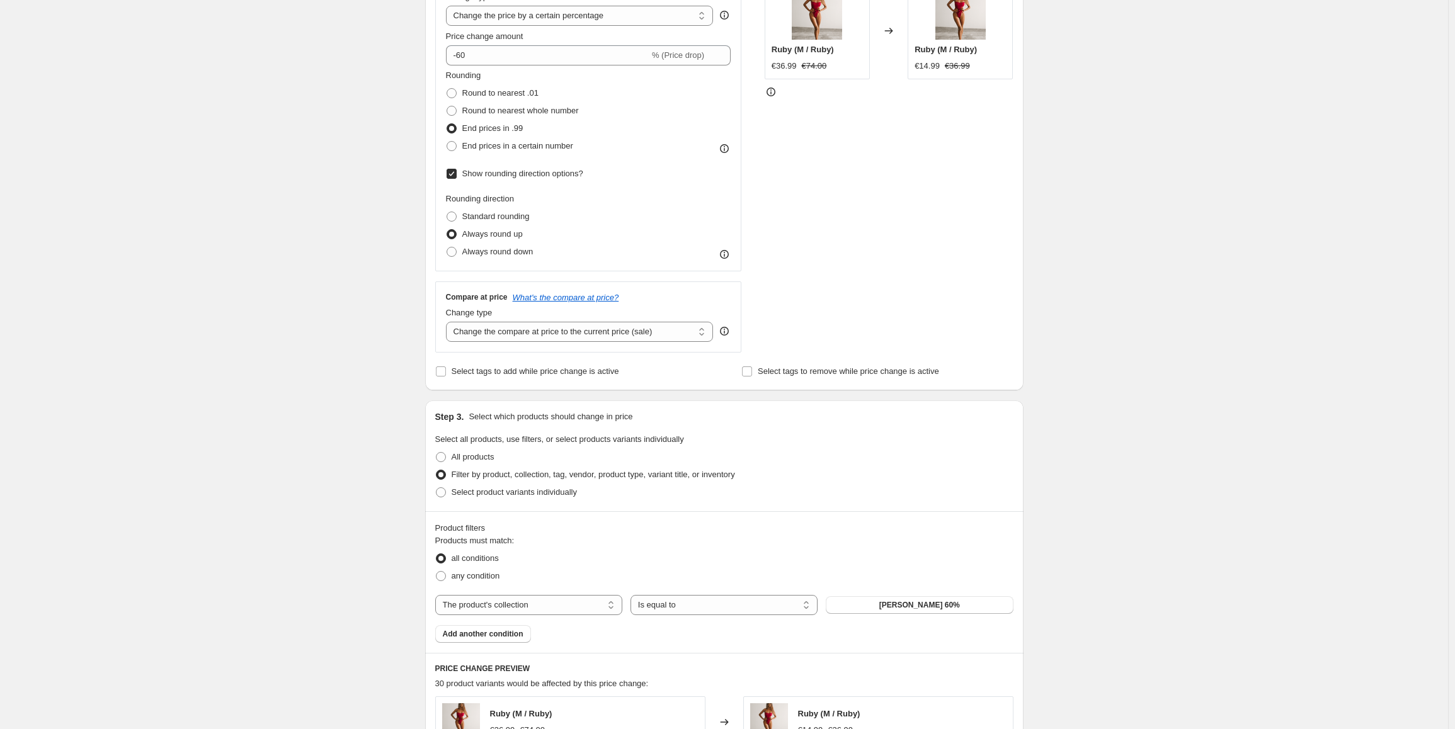
scroll to position [268, 0]
drag, startPoint x: 1143, startPoint y: 245, endPoint x: 1296, endPoint y: 336, distance: 178.2
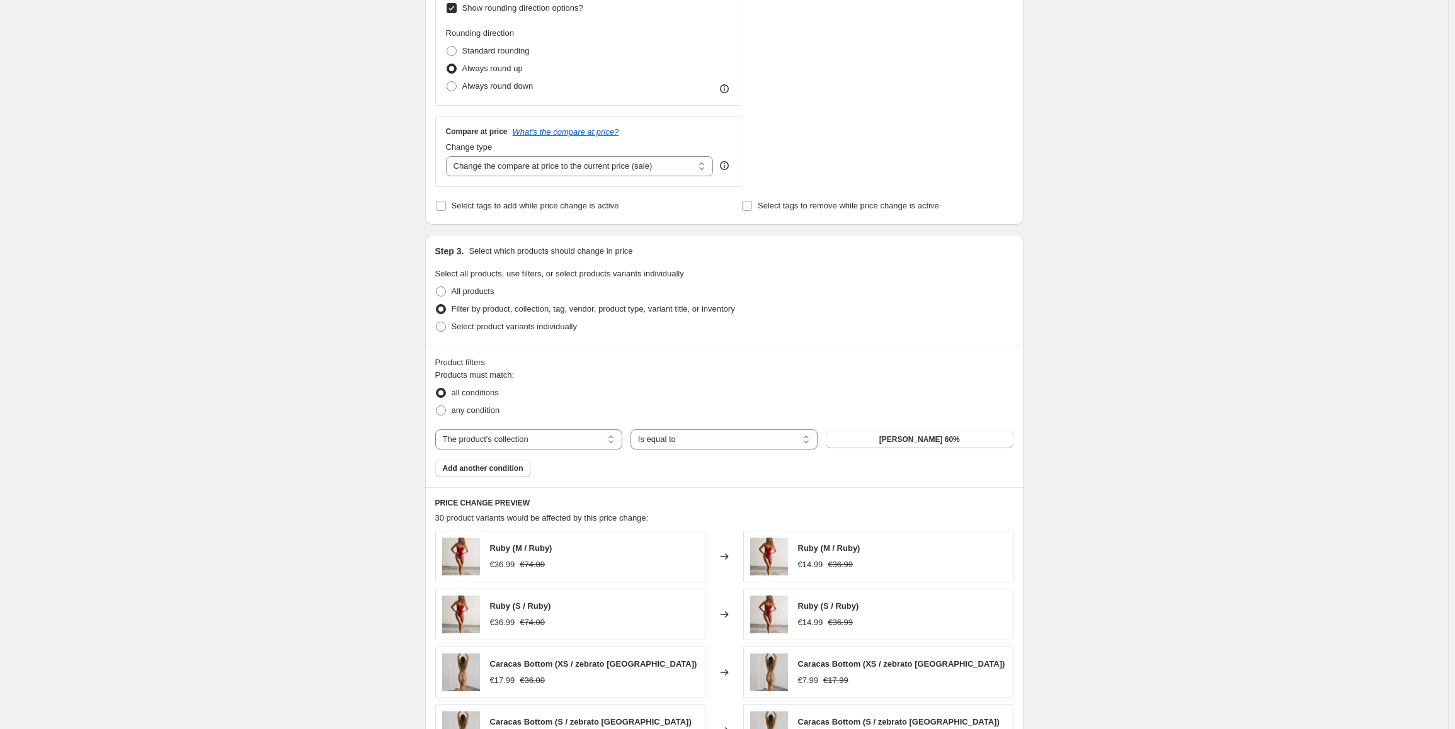
drag, startPoint x: 1150, startPoint y: 268, endPoint x: 1297, endPoint y: 379, distance: 183.9
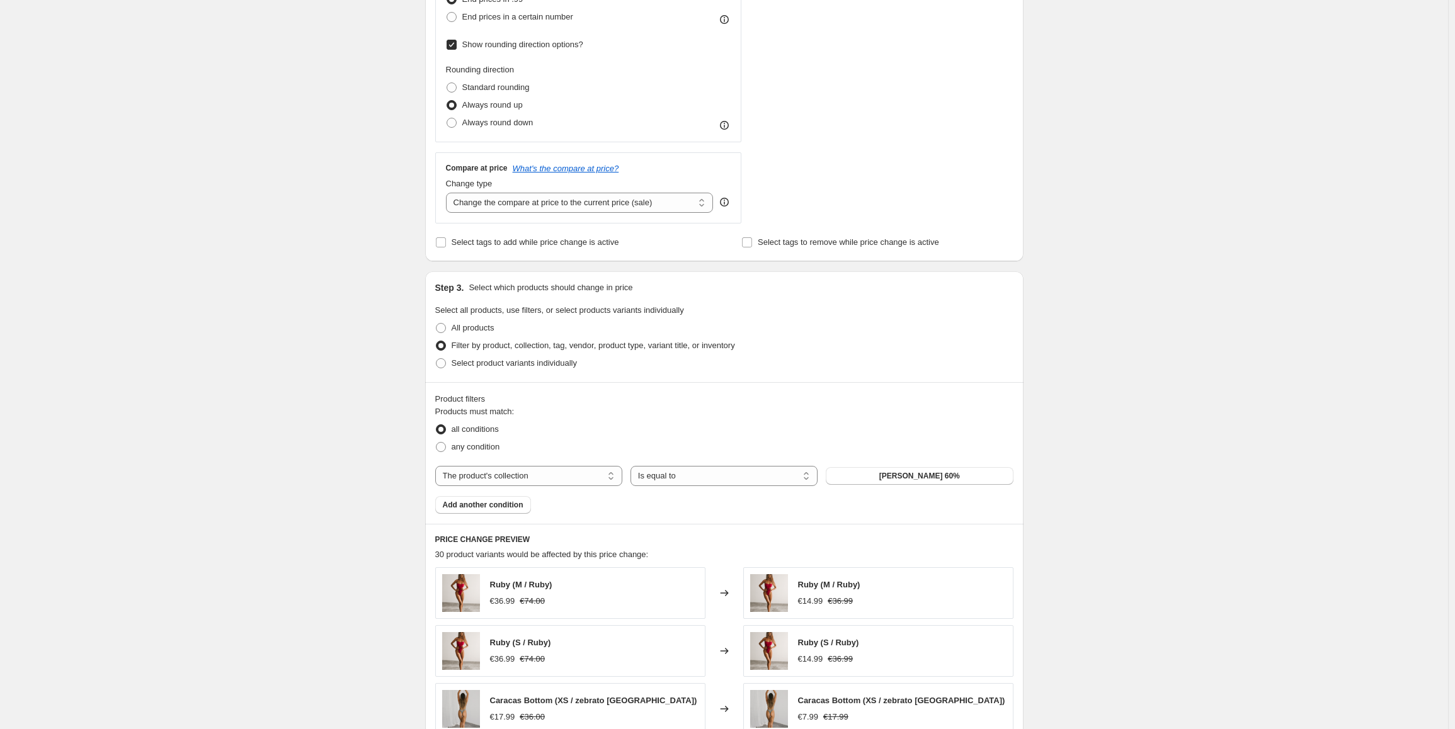
scroll to position [0, 0]
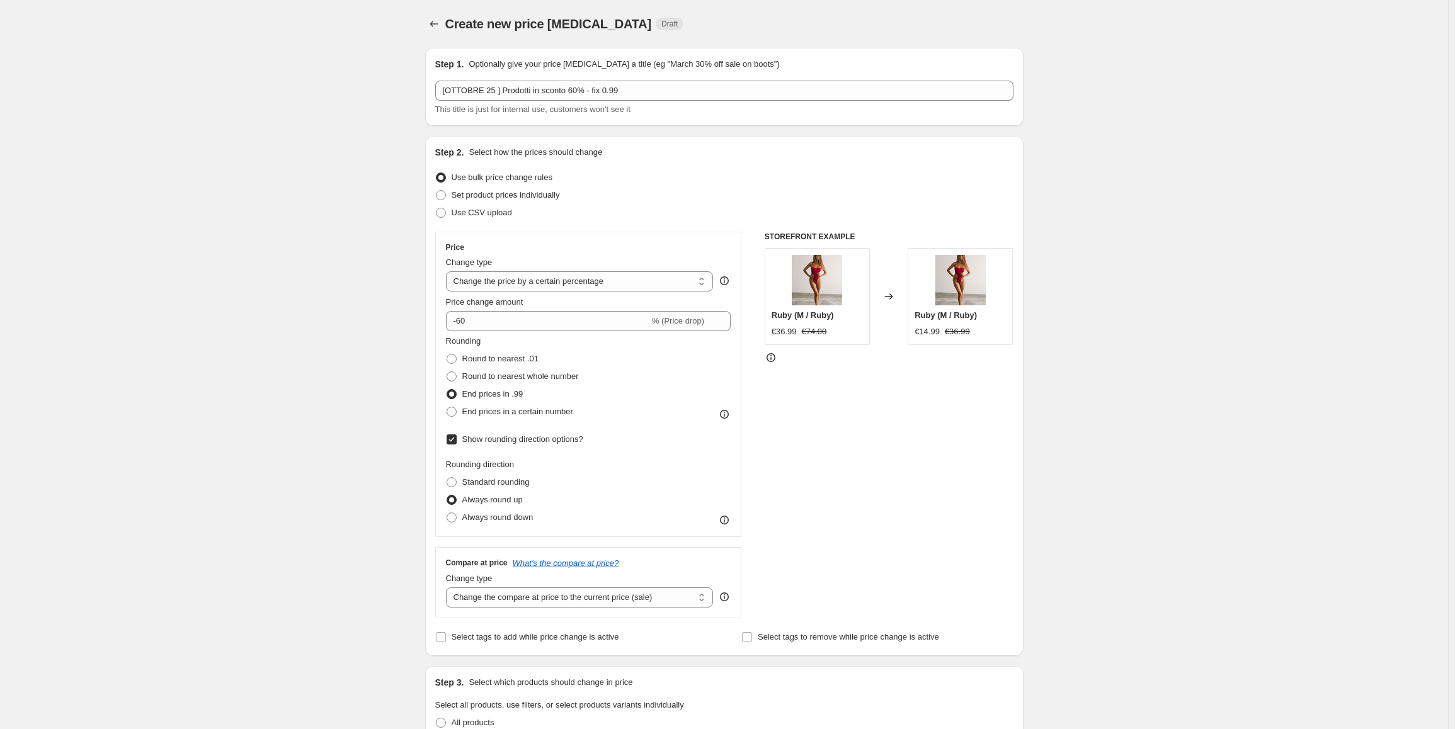
drag, startPoint x: 1086, startPoint y: 404, endPoint x: 1052, endPoint y: 215, distance: 191.3
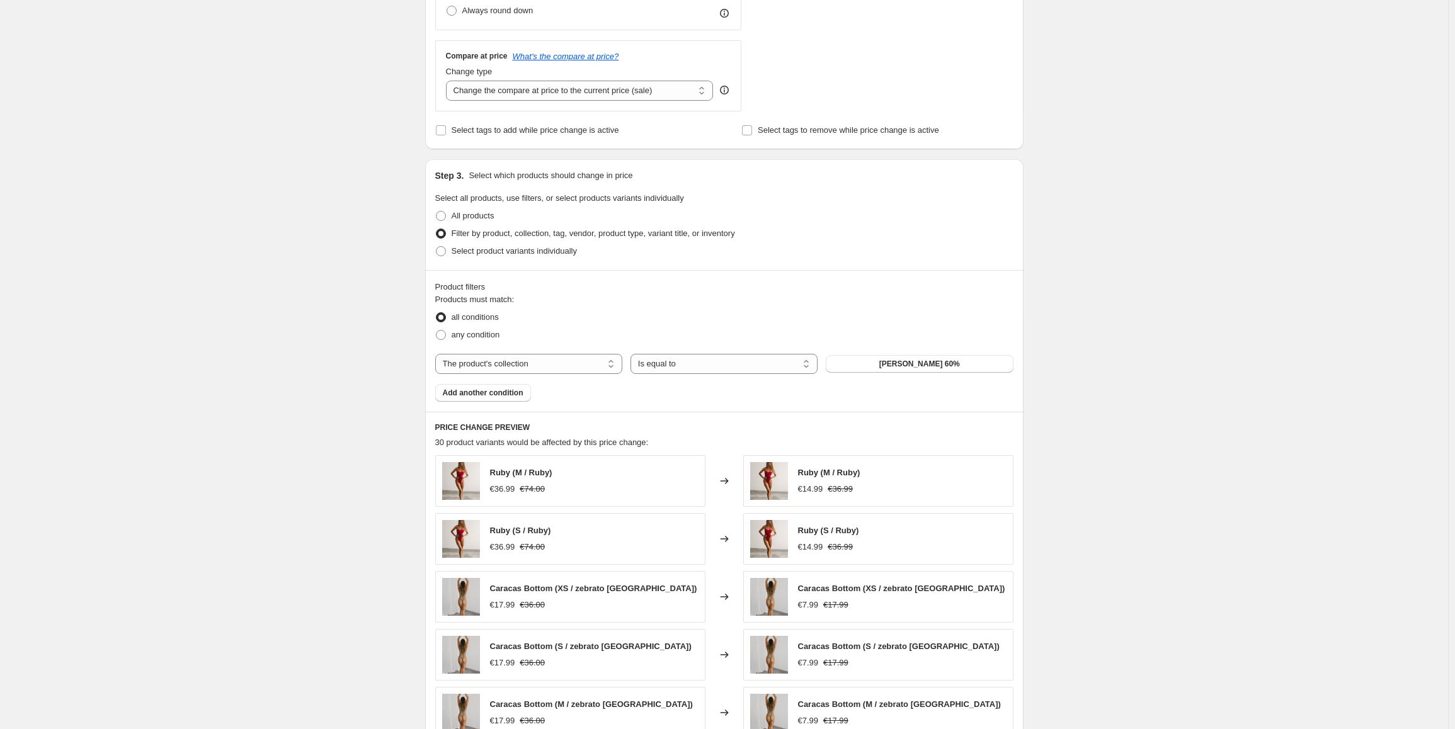
scroll to position [750, 0]
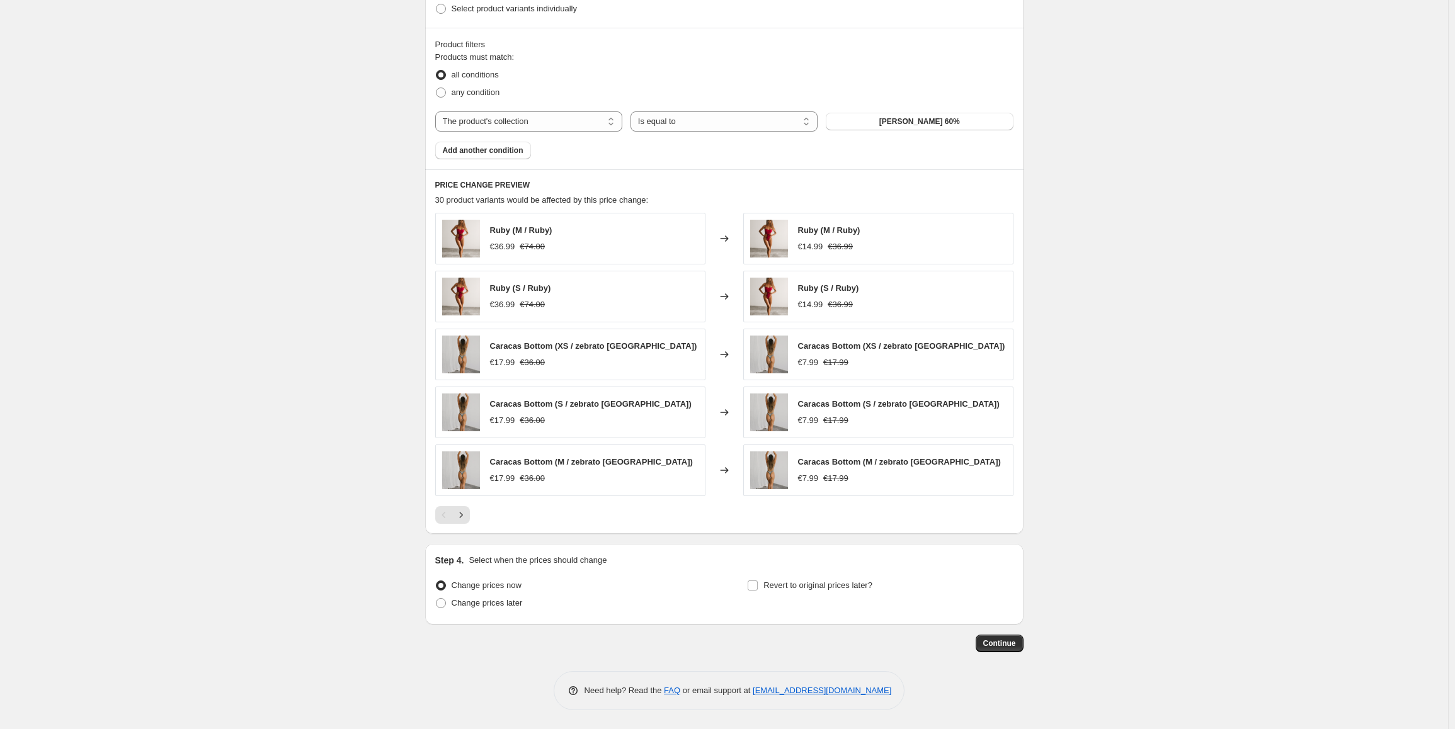
drag, startPoint x: 387, startPoint y: 191, endPoint x: 451, endPoint y: 543, distance: 357.7
click at [499, 601] on span "Change prices later" at bounding box center [487, 602] width 71 height 9
click at [436, 599] on input "Change prices later" at bounding box center [436, 598] width 1 height 1
radio input "true"
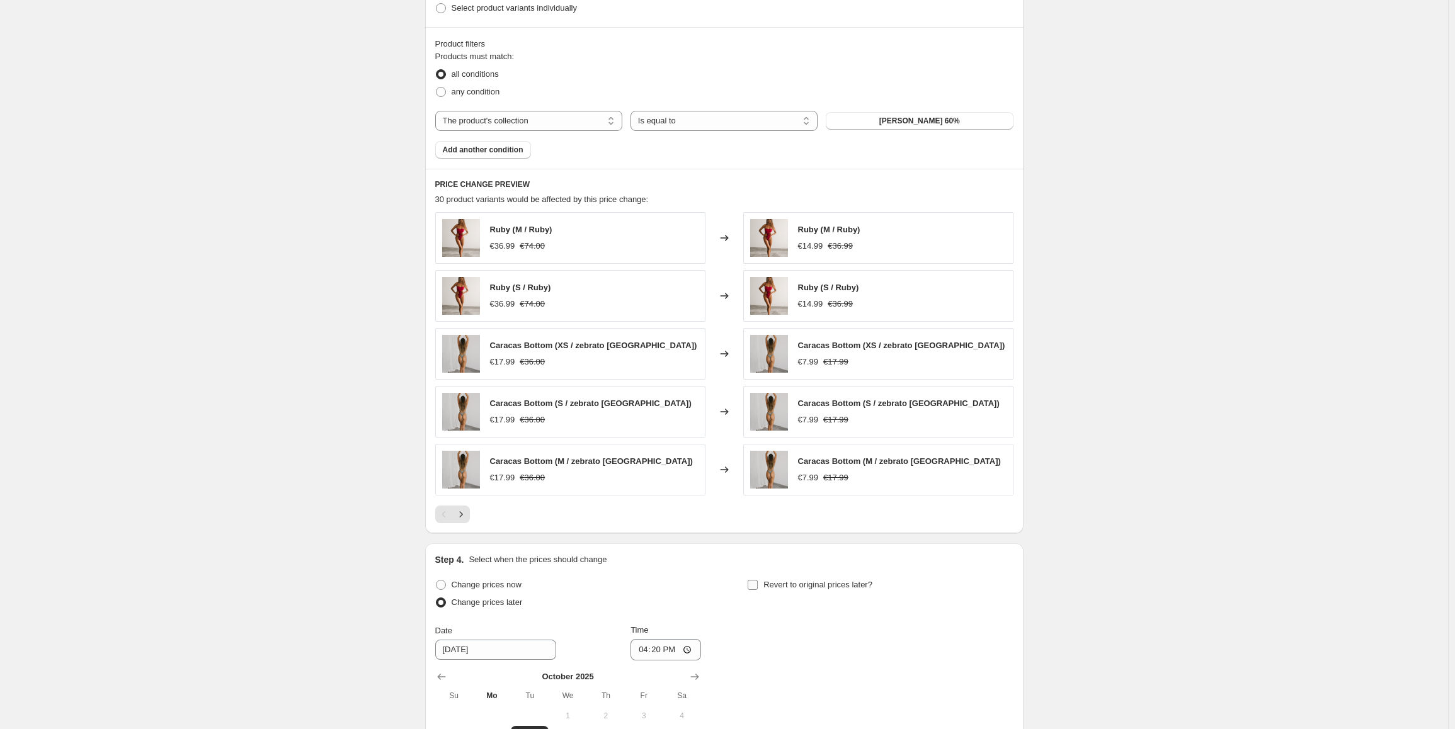
click at [763, 586] on label "Revert to original prices later?" at bounding box center [809, 585] width 125 height 18
click at [758, 586] on input "Revert to original prices later?" at bounding box center [752, 585] width 10 height 10
click at [763, 586] on label "Revert to original prices later?" at bounding box center [809, 585] width 125 height 18
click at [758, 586] on input "Revert to original prices later?" at bounding box center [752, 585] width 10 height 10
checkbox input "false"
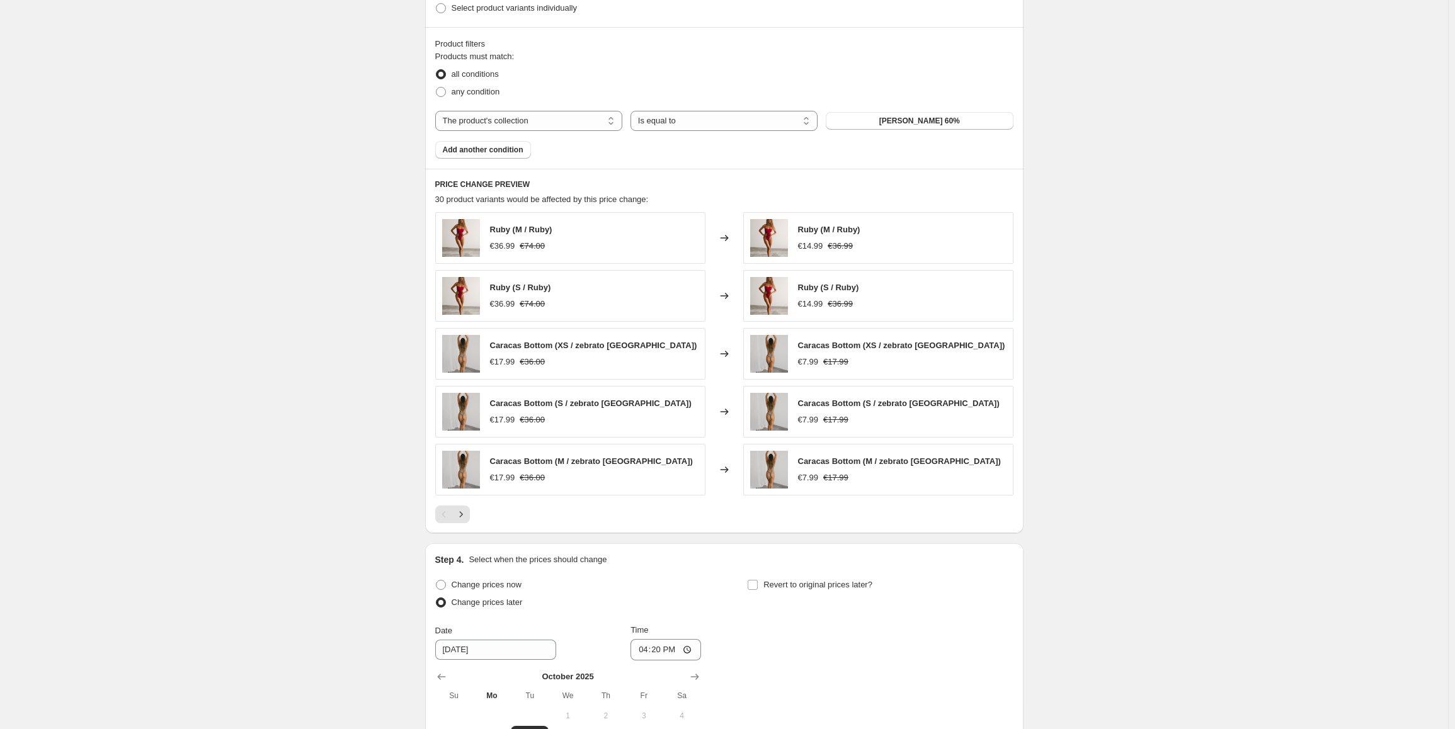
click at [453, 594] on label "Change prices later" at bounding box center [479, 603] width 88 height 18
click at [436, 598] on input "Change prices later" at bounding box center [436, 598] width 1 height 1
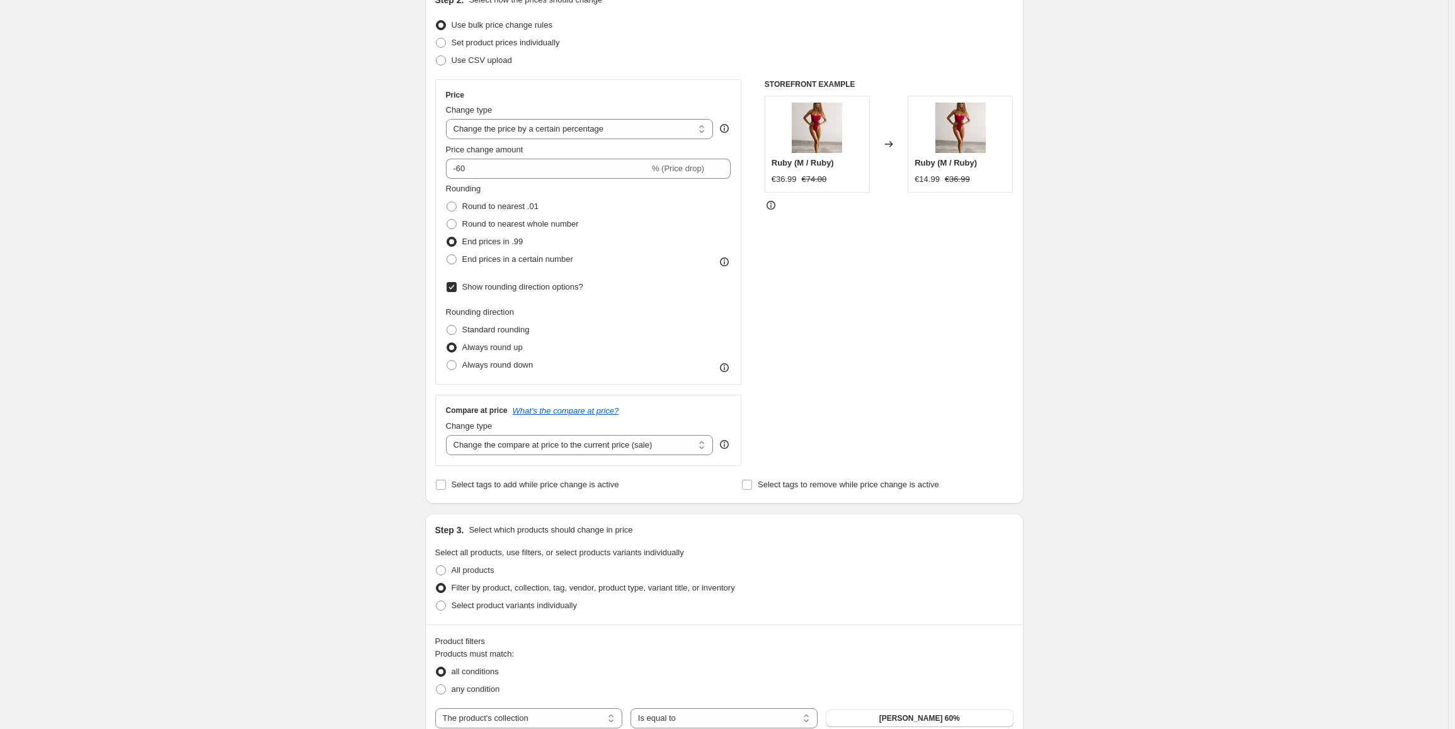
scroll to position [23, 0]
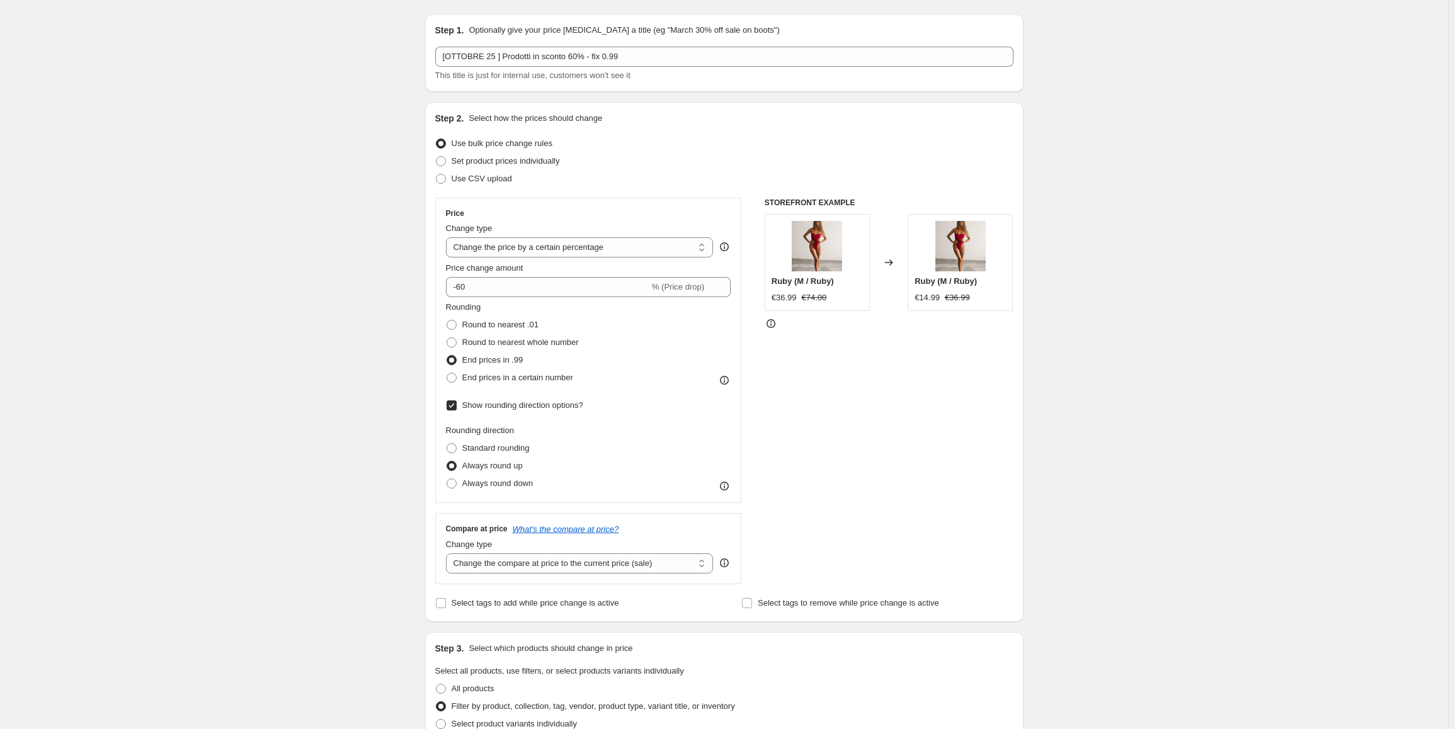
drag, startPoint x: 205, startPoint y: 470, endPoint x: 358, endPoint y: 443, distance: 155.4
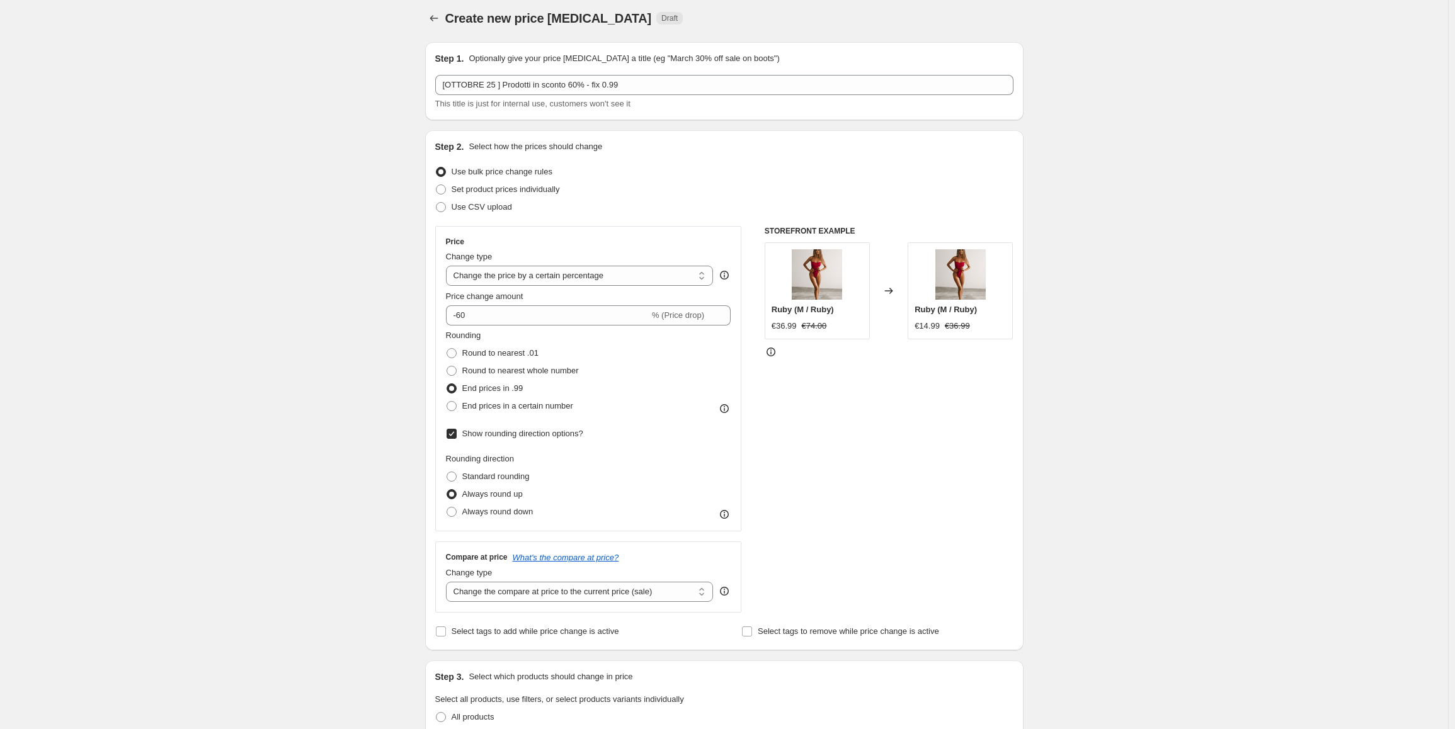
scroll to position [0, 0]
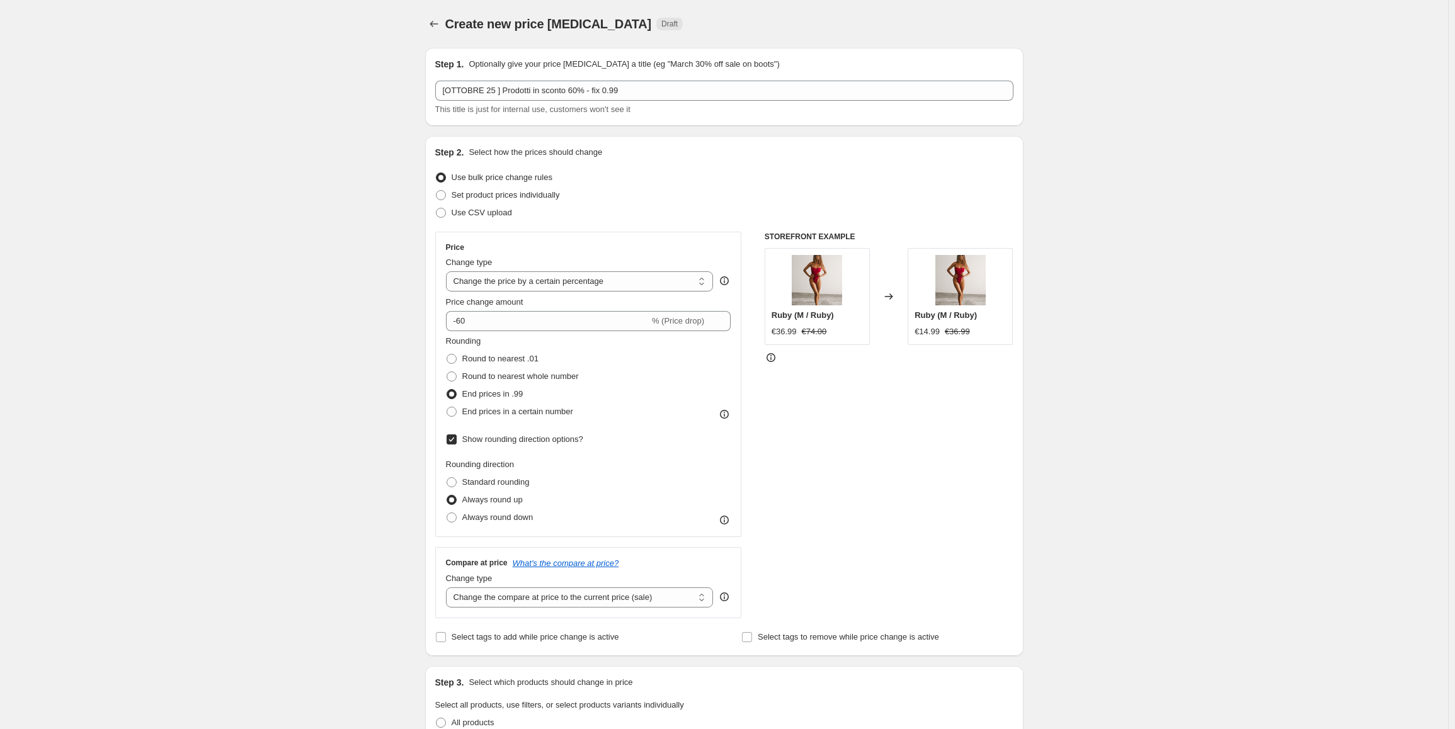
drag, startPoint x: 405, startPoint y: 411, endPoint x: 319, endPoint y: 164, distance: 261.5
click at [435, 25] on icon "Price change jobs" at bounding box center [433, 24] width 8 height 6
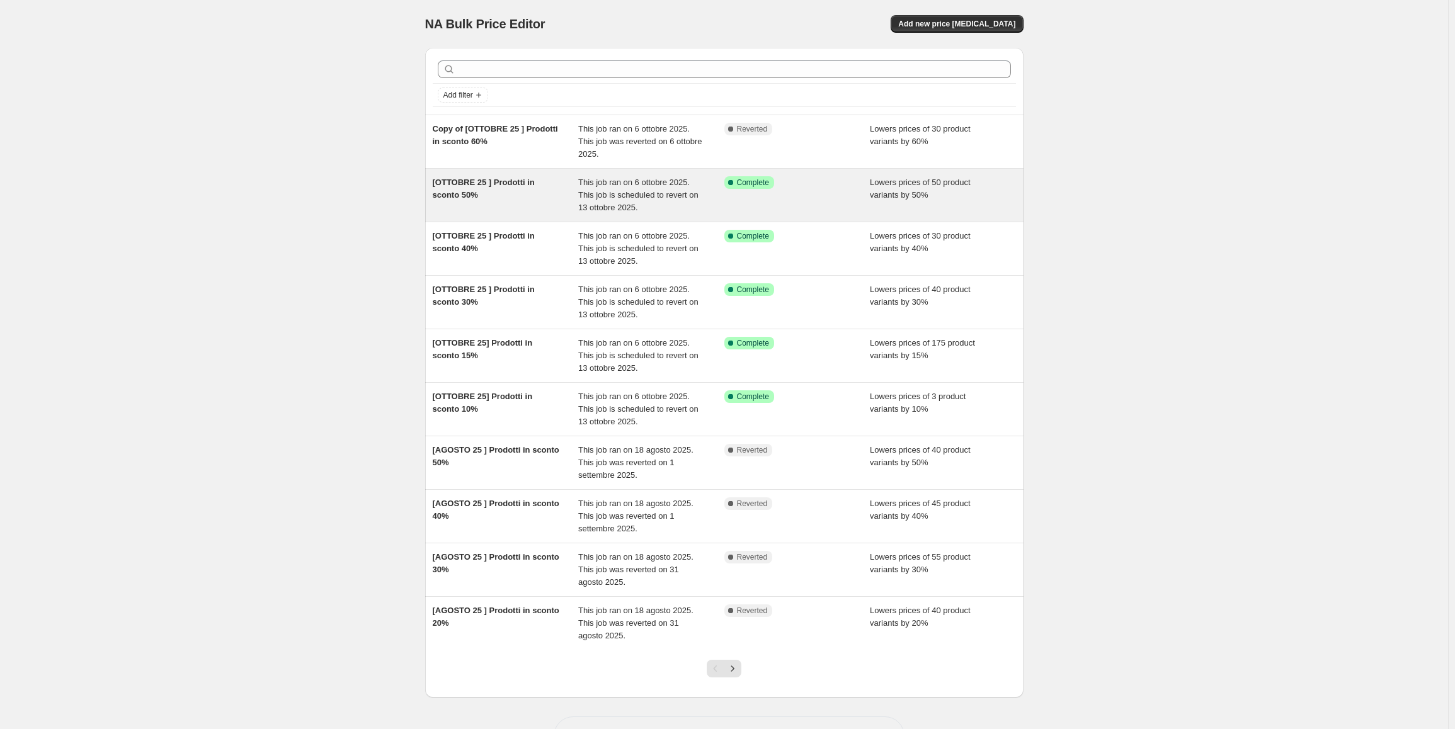
click at [477, 188] on div "[OTTOBRE 25 ] Prodotti in sconto 50%" at bounding box center [506, 195] width 146 height 38
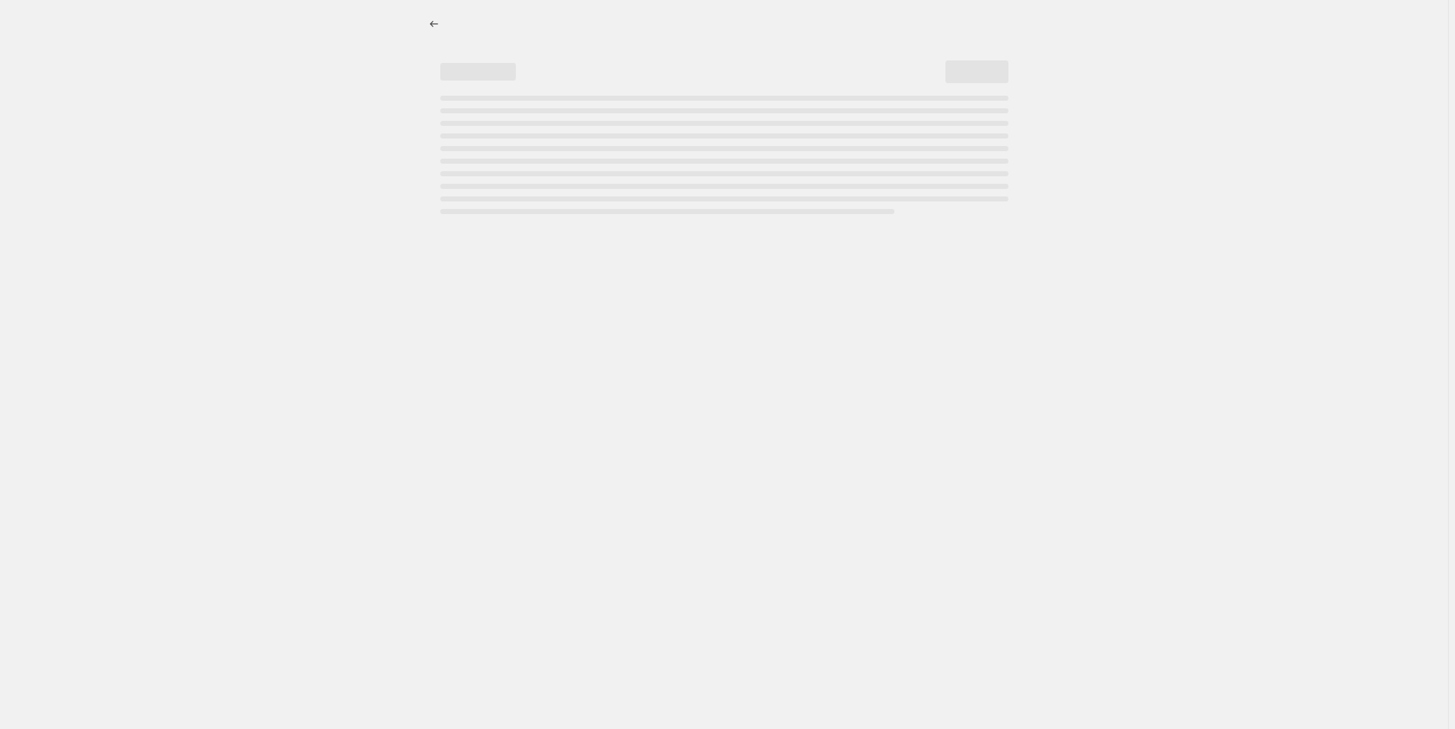
select select "percentage"
select select "collection"
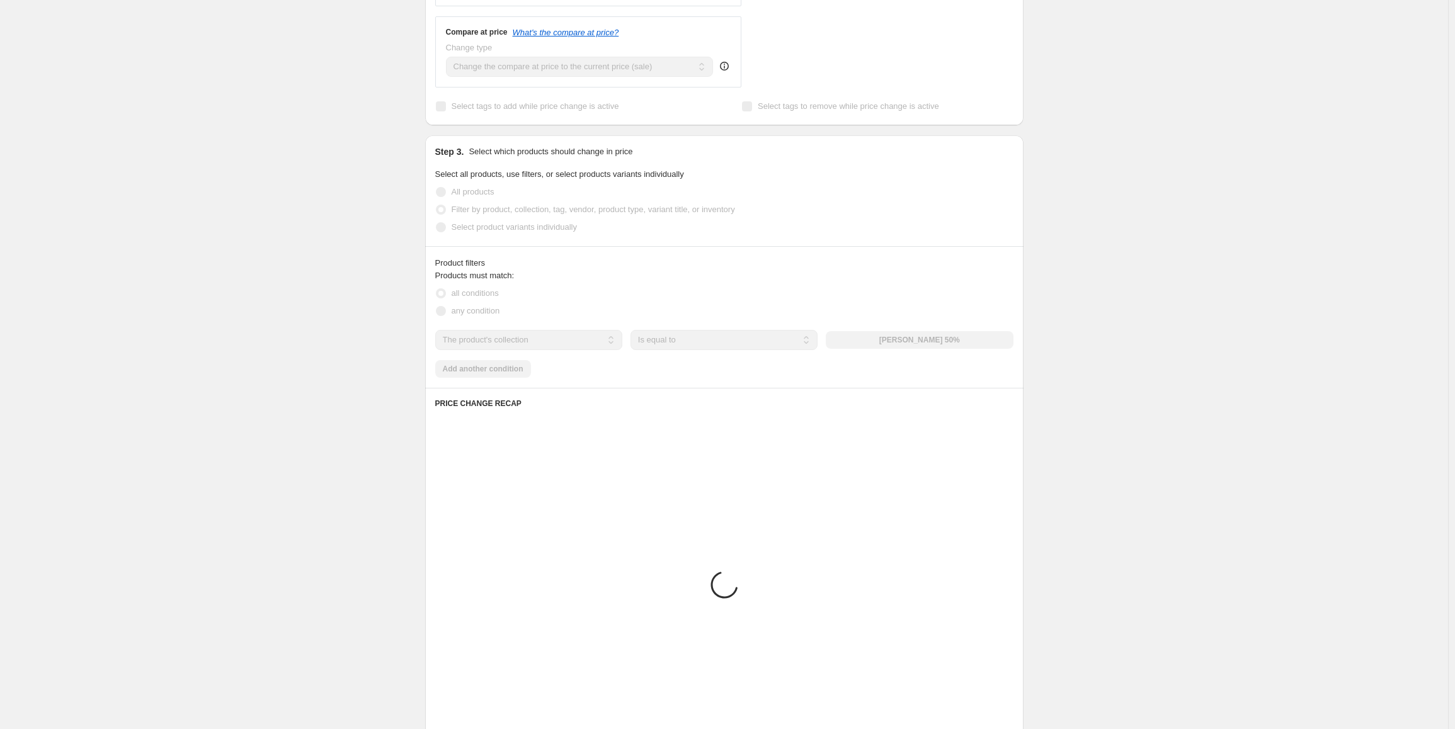
drag, startPoint x: 1208, startPoint y: 153, endPoint x: 1310, endPoint y: 428, distance: 293.5
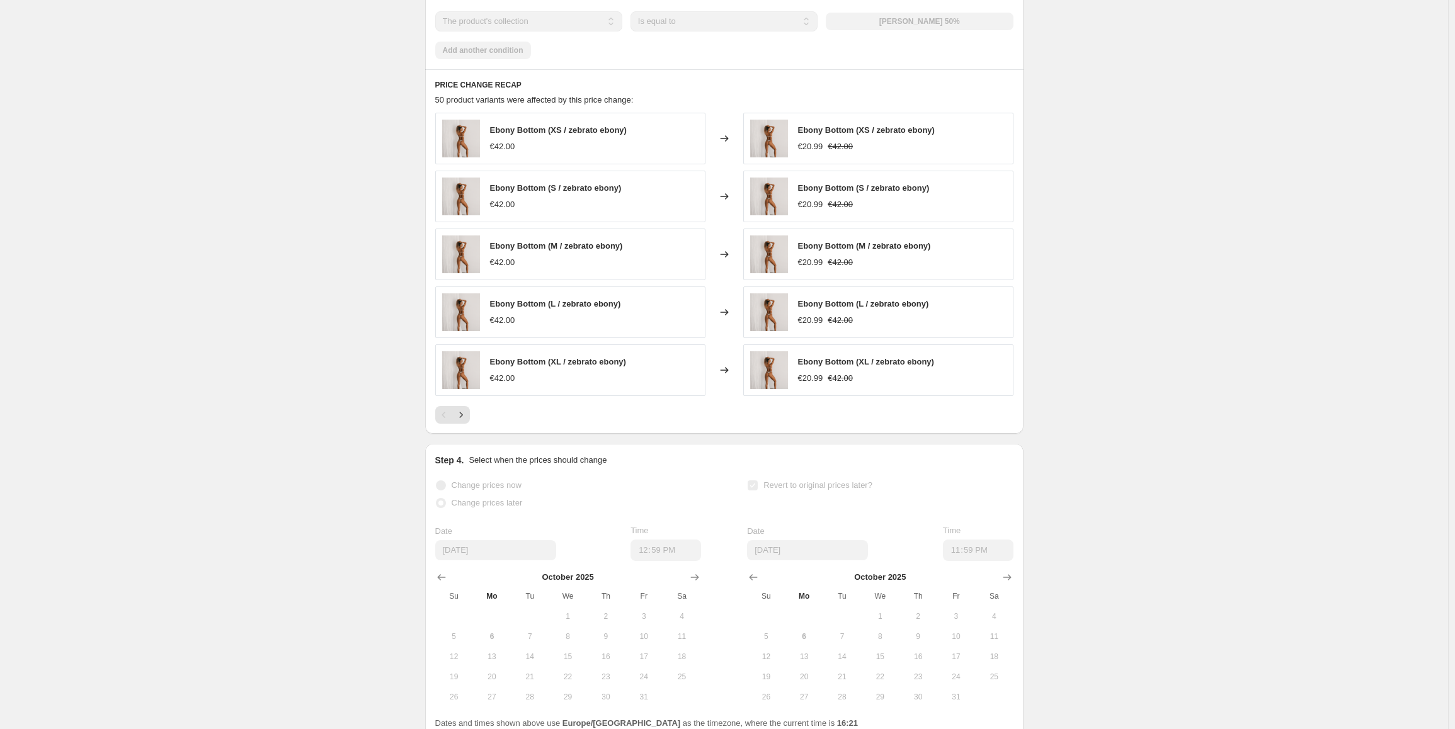
scroll to position [869, 0]
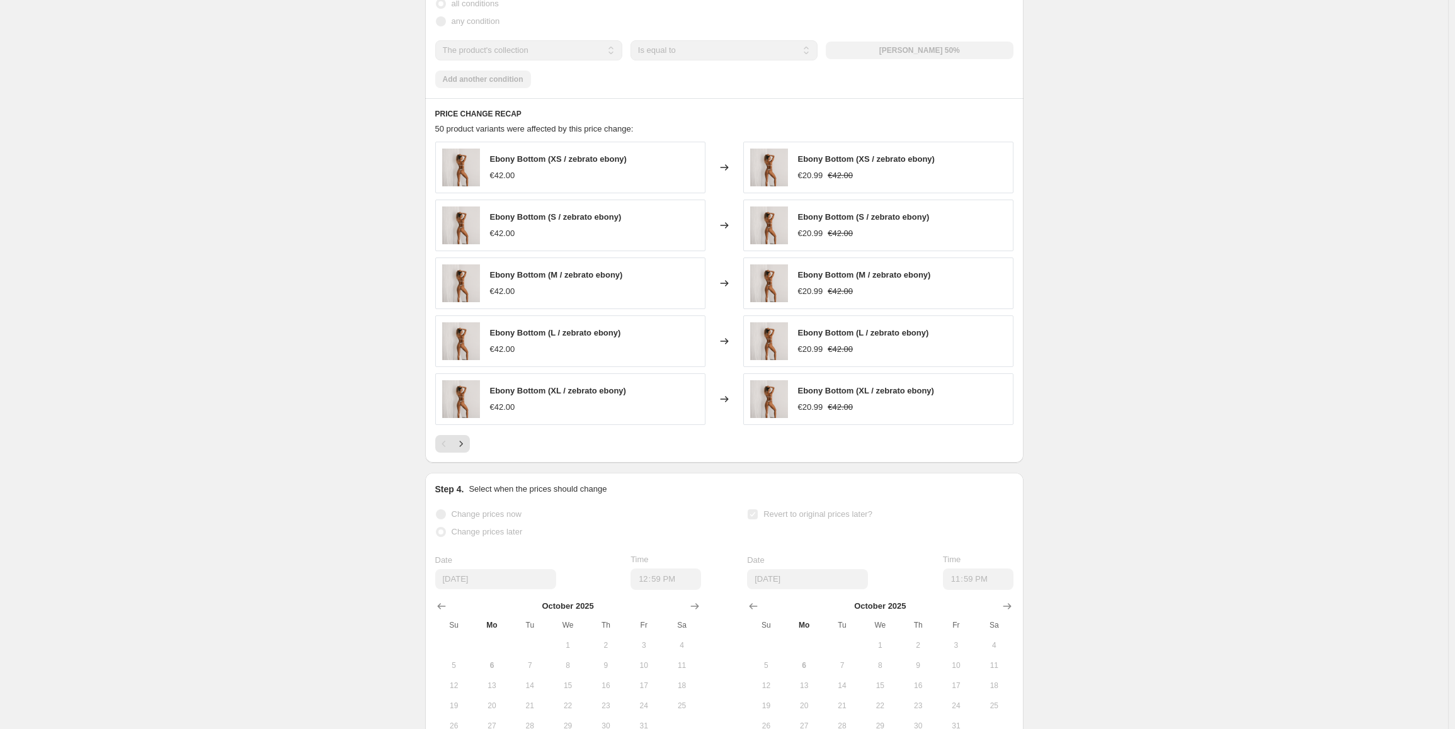
drag, startPoint x: 1160, startPoint y: 344, endPoint x: 1317, endPoint y: 360, distance: 157.6
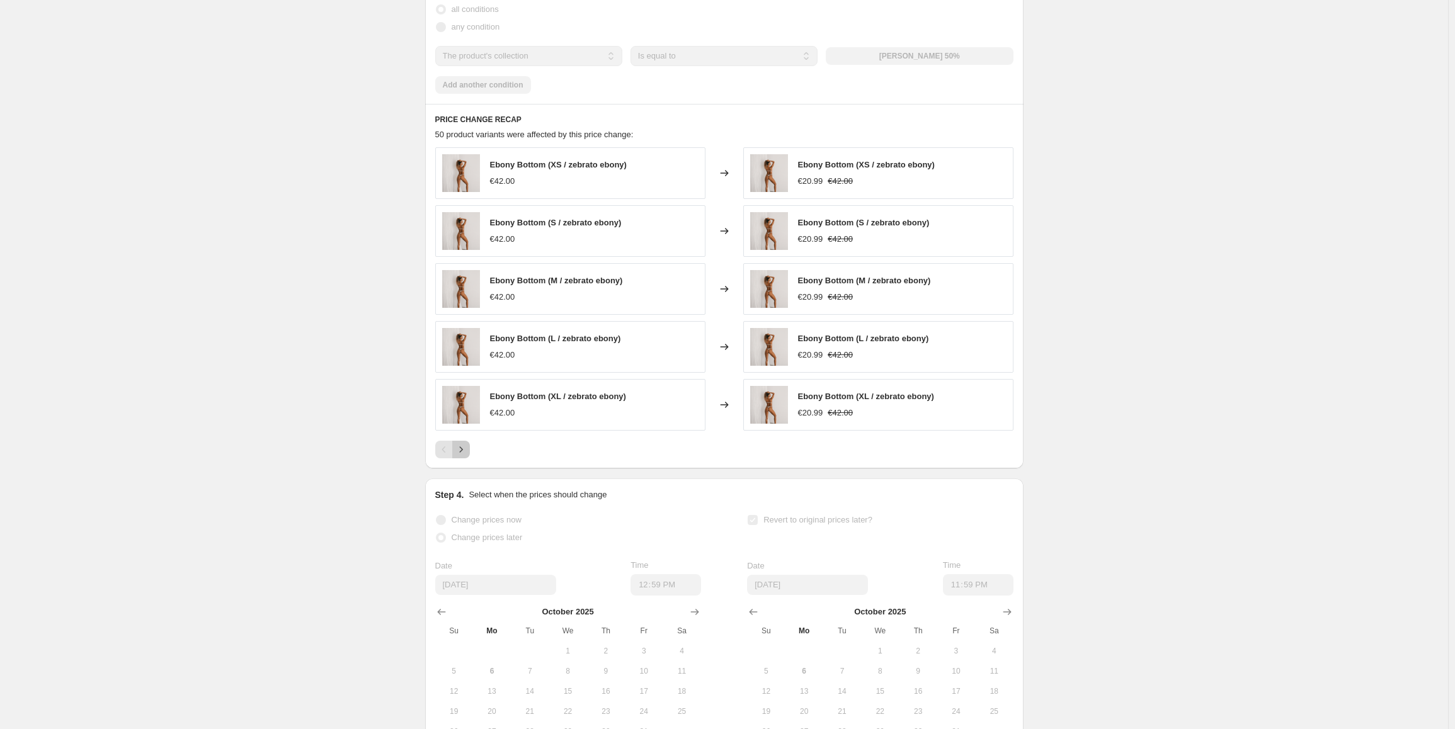
click at [467, 453] on icon "Next" at bounding box center [461, 449] width 13 height 13
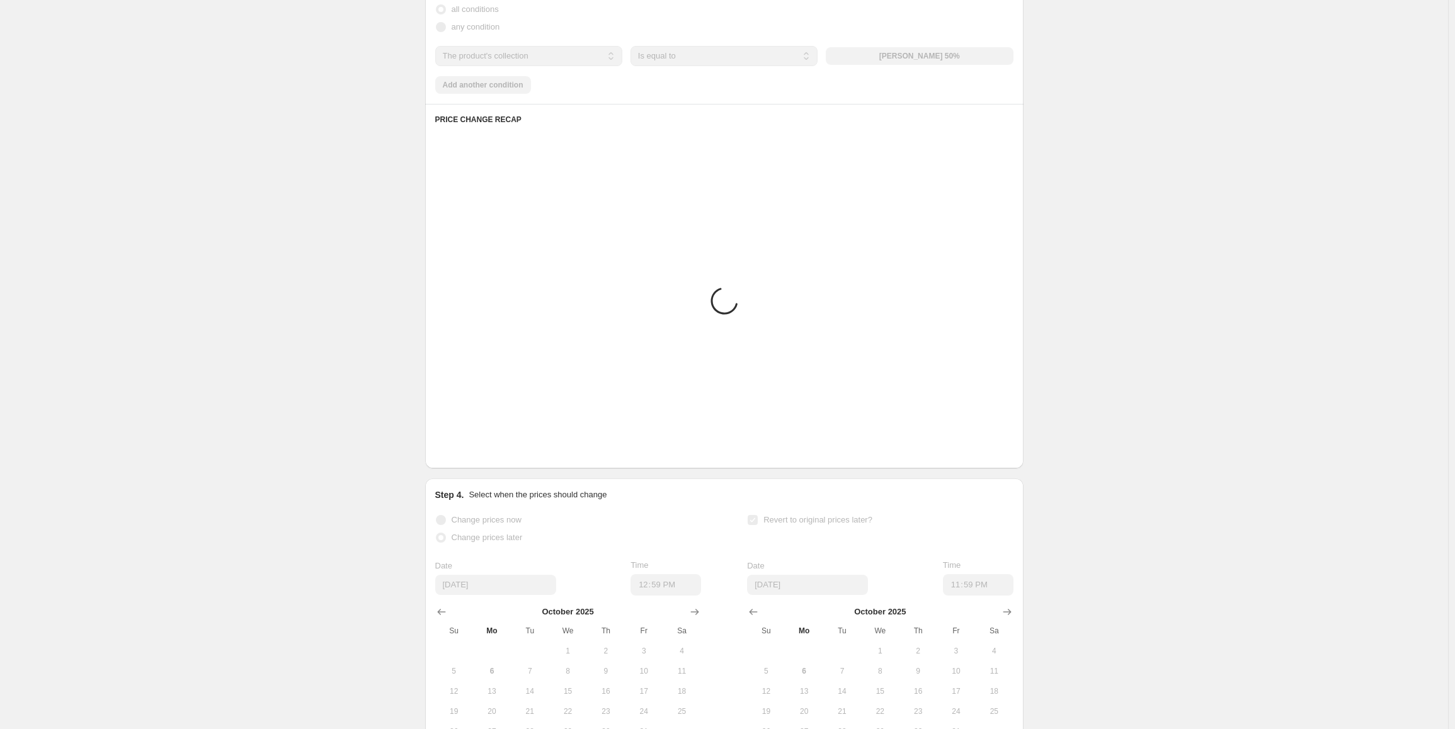
click at [467, 453] on icon "Next" at bounding box center [461, 449] width 13 height 13
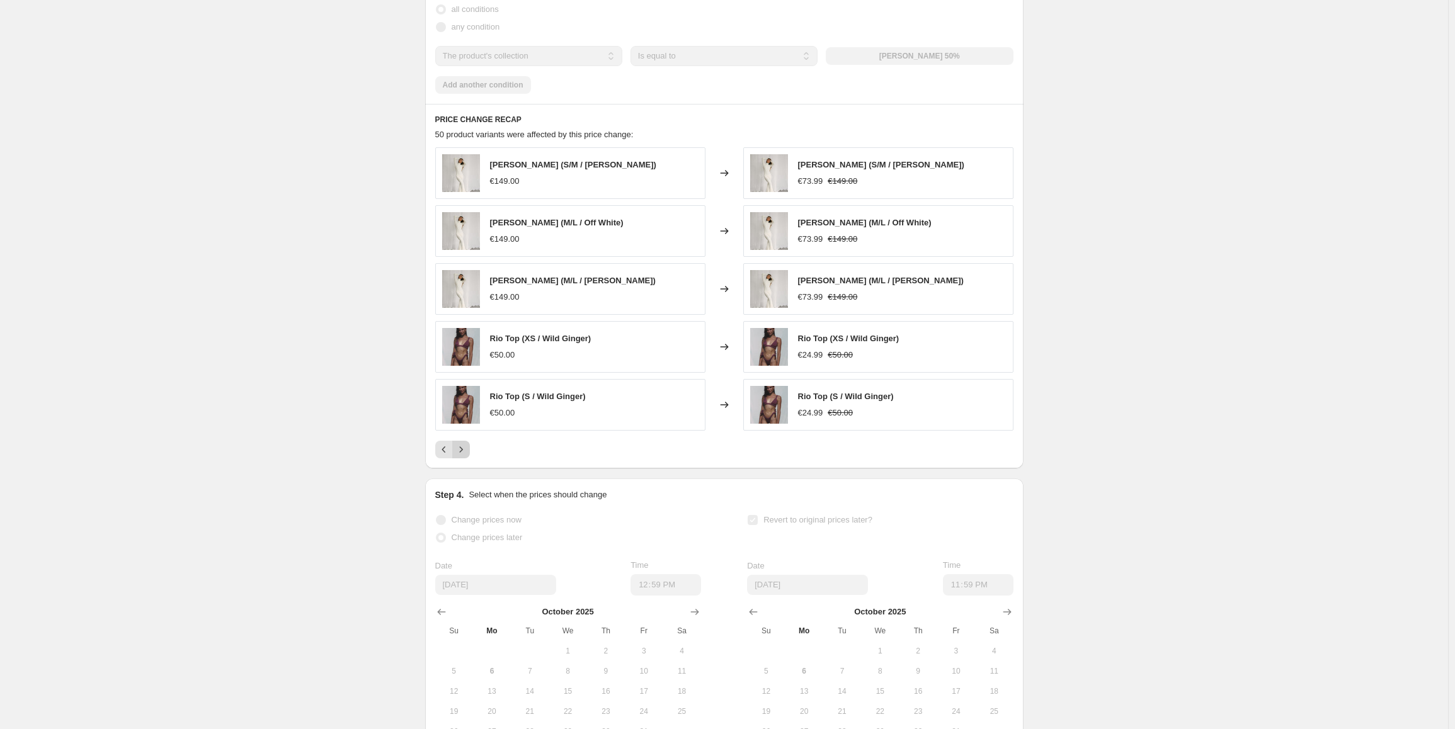
click at [467, 453] on icon "Next" at bounding box center [461, 449] width 13 height 13
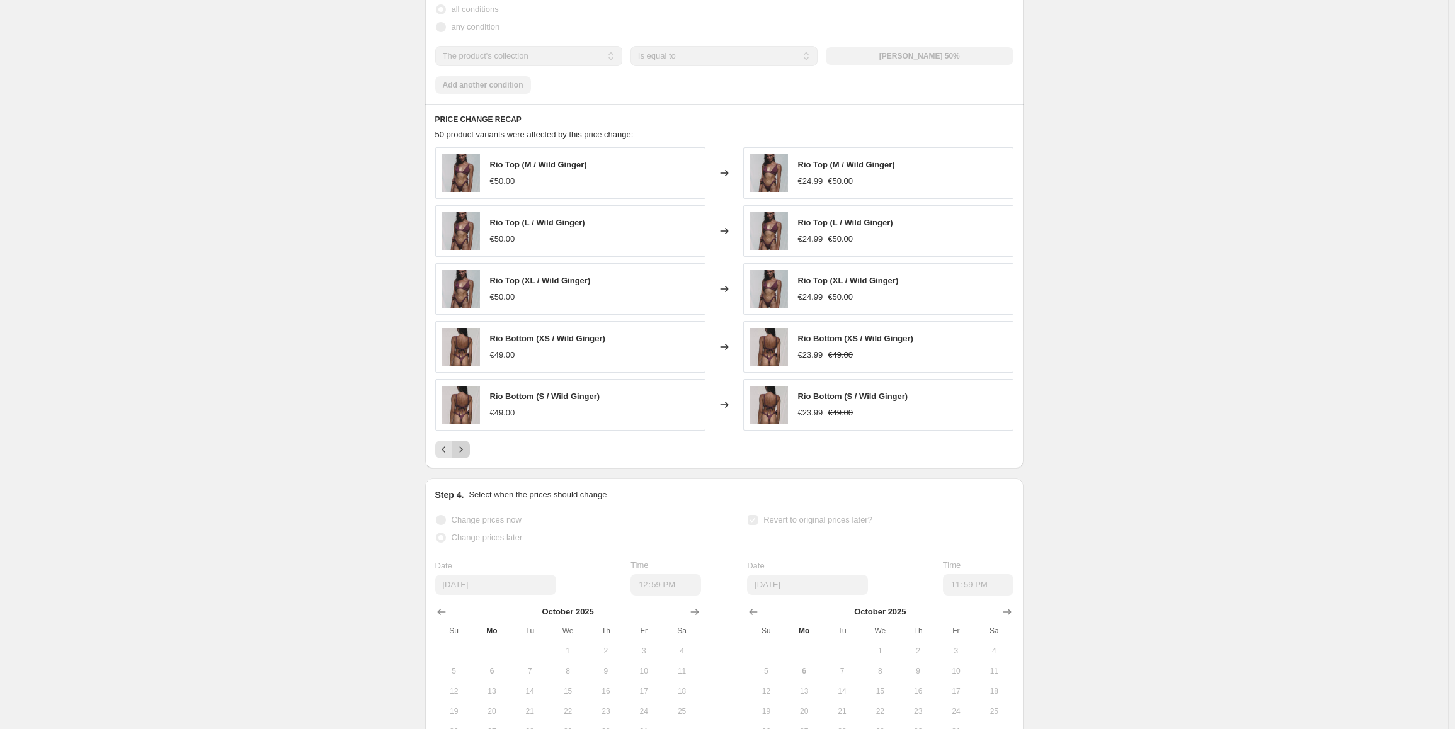
click at [467, 447] on icon "Next" at bounding box center [461, 449] width 13 height 13
click at [463, 451] on icon "Next" at bounding box center [461, 449] width 13 height 13
click at [460, 450] on icon "Next" at bounding box center [461, 449] width 13 height 13
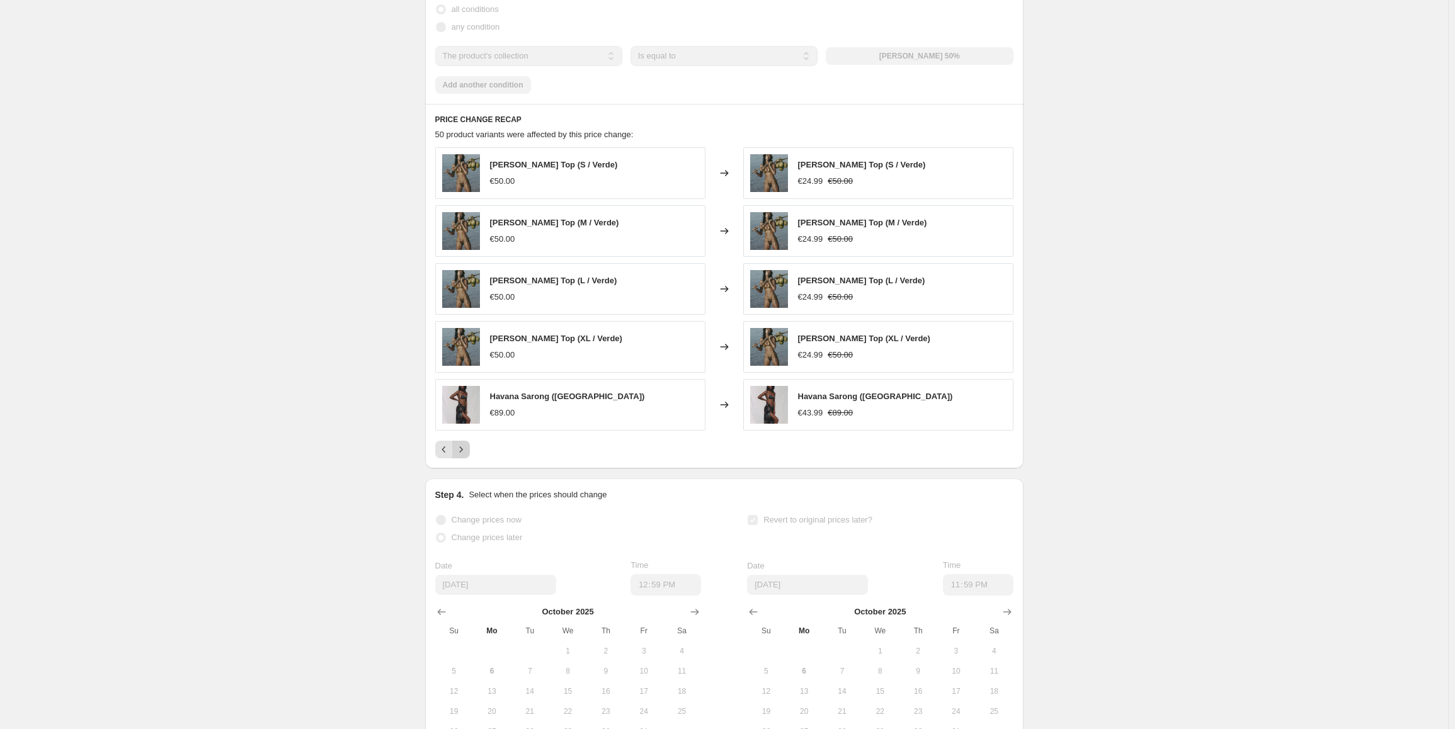
click at [460, 450] on icon "Next" at bounding box center [461, 449] width 13 height 13
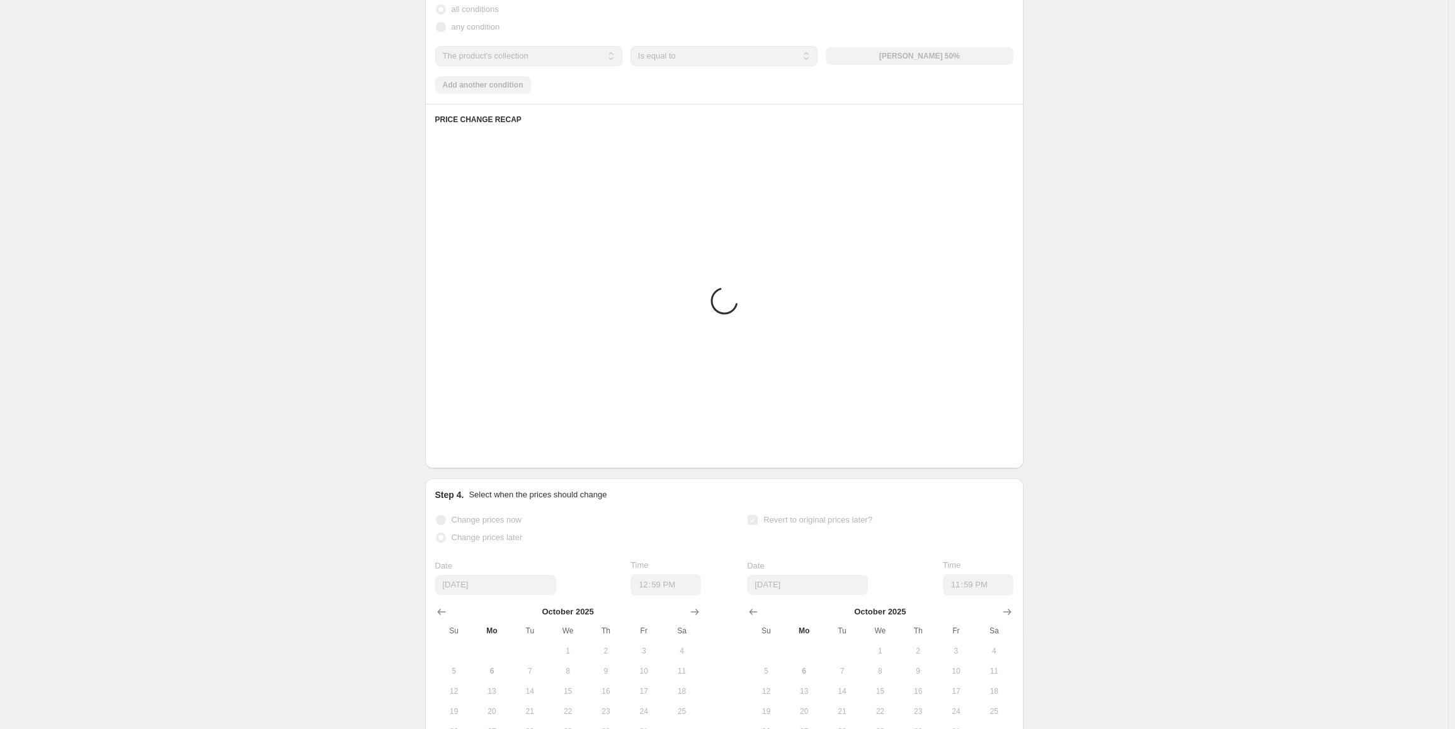
click at [460, 450] on icon "Next" at bounding box center [461, 449] width 13 height 13
click at [460, 450] on div "Pagination" at bounding box center [461, 450] width 18 height 18
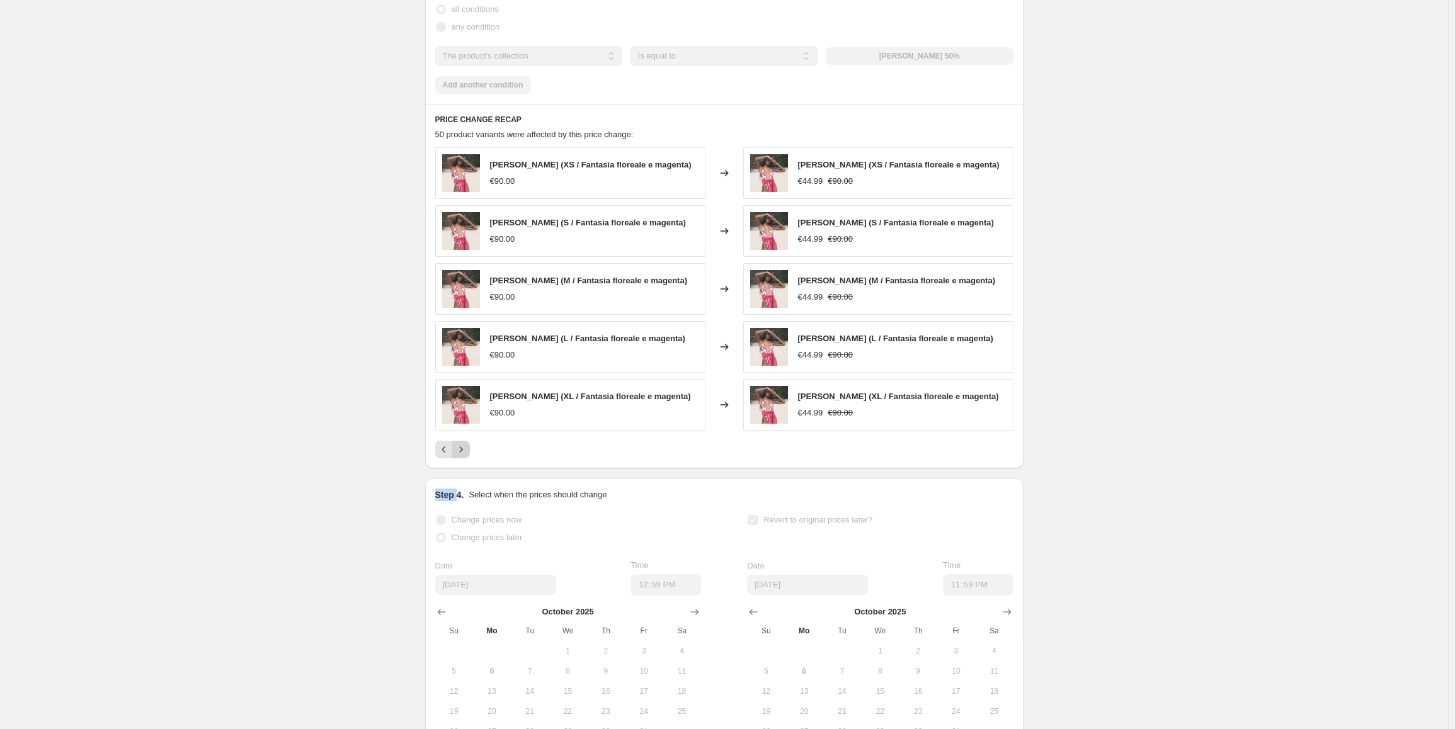
click at [460, 450] on div "Pagination" at bounding box center [461, 450] width 18 height 18
click at [445, 448] on icon "Previous" at bounding box center [444, 449] width 13 height 13
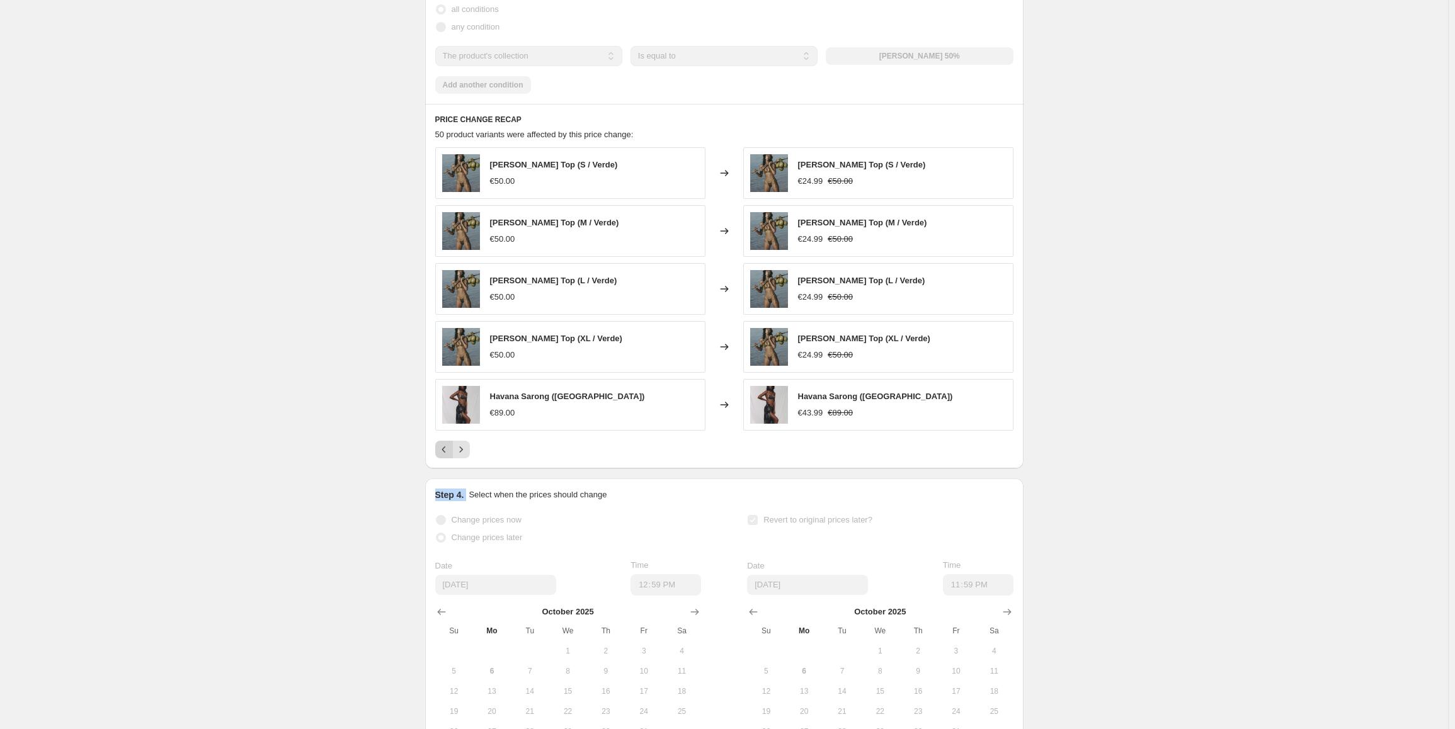
click at [445, 448] on icon "Previous" at bounding box center [444, 449] width 13 height 13
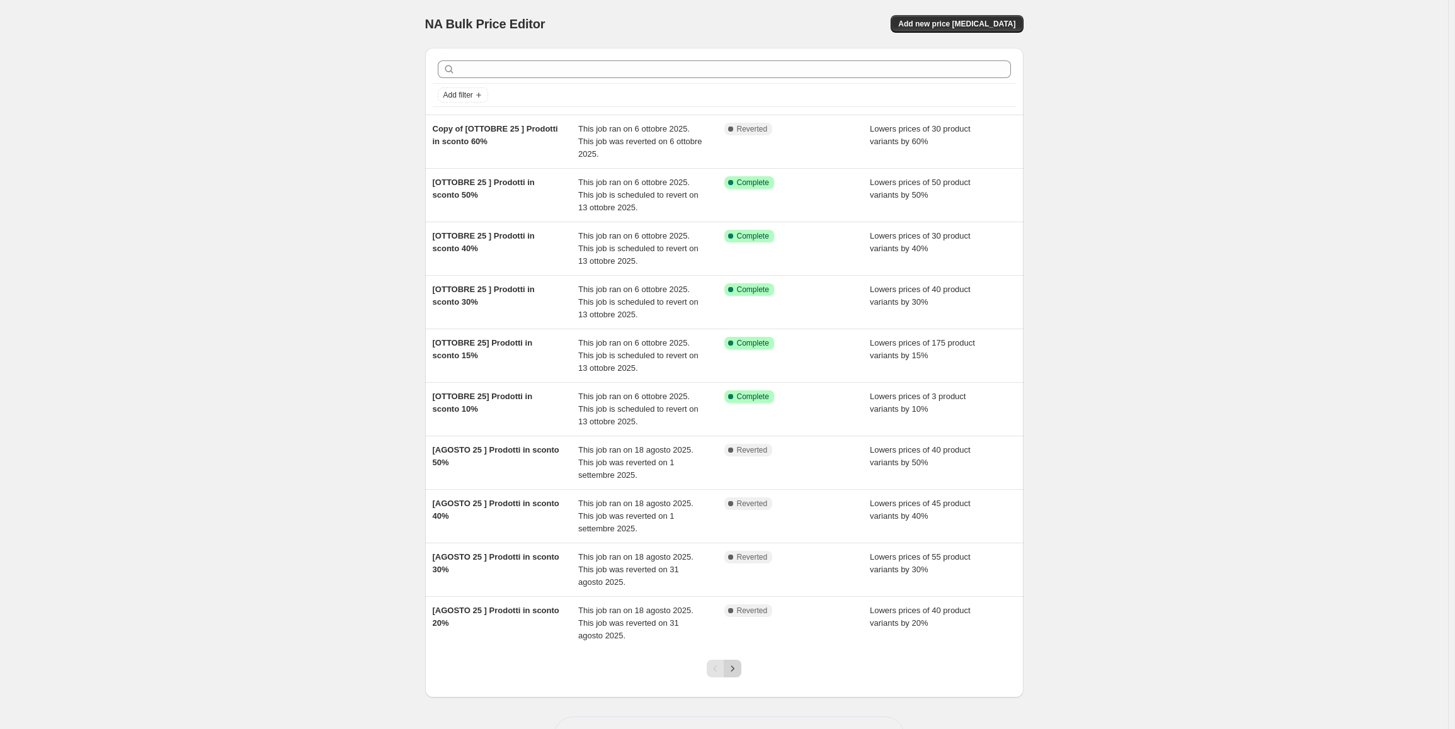
click at [737, 669] on icon "Next" at bounding box center [732, 668] width 13 height 13
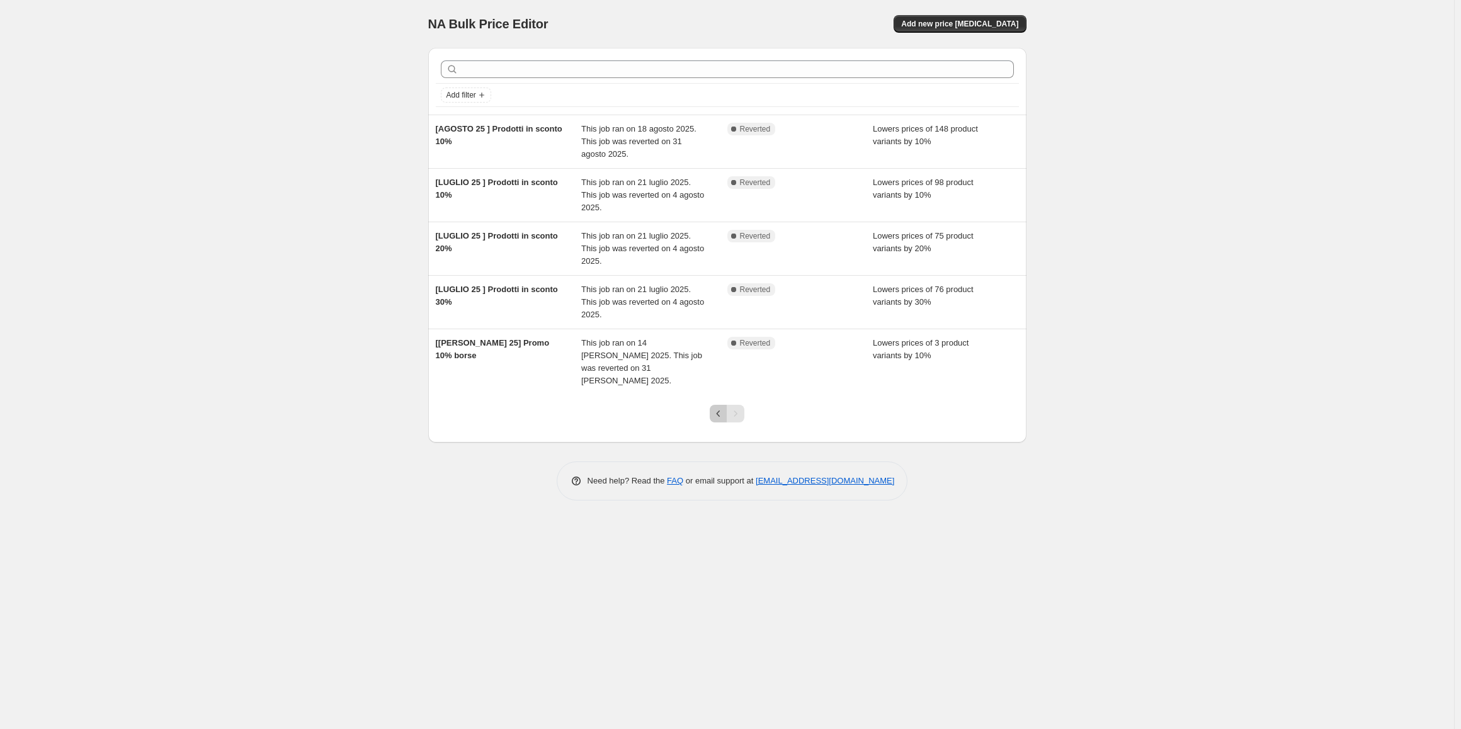
click at [710, 405] on button "Previous" at bounding box center [719, 414] width 18 height 18
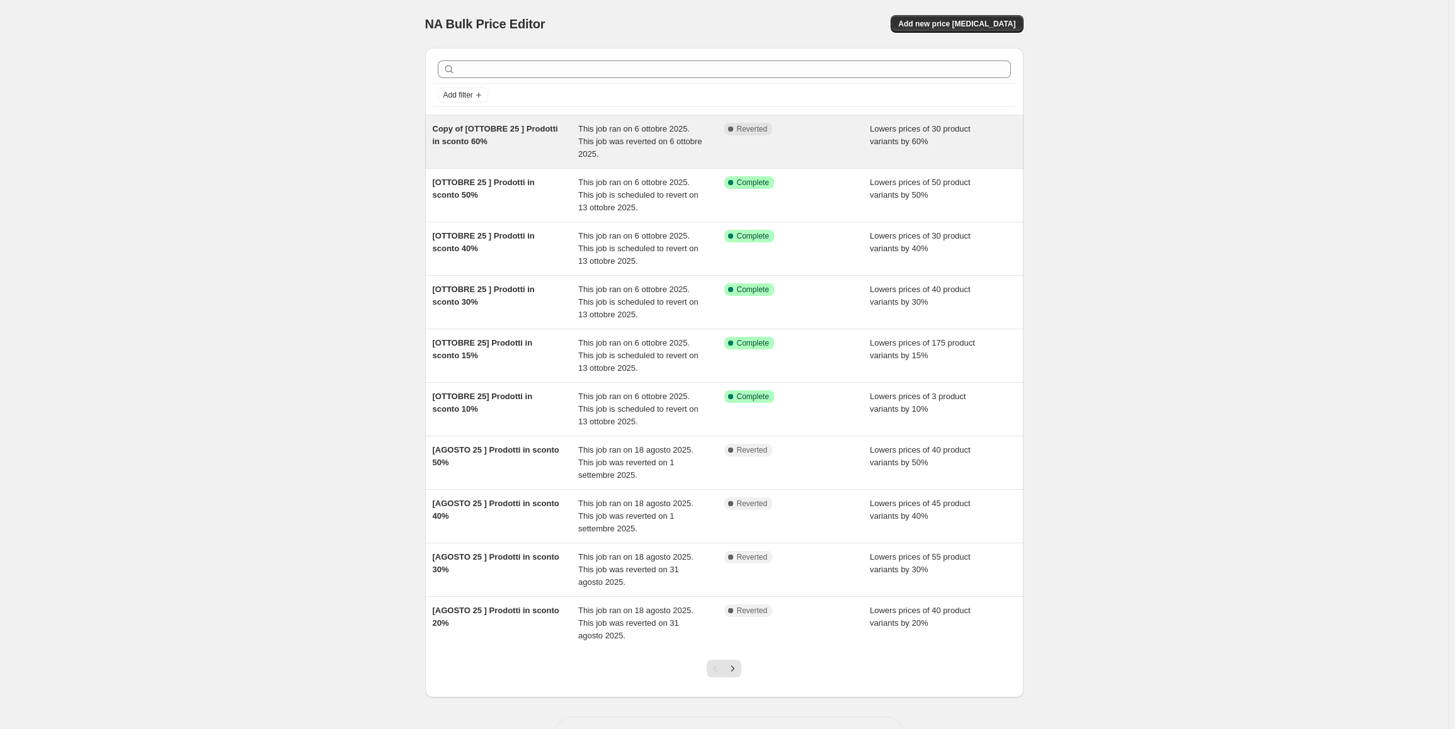
click at [470, 135] on div "Copy of [OTTOBRE 25 ] Prodotti in sconto 60%" at bounding box center [506, 142] width 146 height 38
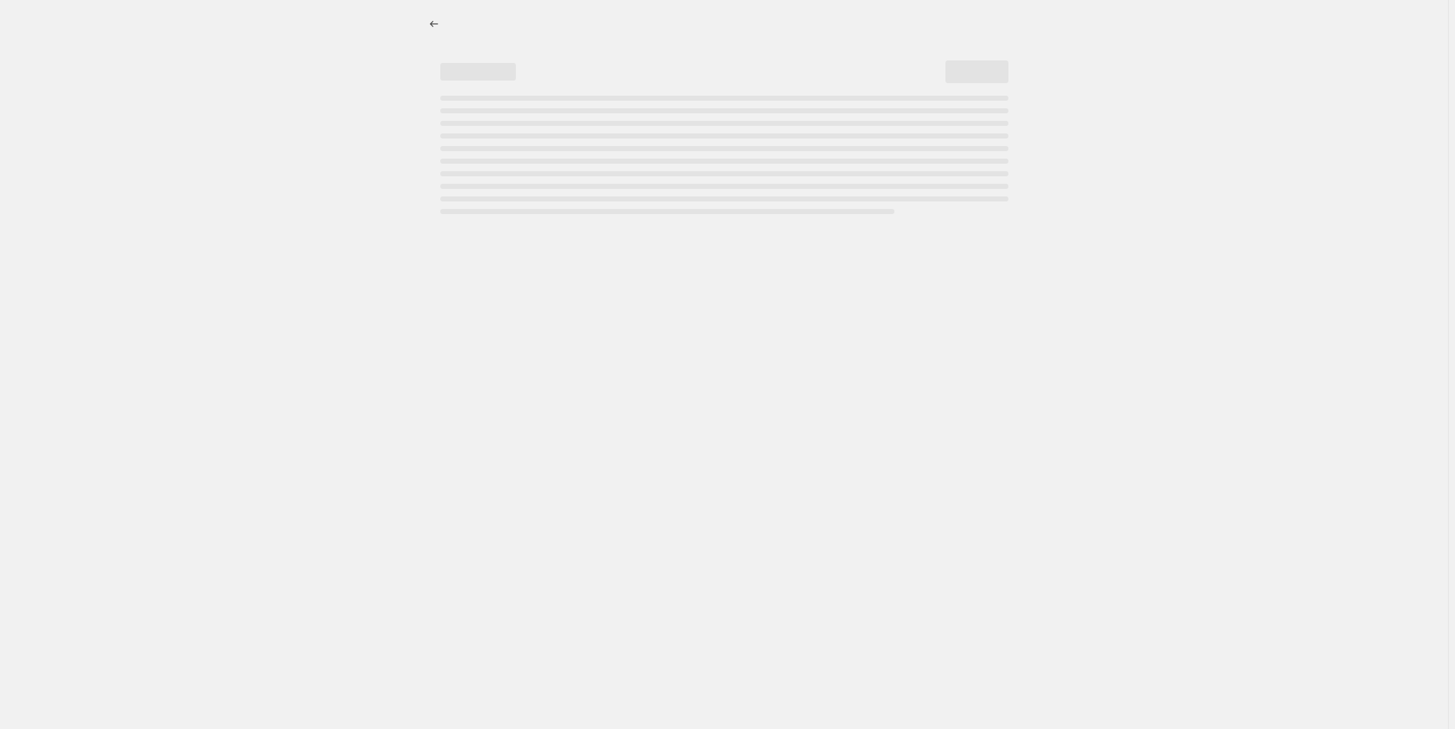
select select "percentage"
select select "collection"
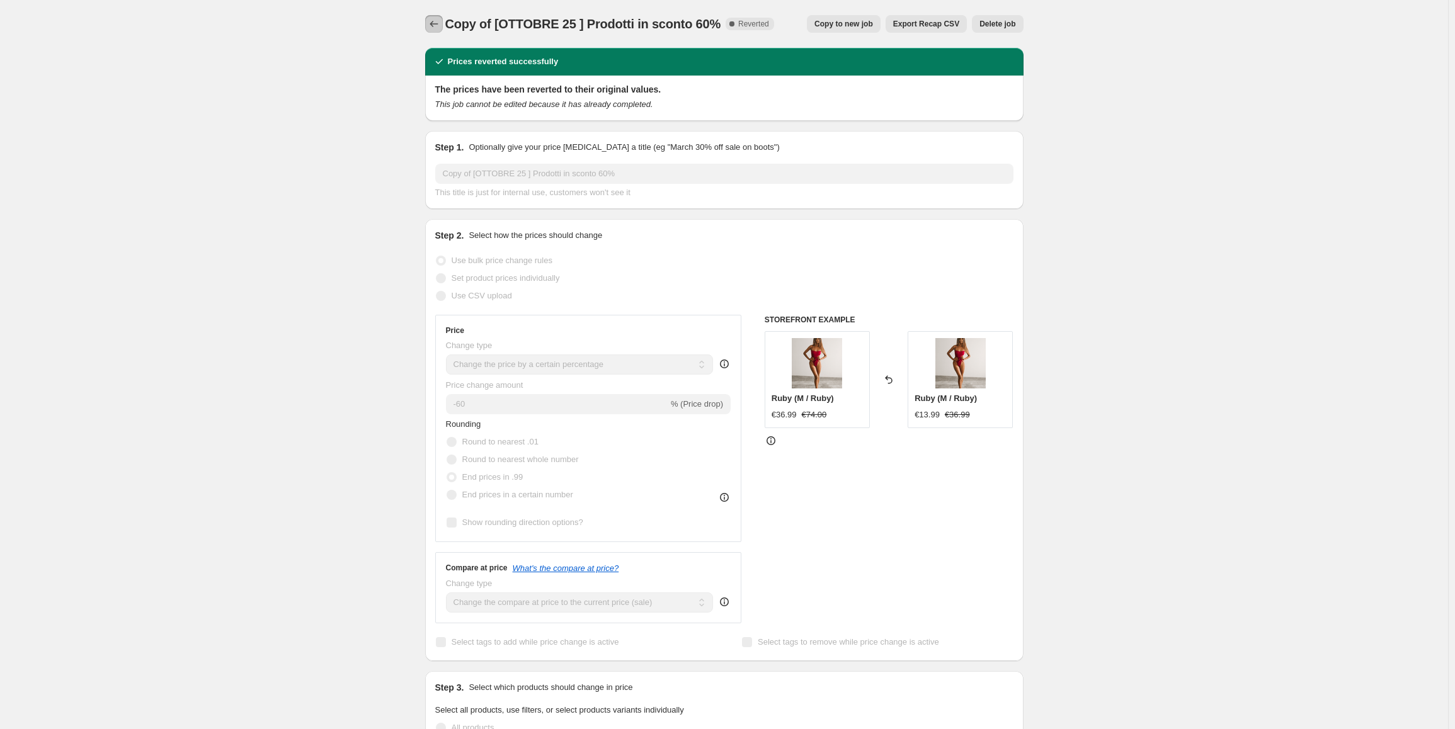
click at [436, 31] on button "Price change jobs" at bounding box center [434, 24] width 18 height 18
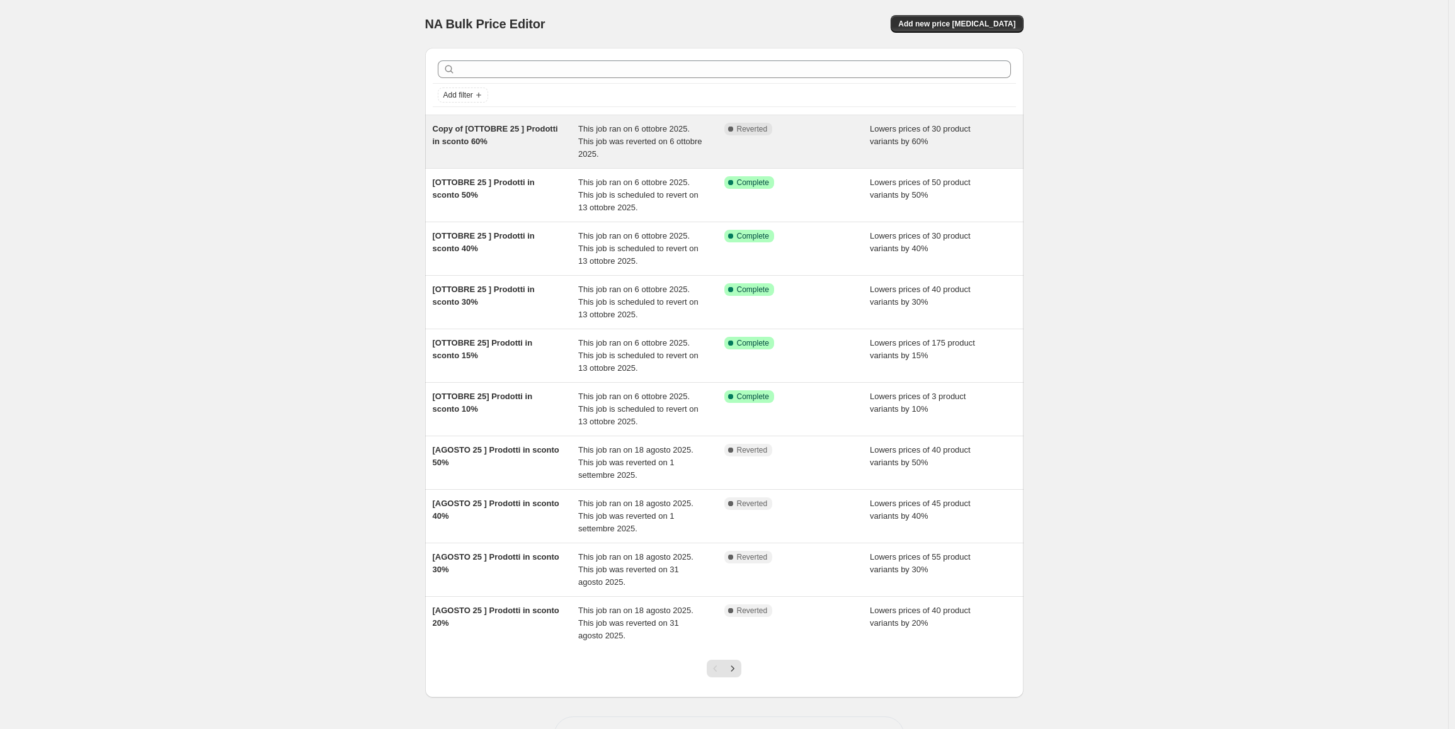
click at [542, 134] on span "Copy of [OTTOBRE 25 ] Prodotti in sconto 60%" at bounding box center [495, 135] width 125 height 22
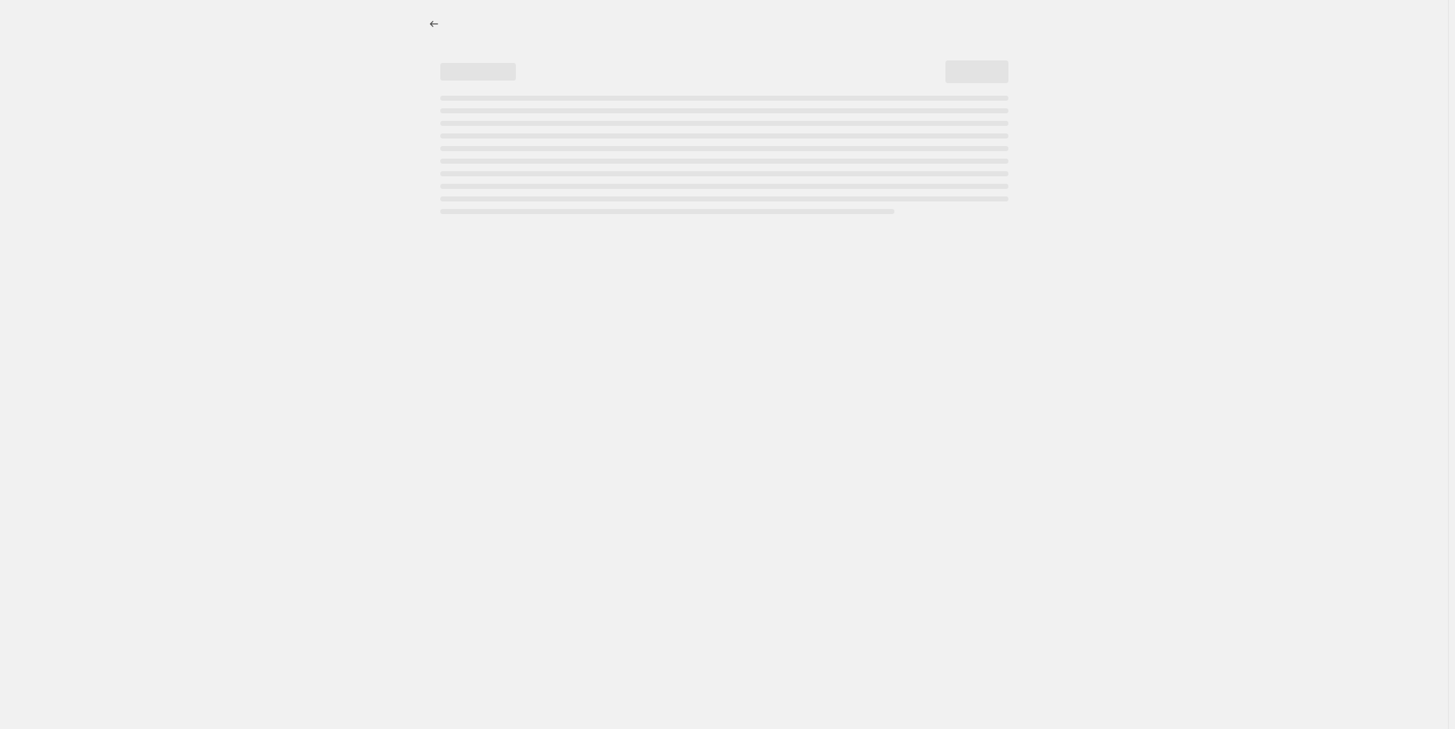
select select "percentage"
select select "collection"
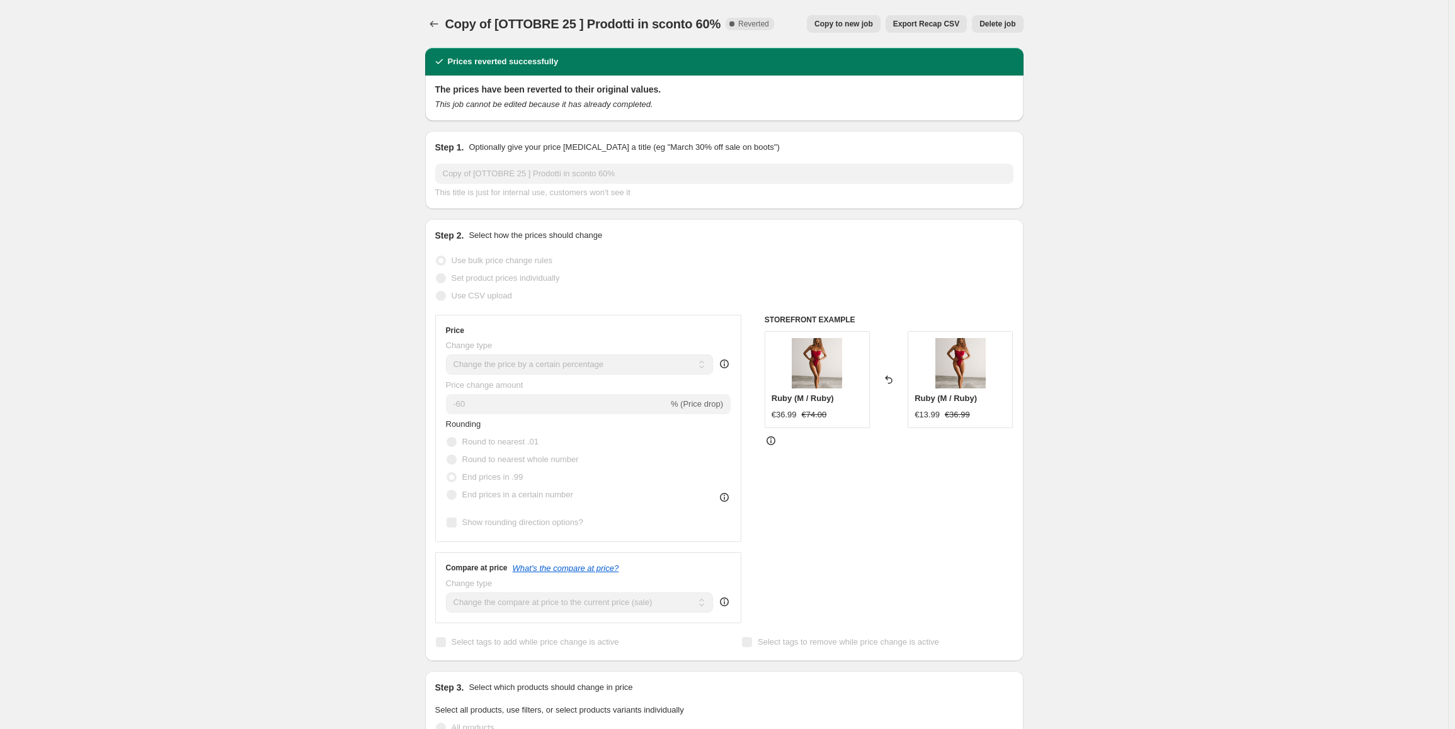
click at [865, 19] on button "Copy to new job" at bounding box center [844, 24] width 74 height 18
select select "percentage"
select select "collection"
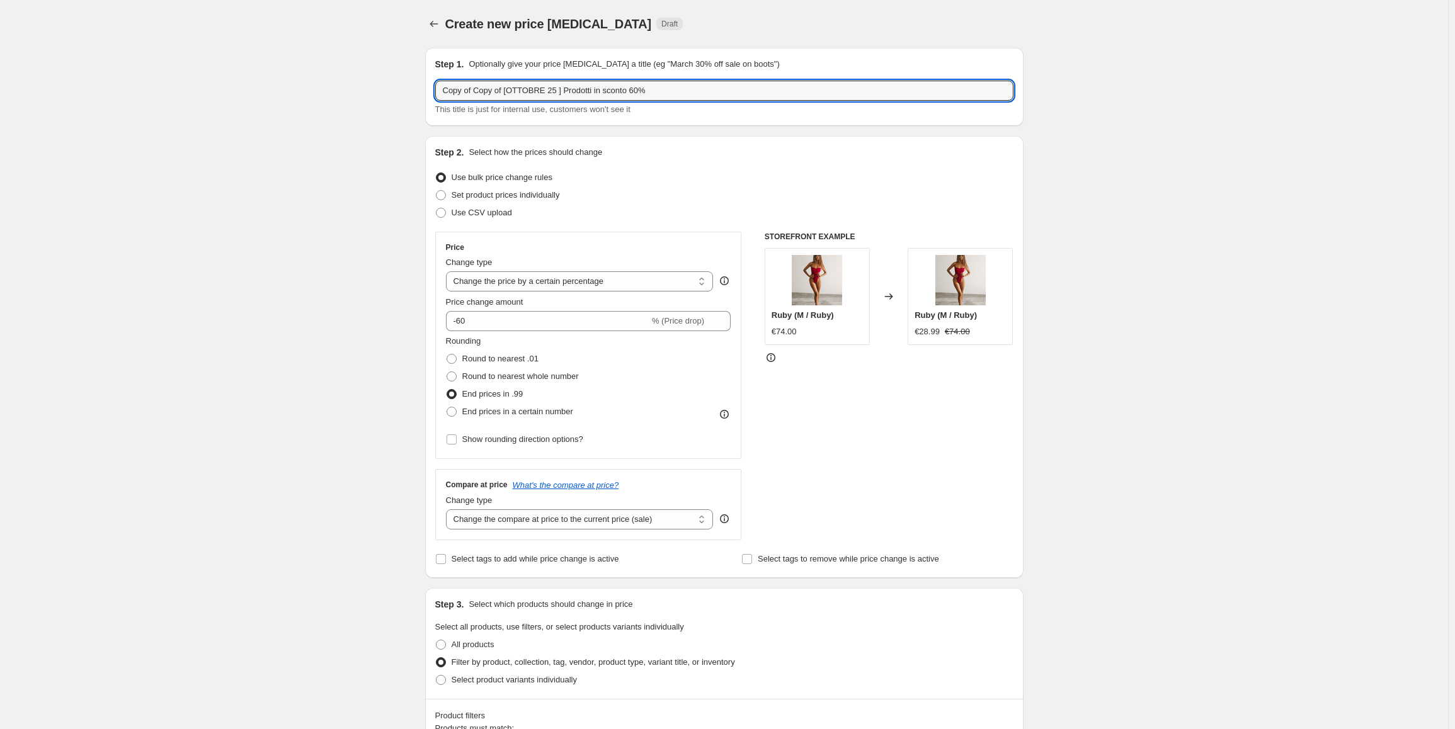
drag, startPoint x: 504, startPoint y: 89, endPoint x: 317, endPoint y: 69, distance: 188.1
click at [310, 82] on div "Create new price [MEDICAL_DATA]. This page is ready Create new price [MEDICAL_D…" at bounding box center [724, 700] width 1448 height 1401
type input "[OTTOBRE 25 ] Prodotti in sconto 60% - fix 0.99"
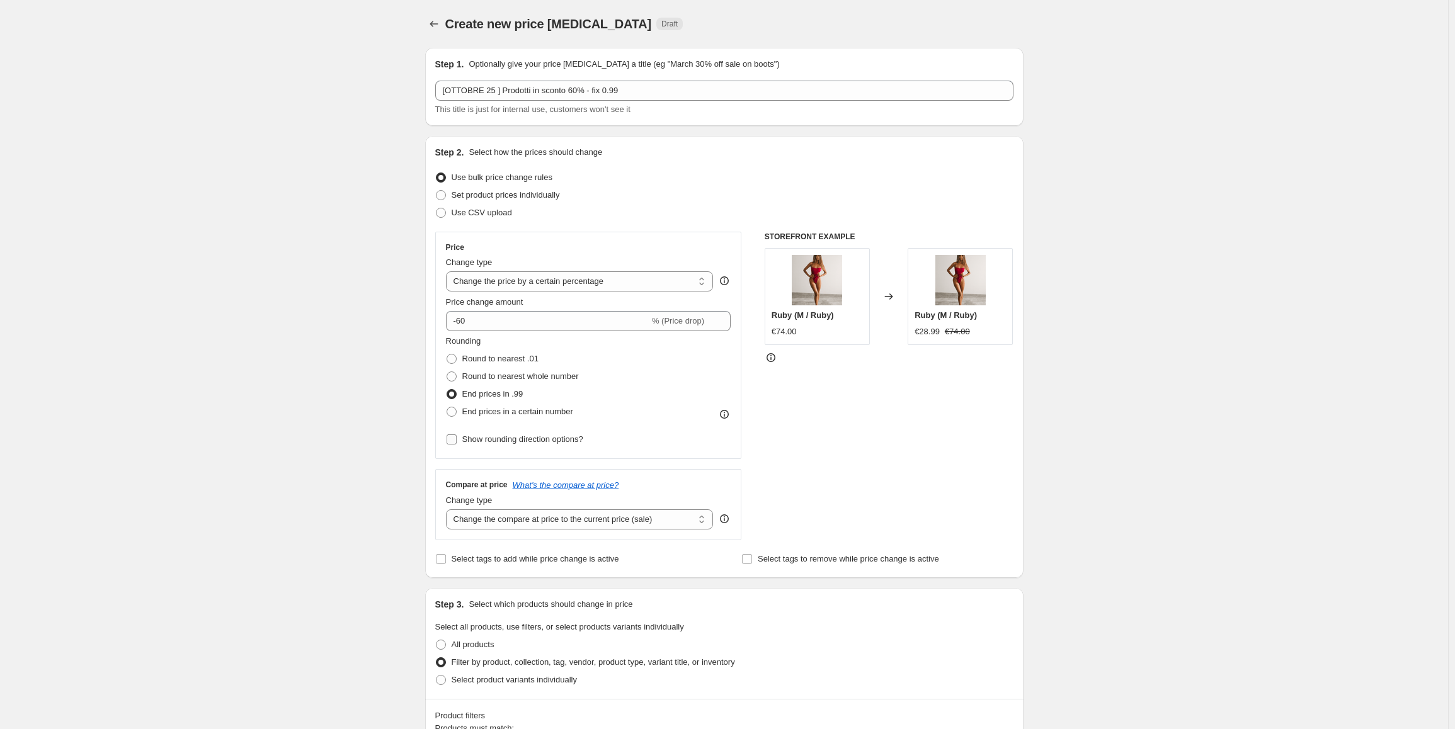
click at [498, 444] on span "Show rounding direction options?" at bounding box center [522, 439] width 121 height 9
click at [457, 444] on input "Show rounding direction options?" at bounding box center [451, 440] width 10 height 10
checkbox input "true"
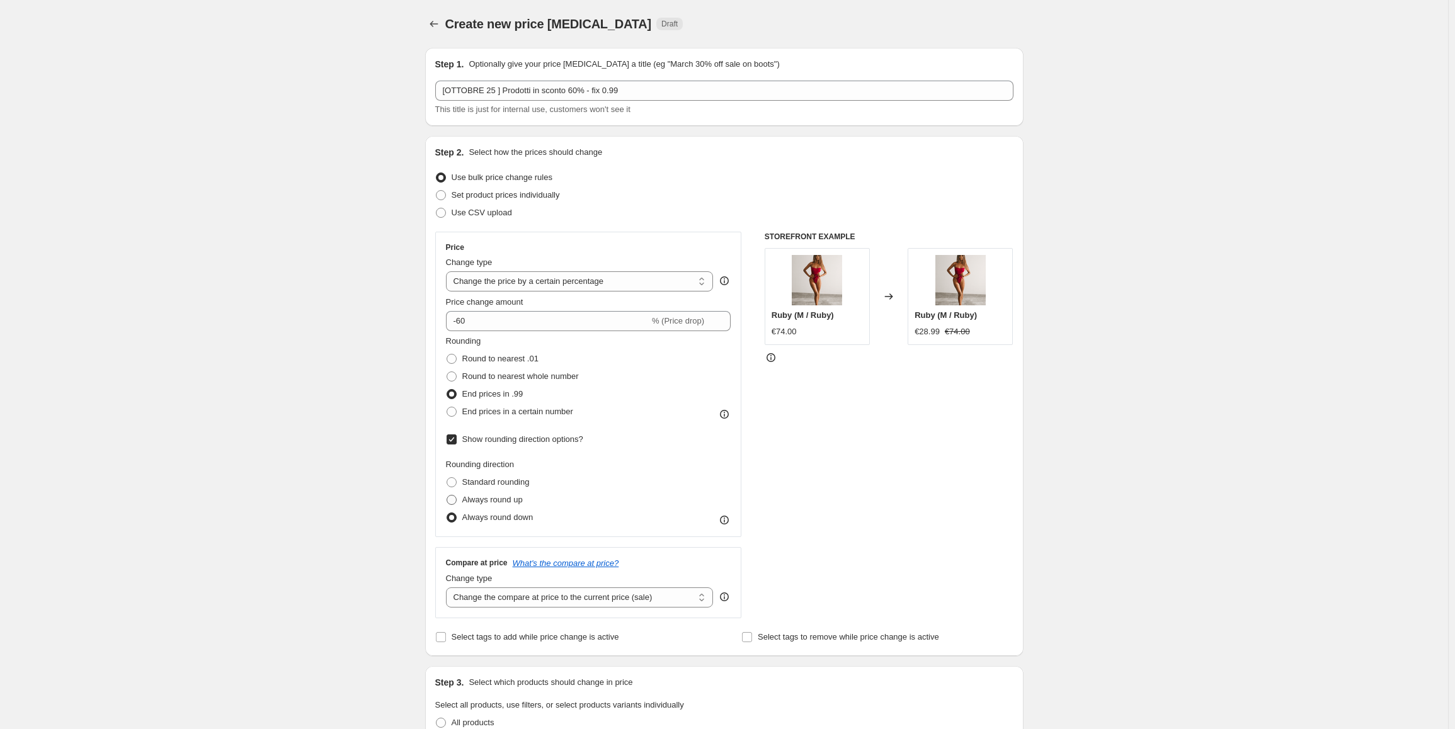
click at [513, 503] on span "Always round up" at bounding box center [492, 499] width 60 height 9
click at [447, 496] on input "Always round up" at bounding box center [446, 495] width 1 height 1
radio input "true"
click at [1164, 300] on div "Create new price [MEDICAL_DATA]. This page is ready Create new price [MEDICAL_D…" at bounding box center [724, 739] width 1448 height 1479
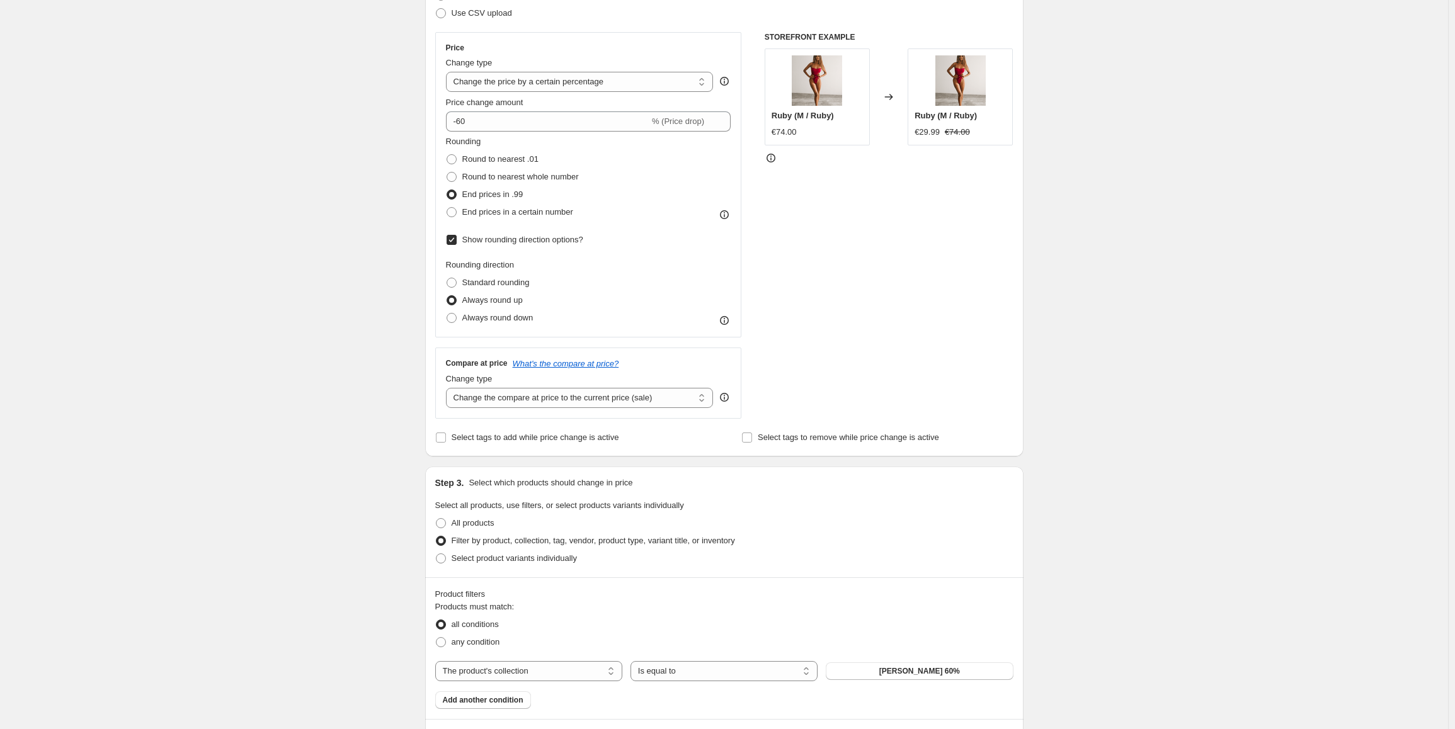
scroll to position [277, 0]
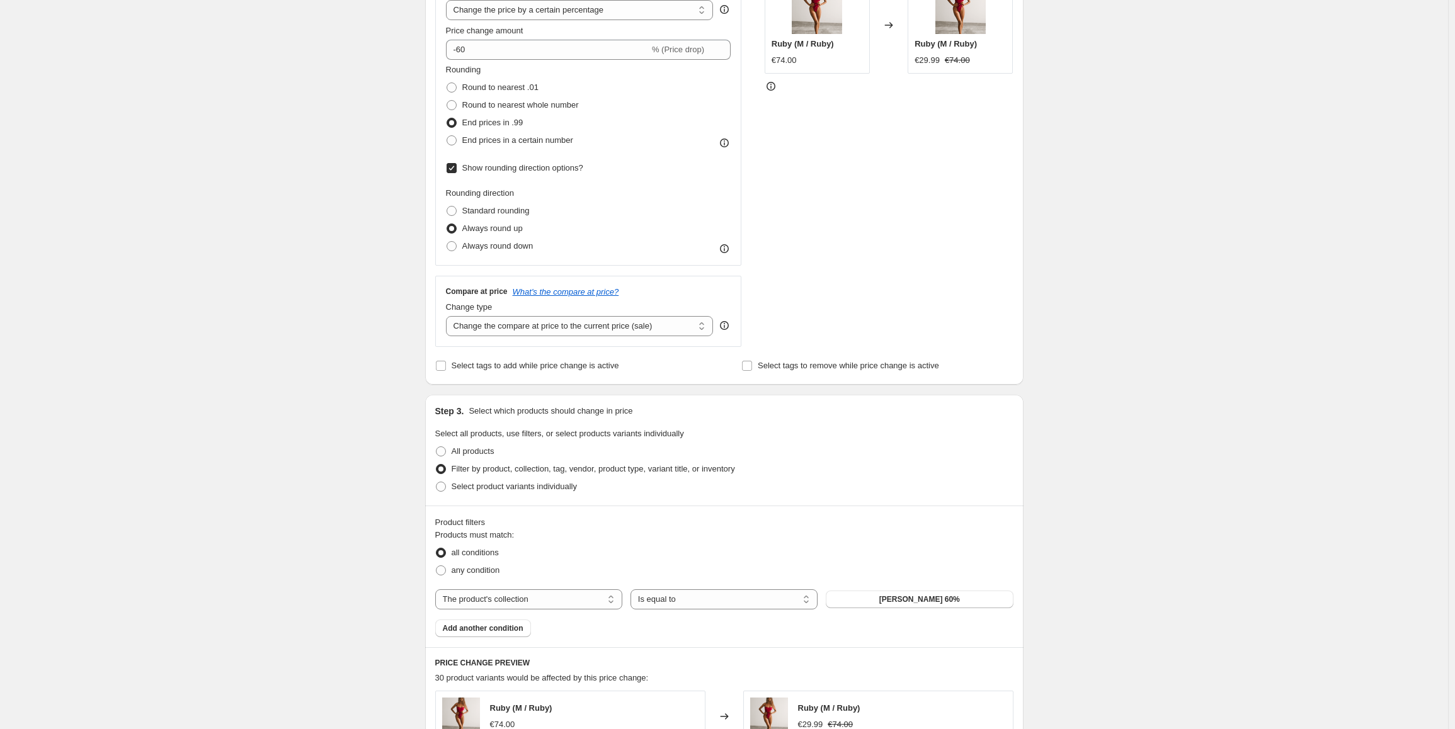
drag, startPoint x: 1159, startPoint y: 196, endPoint x: 1304, endPoint y: 344, distance: 206.6
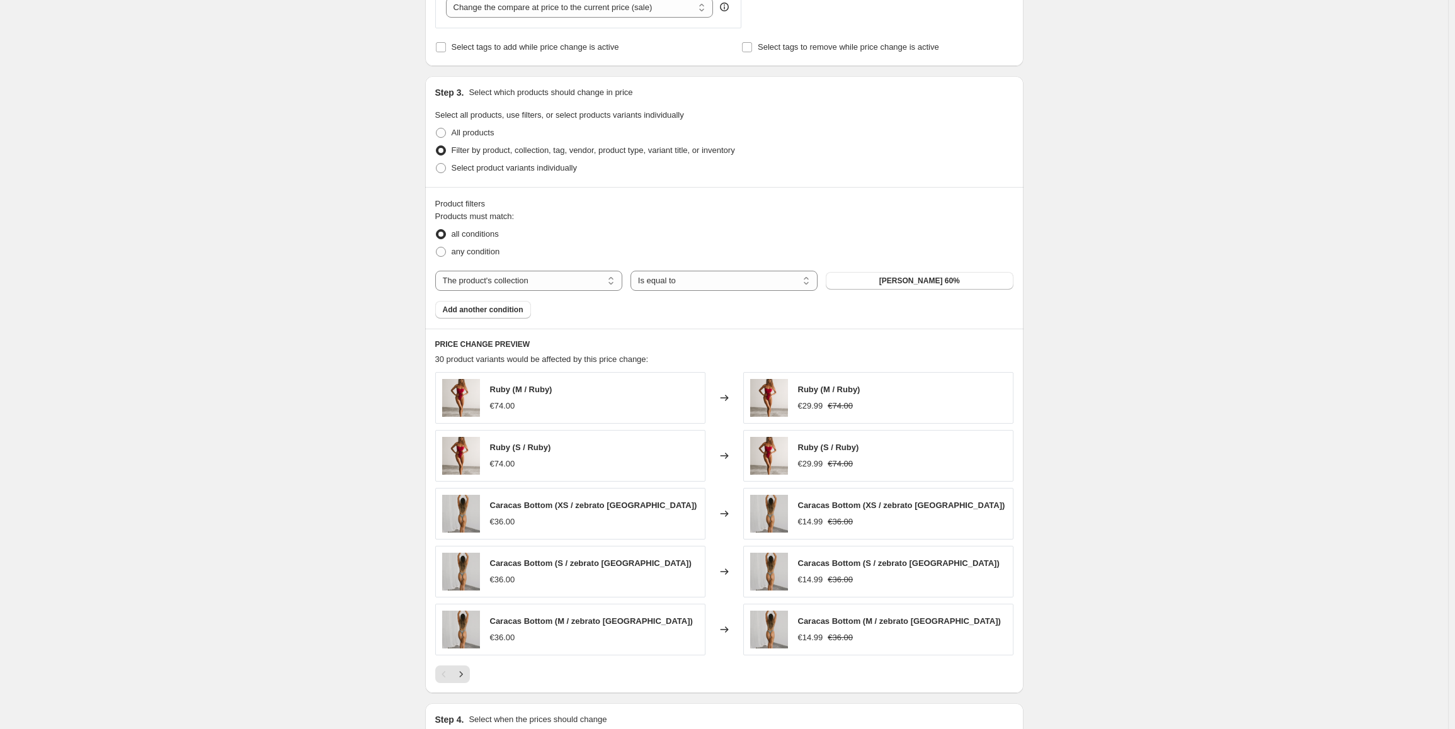
scroll to position [750, 0]
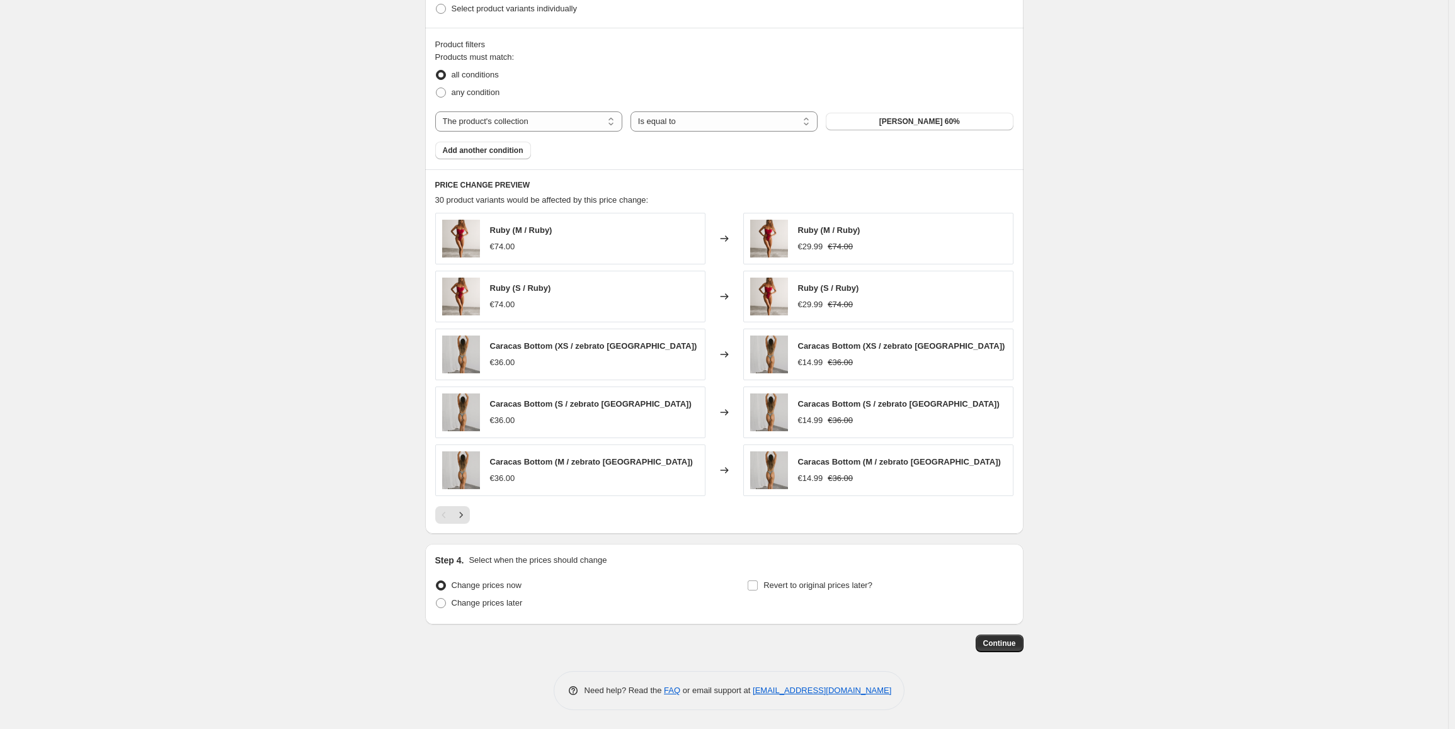
click at [778, 573] on div "Step 4. Select when the prices should change Change prices now Change prices la…" at bounding box center [724, 584] width 578 height 60
click at [779, 586] on span "Revert to original prices later?" at bounding box center [817, 585] width 109 height 9
click at [758, 586] on input "Revert to original prices later?" at bounding box center [752, 586] width 10 height 10
checkbox input "true"
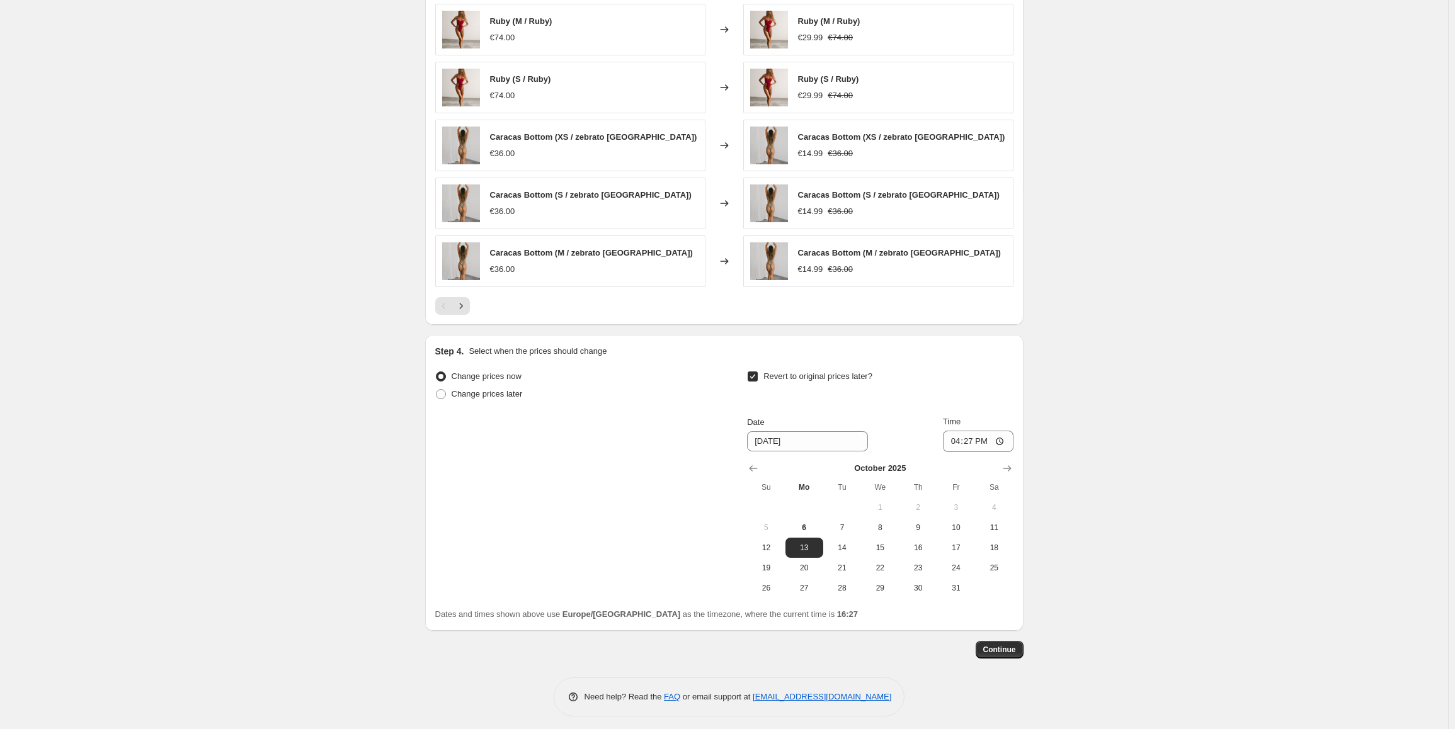
scroll to position [965, 0]
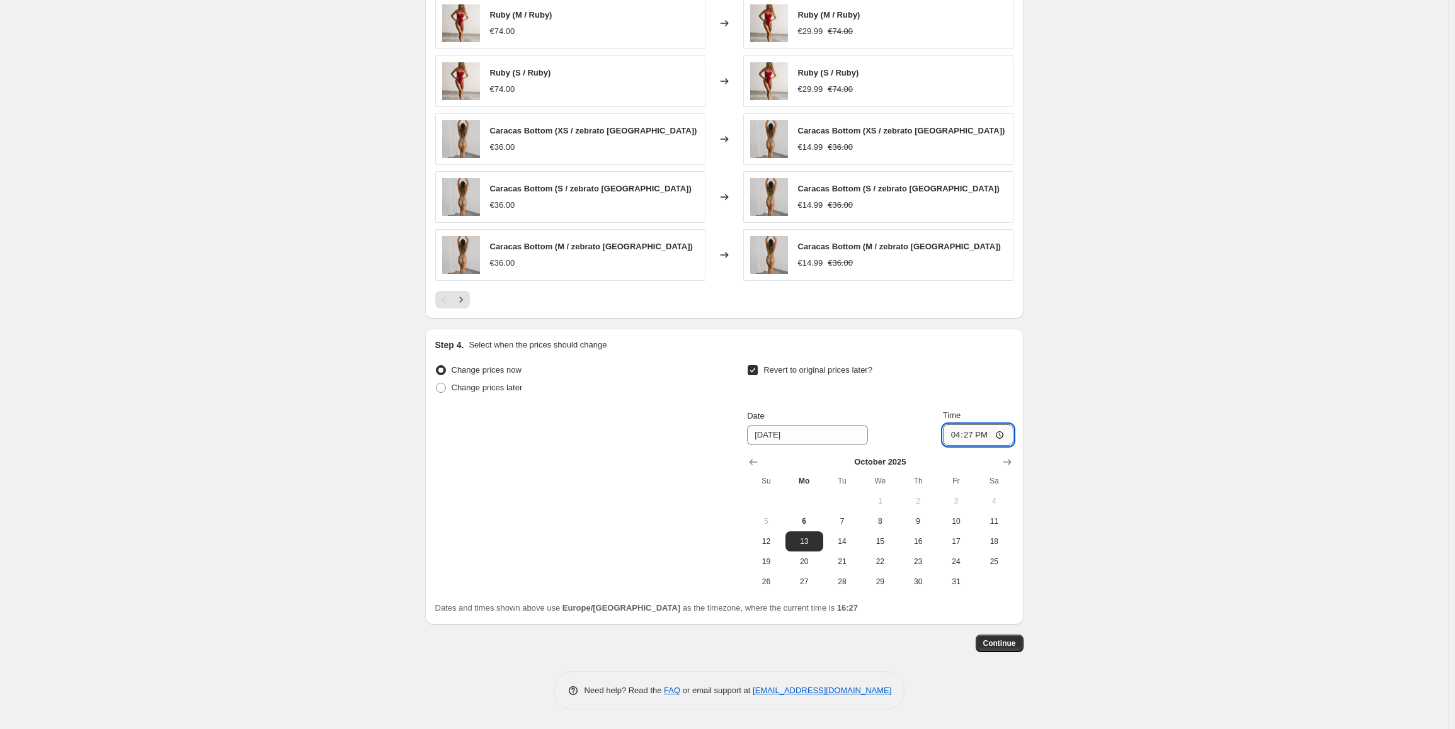
click at [974, 433] on input "16:27" at bounding box center [978, 434] width 71 height 21
type input "23:59"
drag, startPoint x: 1002, startPoint y: 649, endPoint x: 1159, endPoint y: 497, distance: 218.2
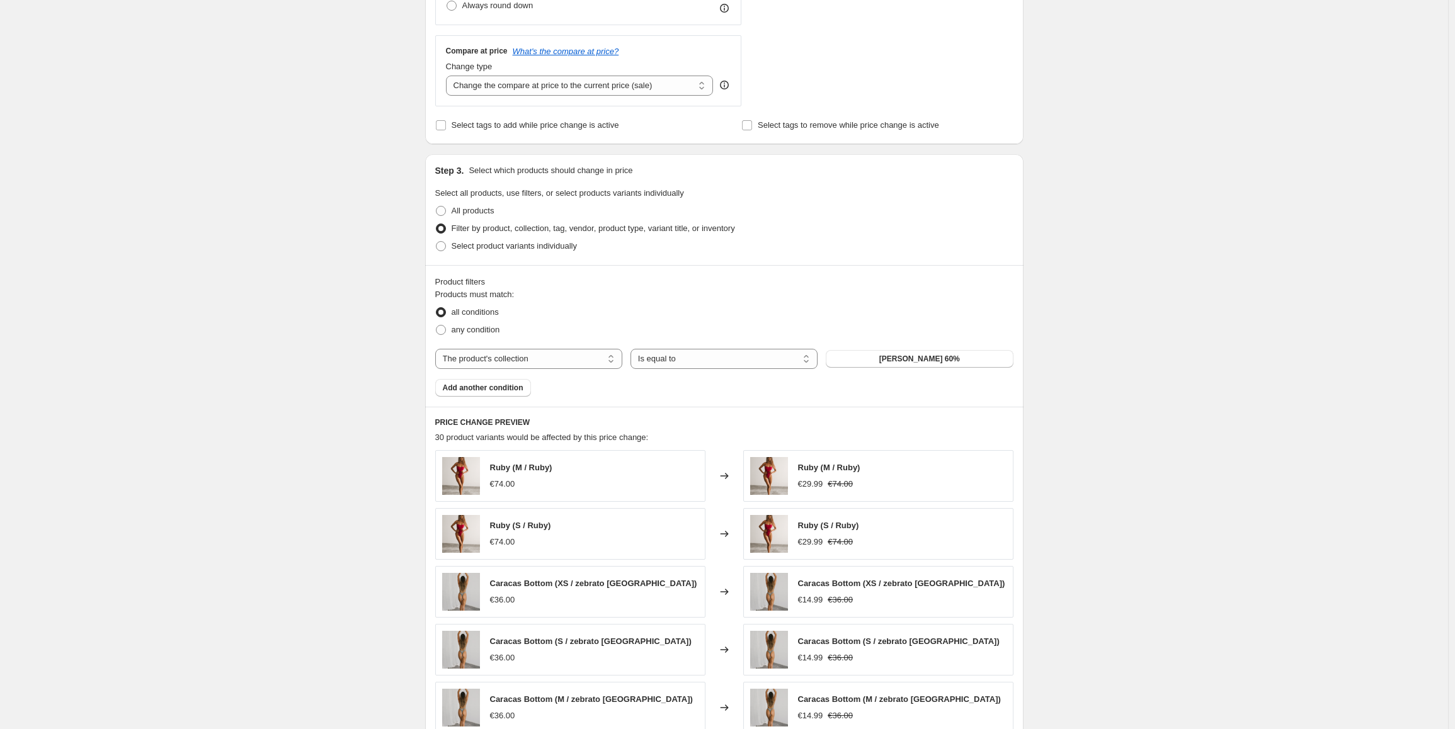
scroll to position [0, 0]
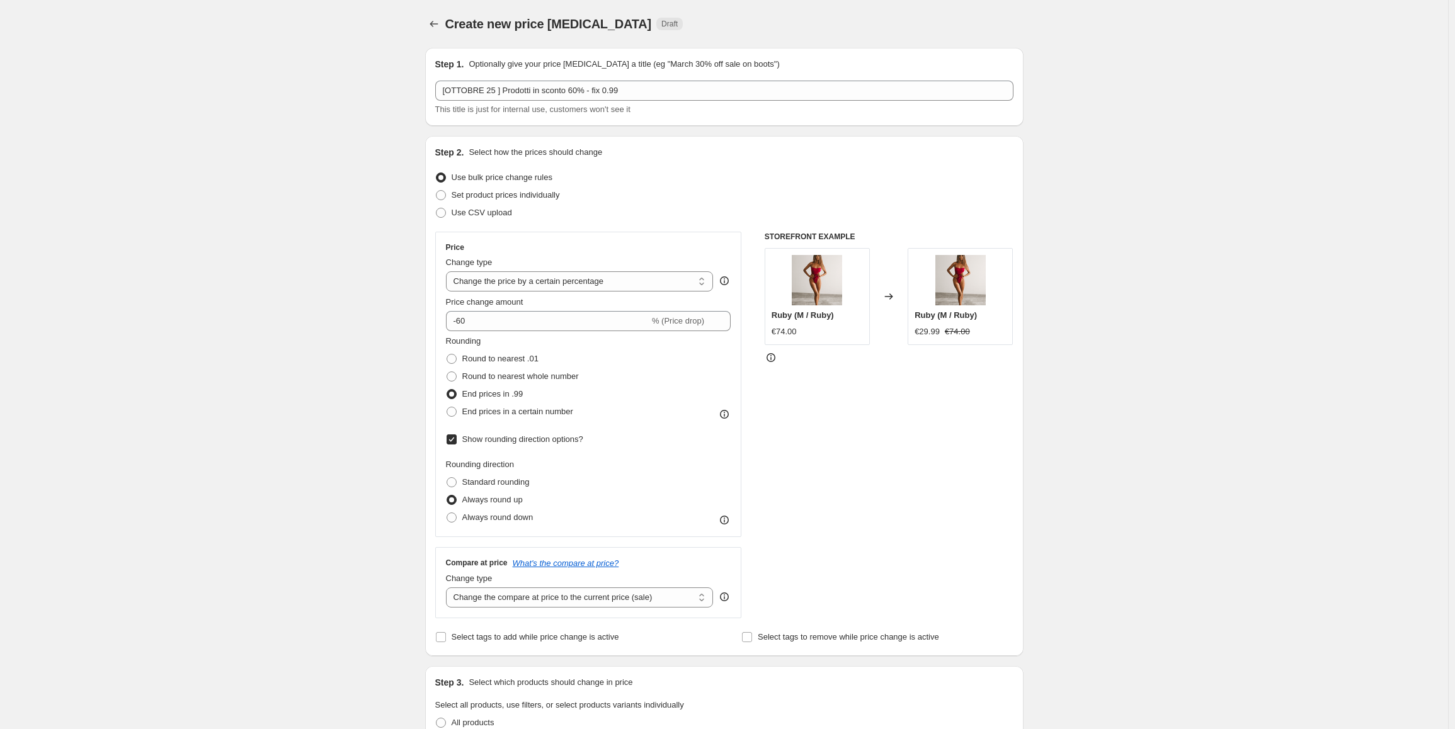
drag, startPoint x: 1312, startPoint y: 551, endPoint x: 1261, endPoint y: 268, distance: 287.3
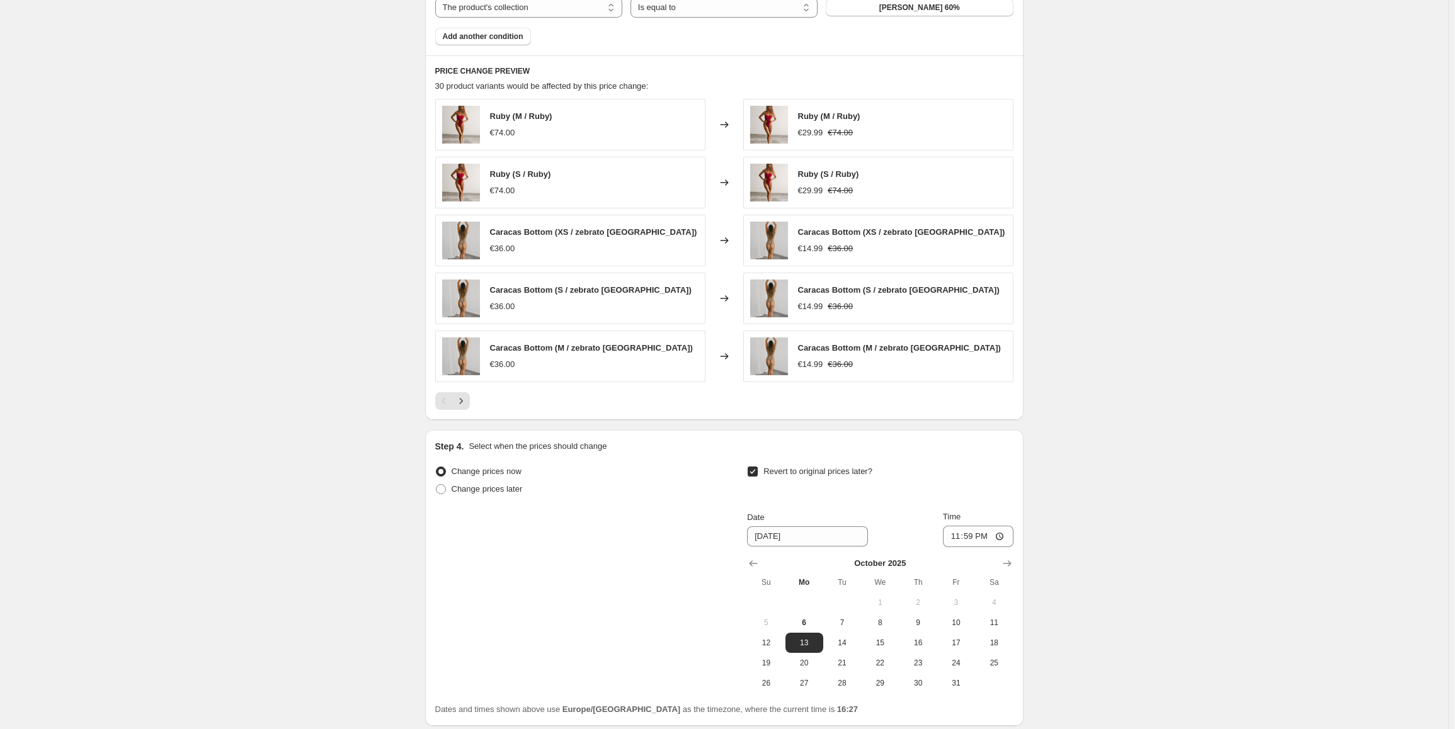
drag, startPoint x: 1150, startPoint y: 242, endPoint x: 1117, endPoint y: 424, distance: 184.9
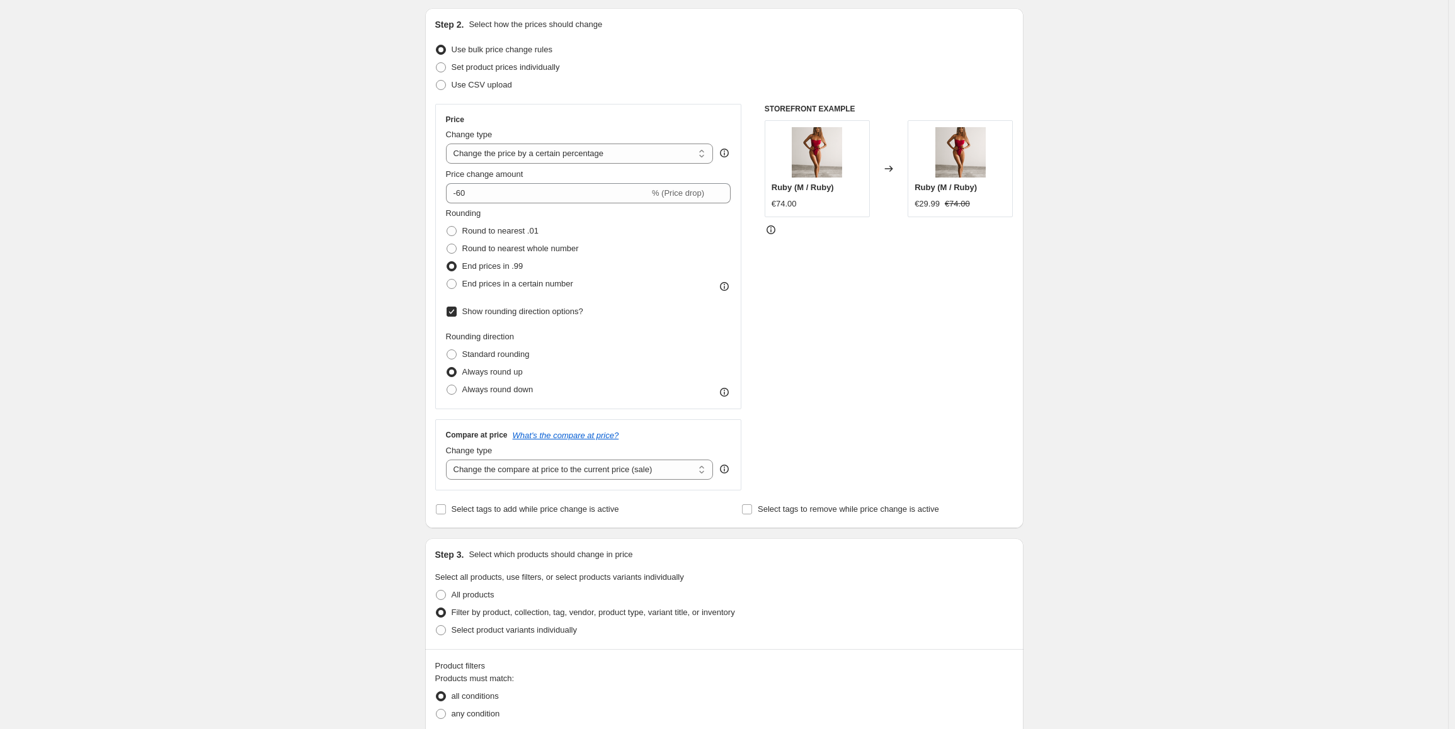
scroll to position [125, 0]
click at [491, 357] on span "Standard rounding" at bounding box center [495, 357] width 67 height 9
click at [447, 353] on input "Standard rounding" at bounding box center [446, 353] width 1 height 1
radio input "true"
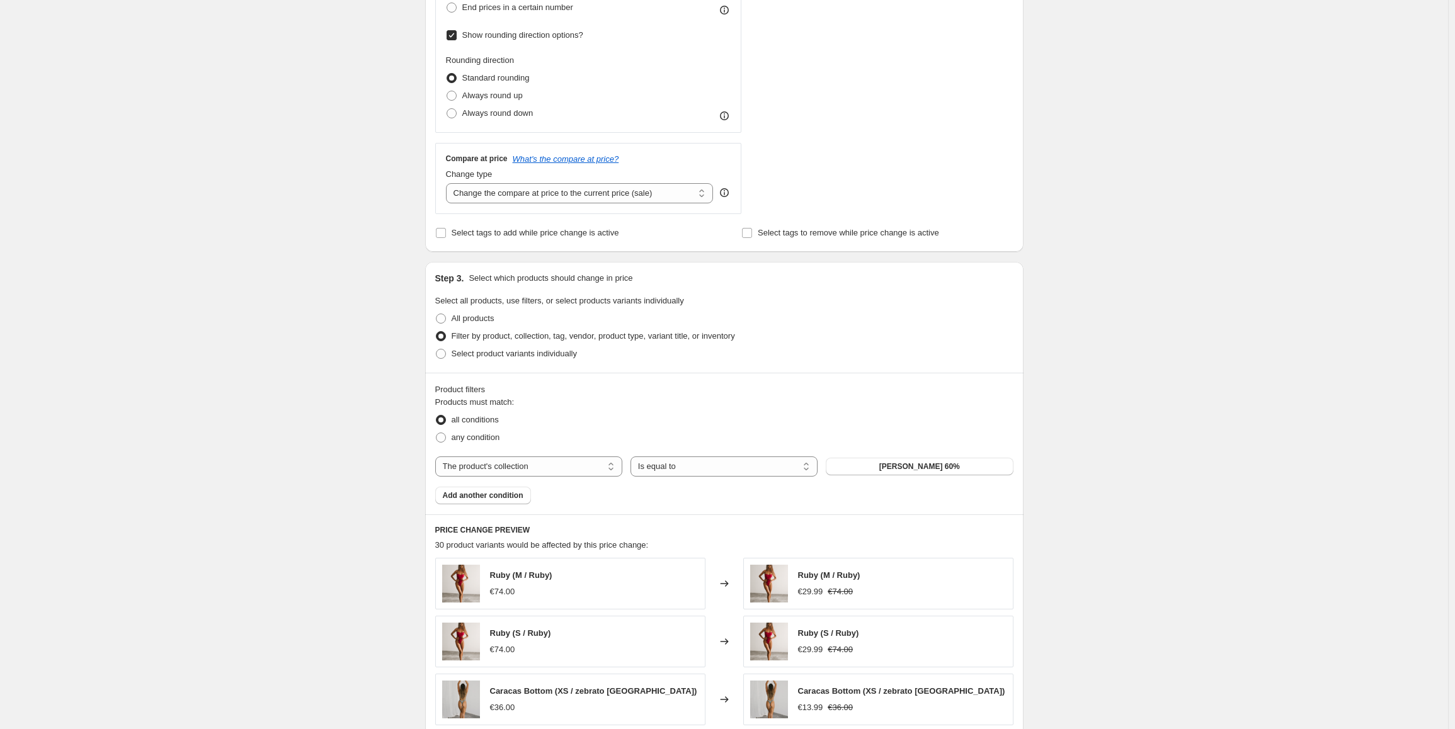
scroll to position [965, 0]
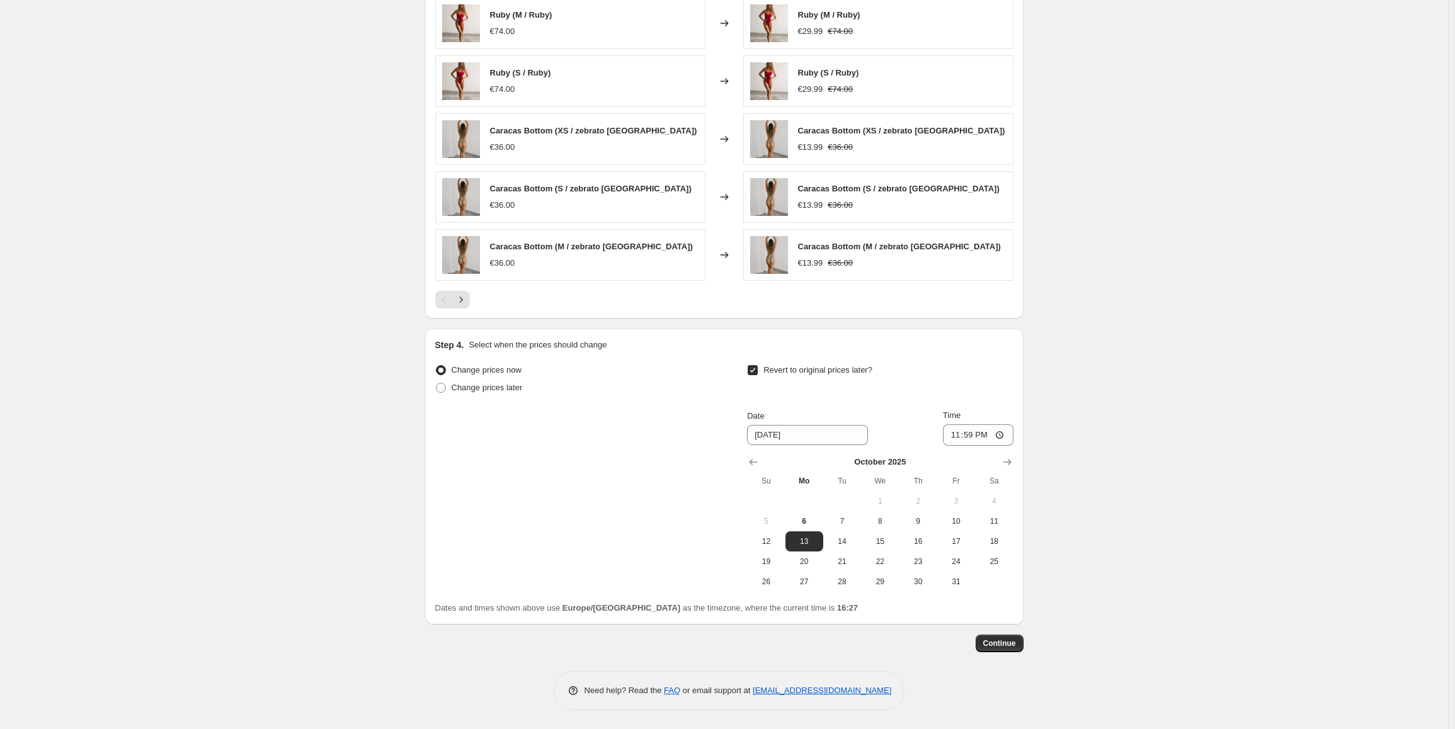
drag, startPoint x: 1096, startPoint y: 254, endPoint x: 1047, endPoint y: 465, distance: 216.7
click at [992, 648] on span "Continue" at bounding box center [999, 644] width 33 height 10
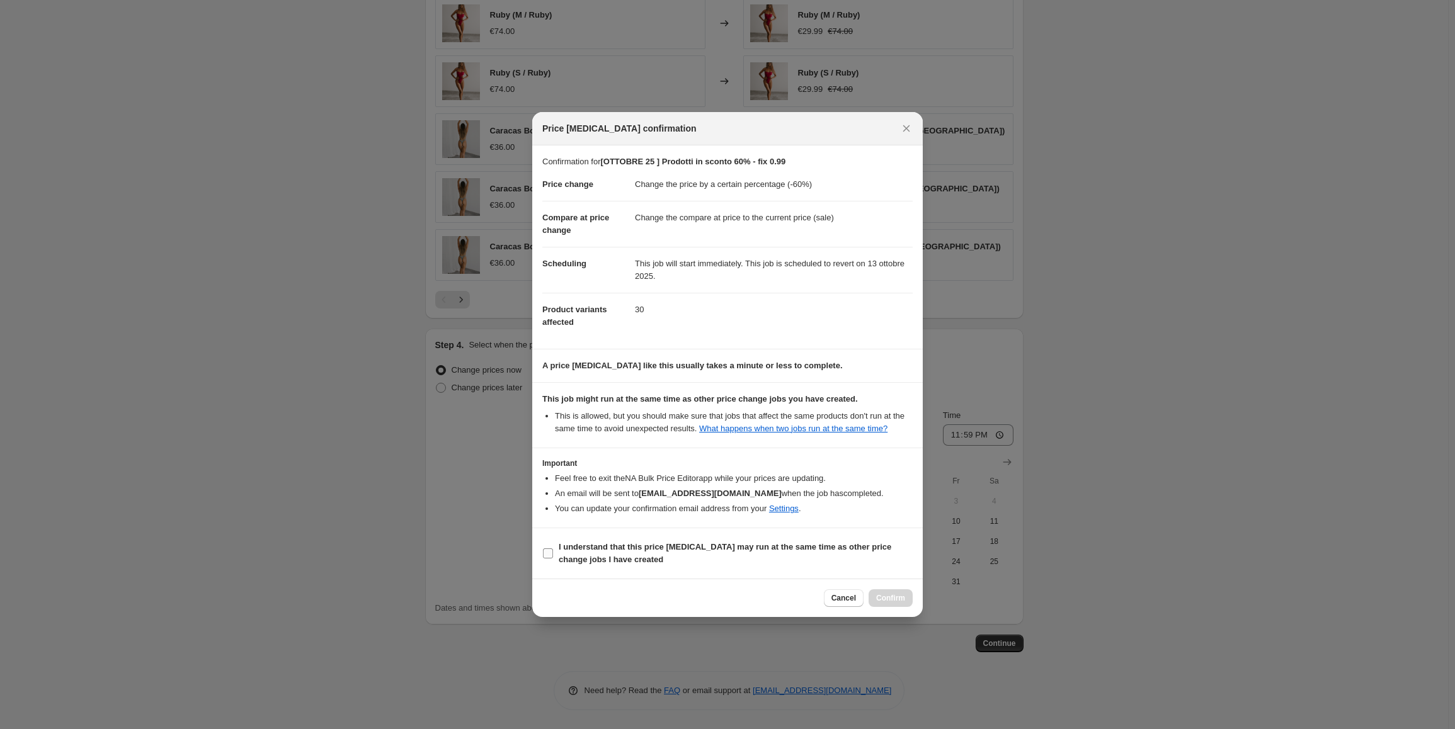
click at [611, 545] on b "I understand that this price [MEDICAL_DATA] may run at the same time as other p…" at bounding box center [725, 553] width 332 height 22
click at [553, 548] on input "I understand that this price [MEDICAL_DATA] may run at the same time as other p…" at bounding box center [548, 553] width 10 height 10
checkbox input "true"
click at [849, 608] on div "Cancel Confirm" at bounding box center [727, 598] width 390 height 38
click at [849, 599] on span "Cancel" at bounding box center [843, 598] width 25 height 10
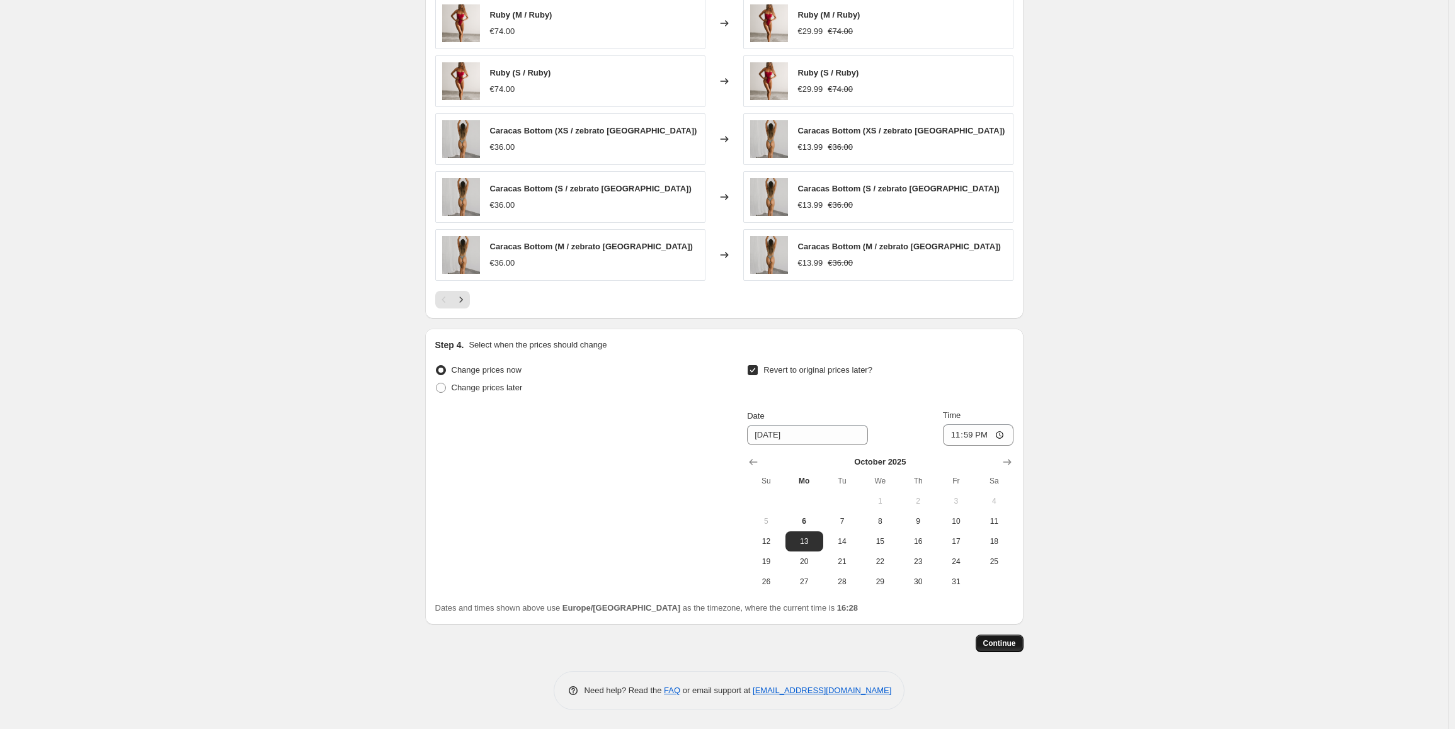
click at [1001, 642] on span "Continue" at bounding box center [999, 644] width 33 height 10
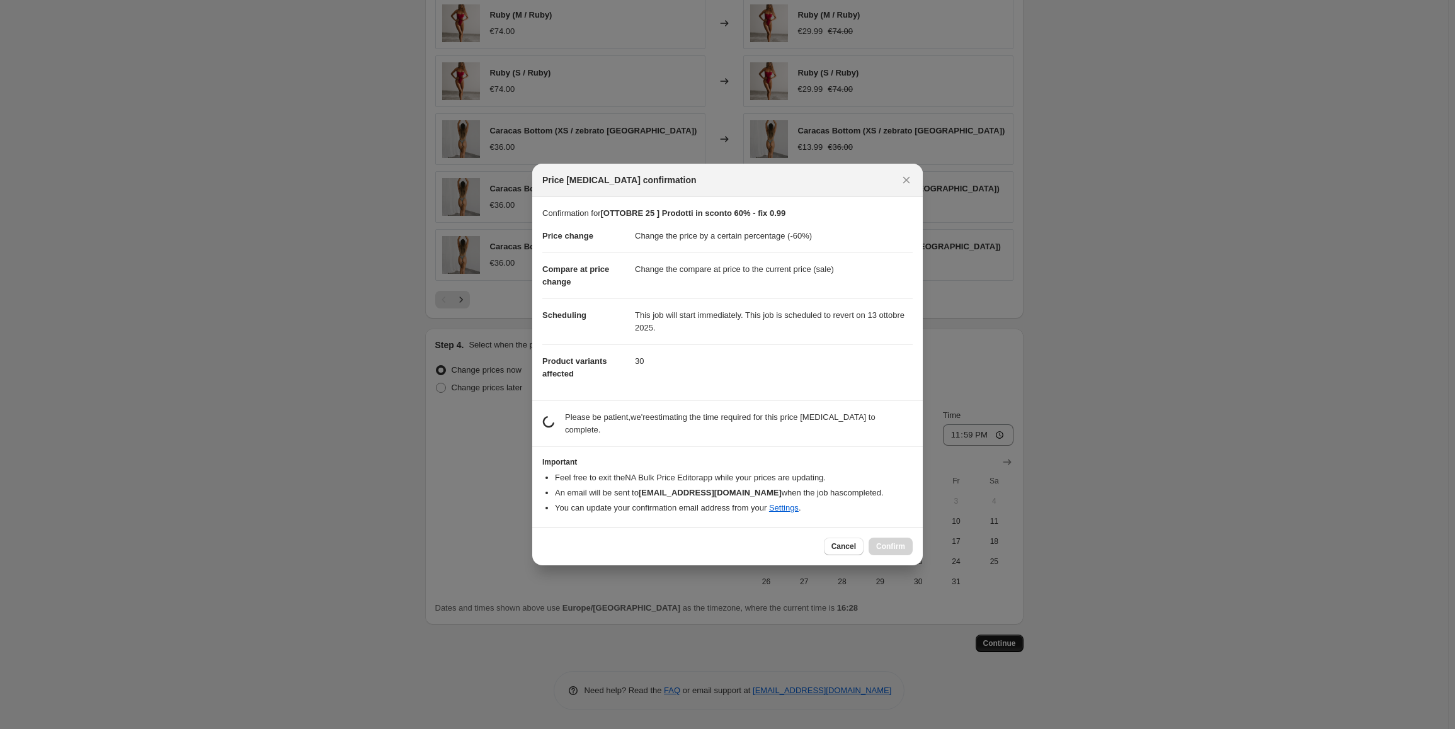
scroll to position [0, 0]
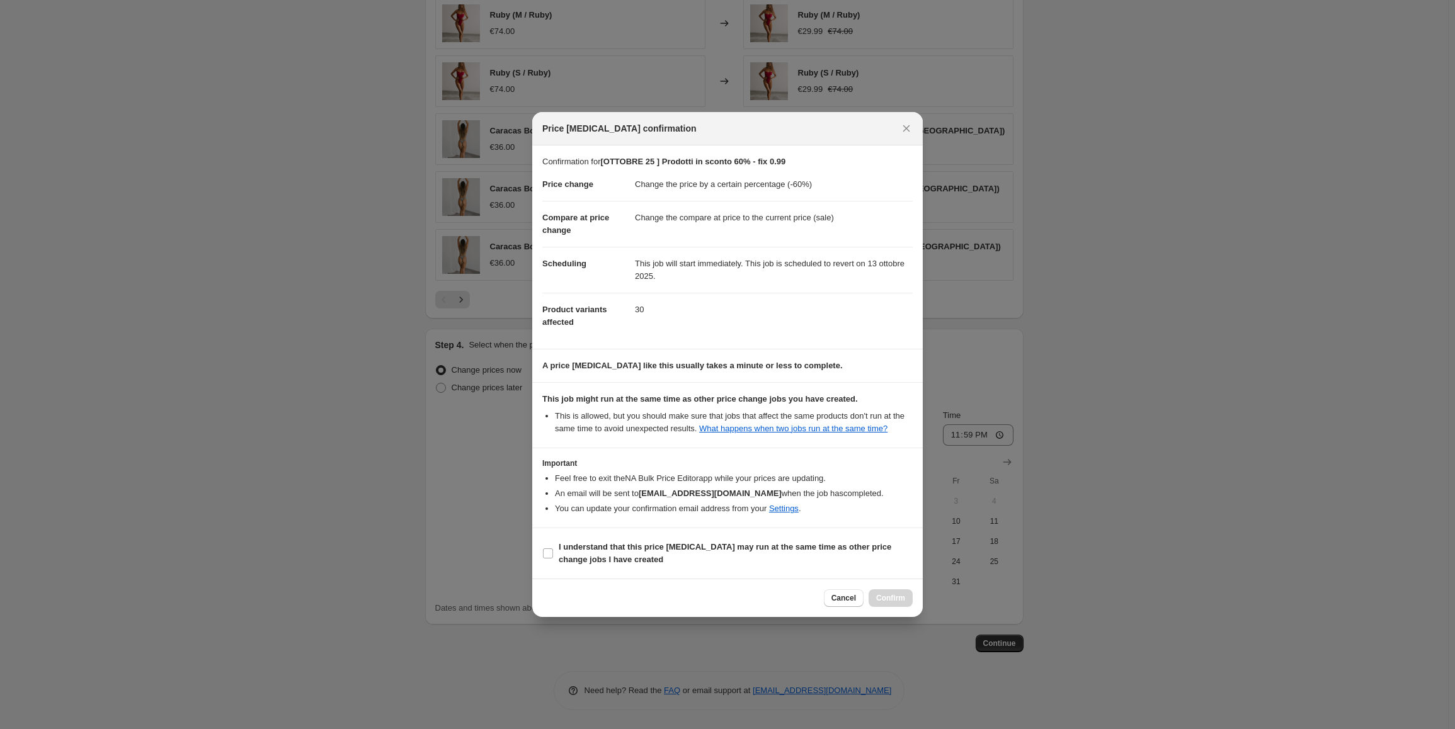
drag, startPoint x: 659, startPoint y: 524, endPoint x: 664, endPoint y: 537, distance: 14.2
click at [658, 524] on section "Important Feel free to exit the NA Bulk Price Editor app while your prices are …" at bounding box center [727, 487] width 390 height 79
click at [664, 545] on b "I understand that this price [MEDICAL_DATA] may run at the same time as other p…" at bounding box center [725, 553] width 332 height 22
click at [553, 548] on input "I understand that this price [MEDICAL_DATA] may run at the same time as other p…" at bounding box center [548, 553] width 10 height 10
checkbox input "true"
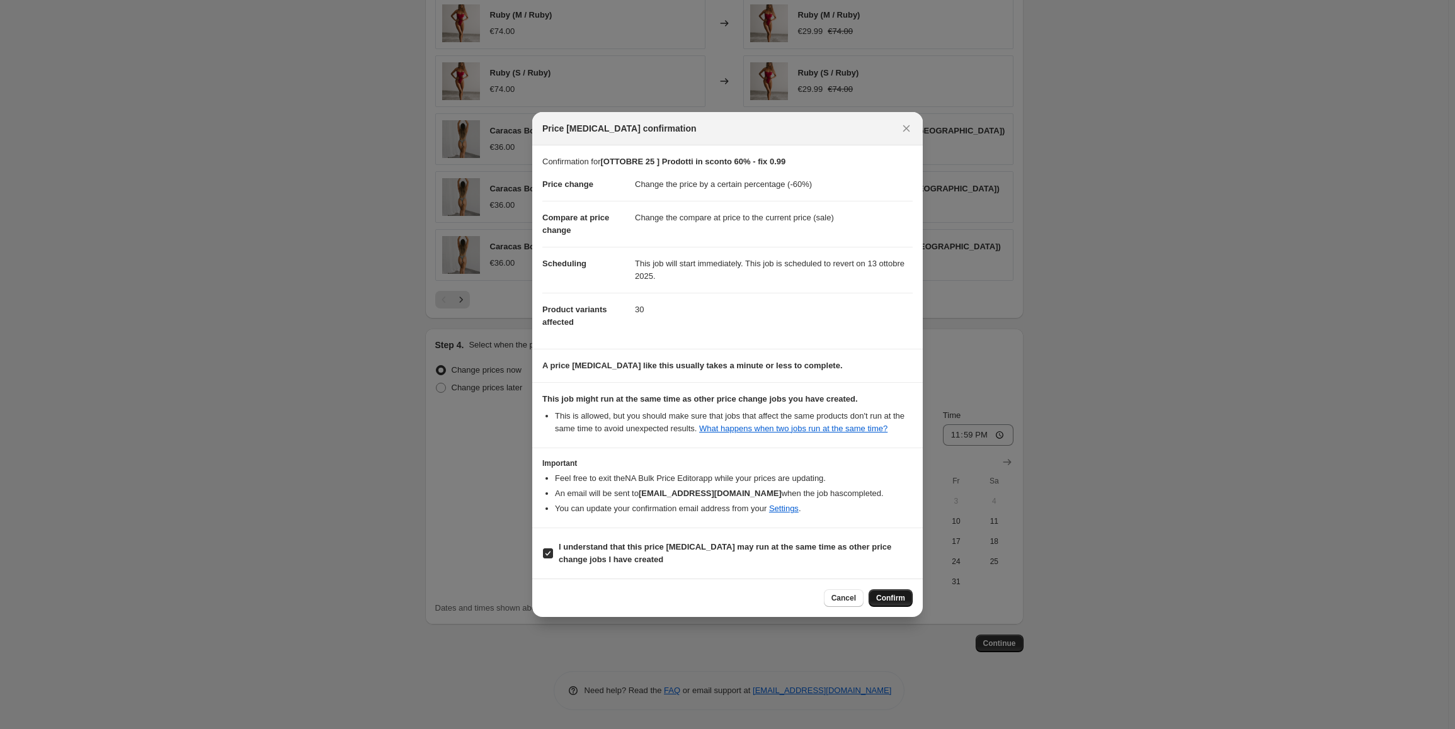
click at [892, 593] on span "Confirm" at bounding box center [890, 598] width 29 height 10
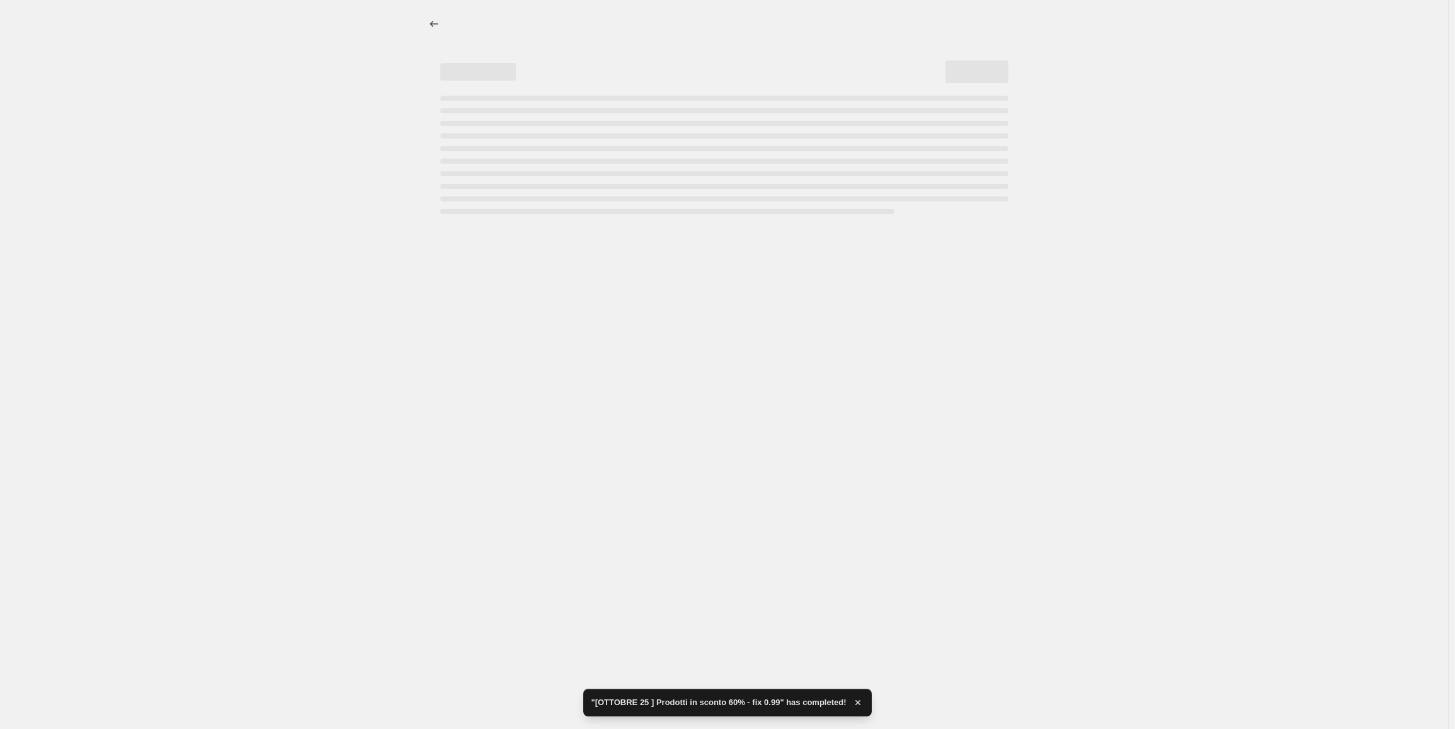
select select "percentage"
select select "collection"
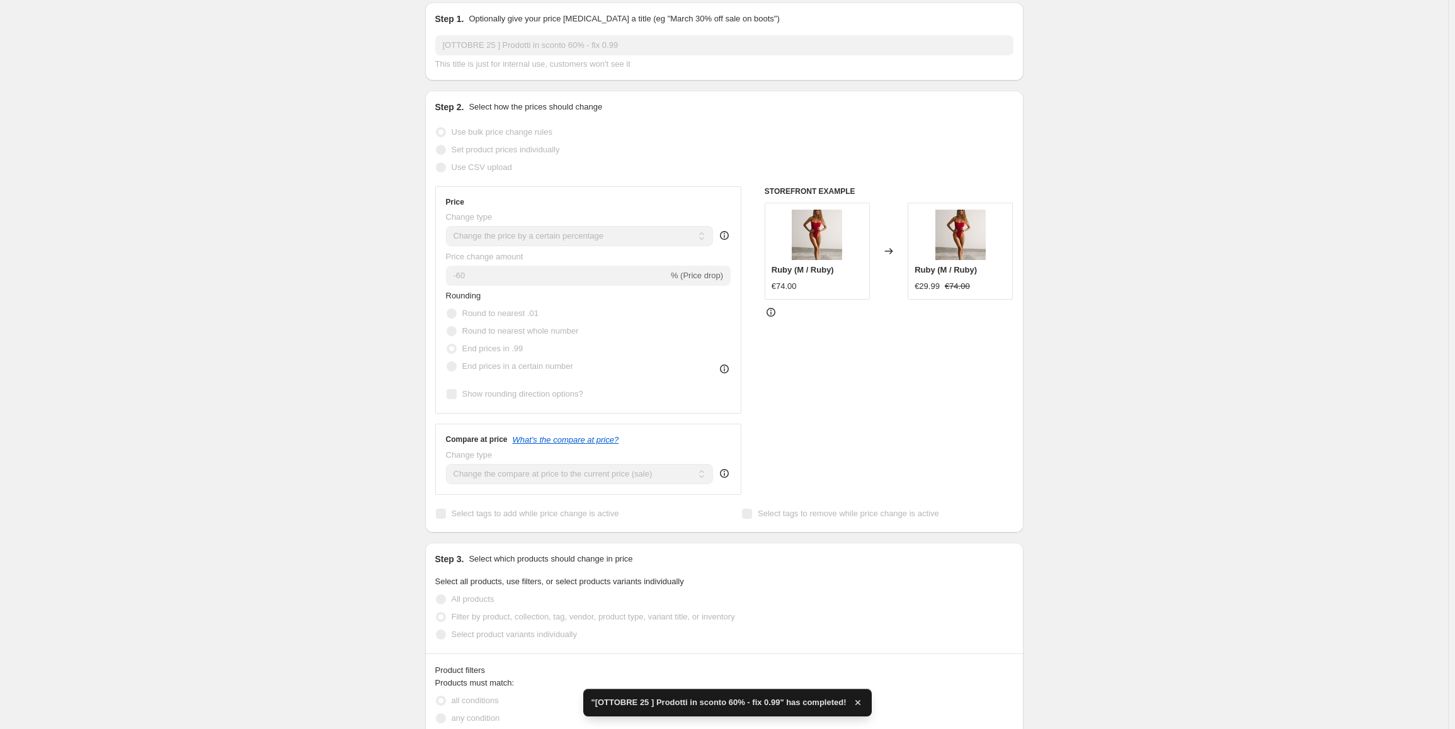
drag, startPoint x: 1360, startPoint y: 111, endPoint x: 1192, endPoint y: 154, distance: 172.9
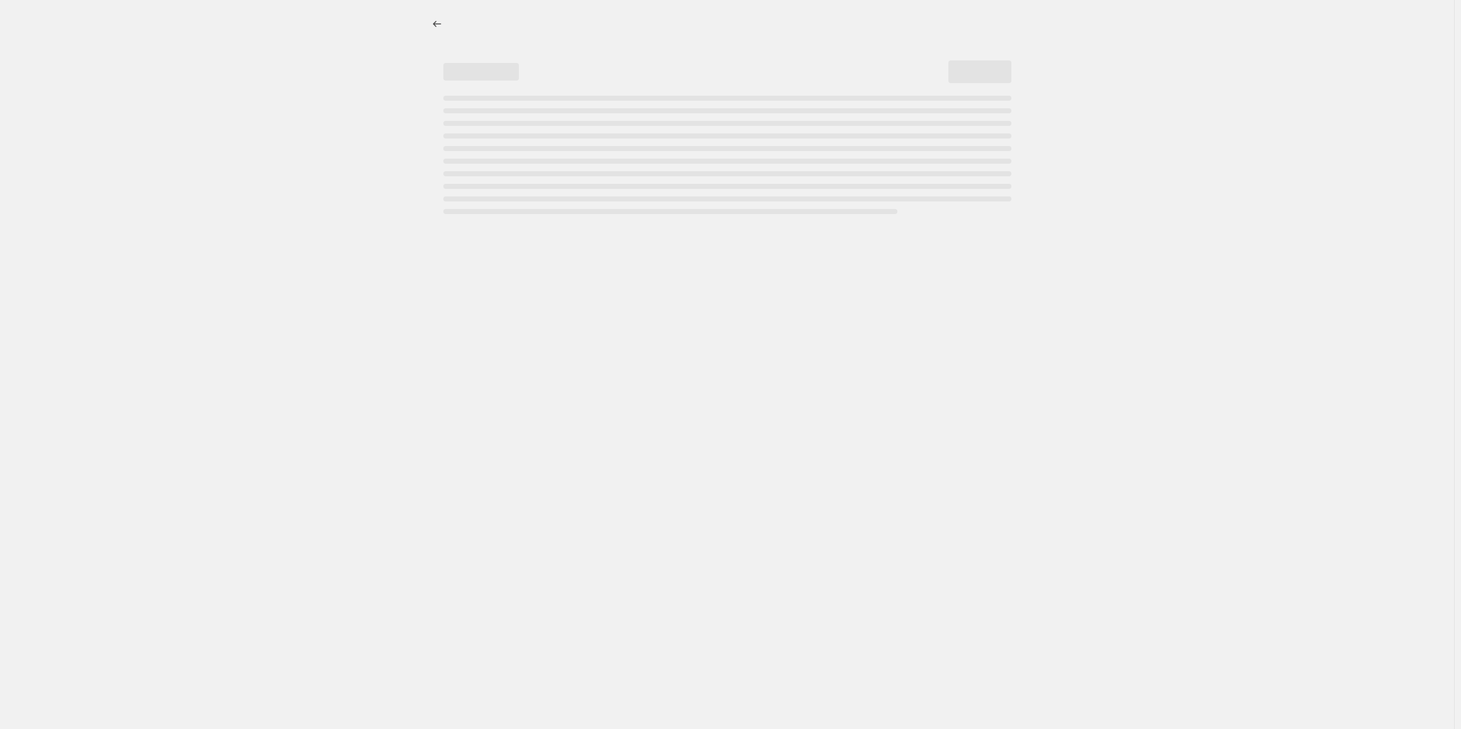
select select "percentage"
select select "collection"
